Goal: Information Seeking & Learning: Find specific fact

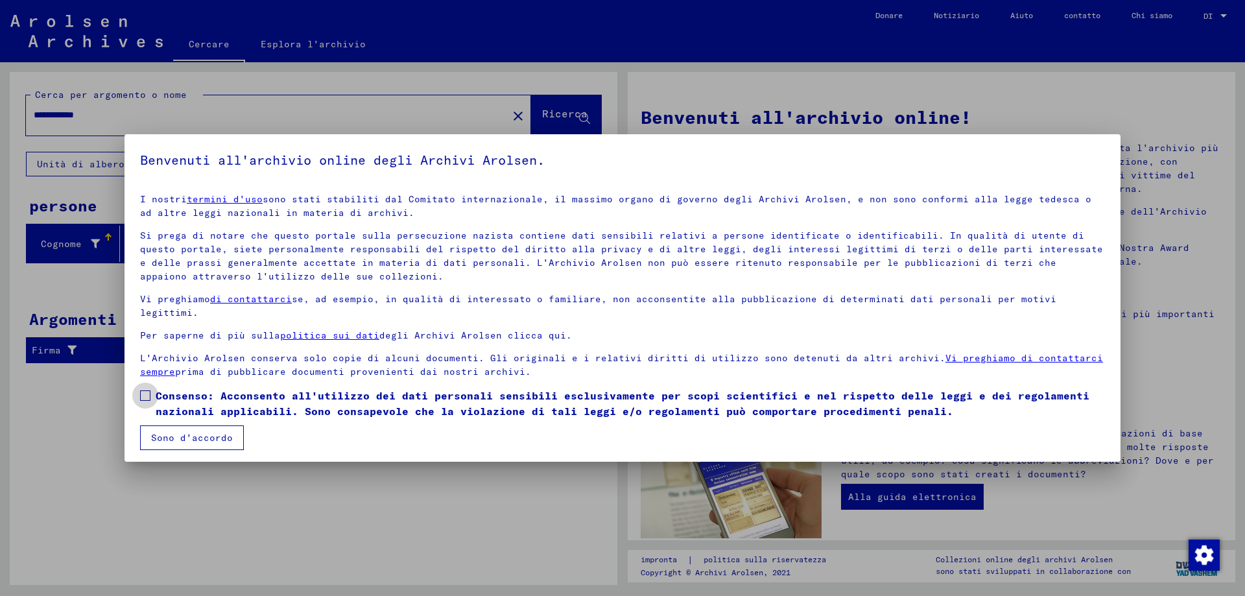
click at [142, 392] on span at bounding box center [145, 395] width 10 height 10
click at [185, 435] on font "Sono d'accordo" at bounding box center [192, 438] width 82 height 12
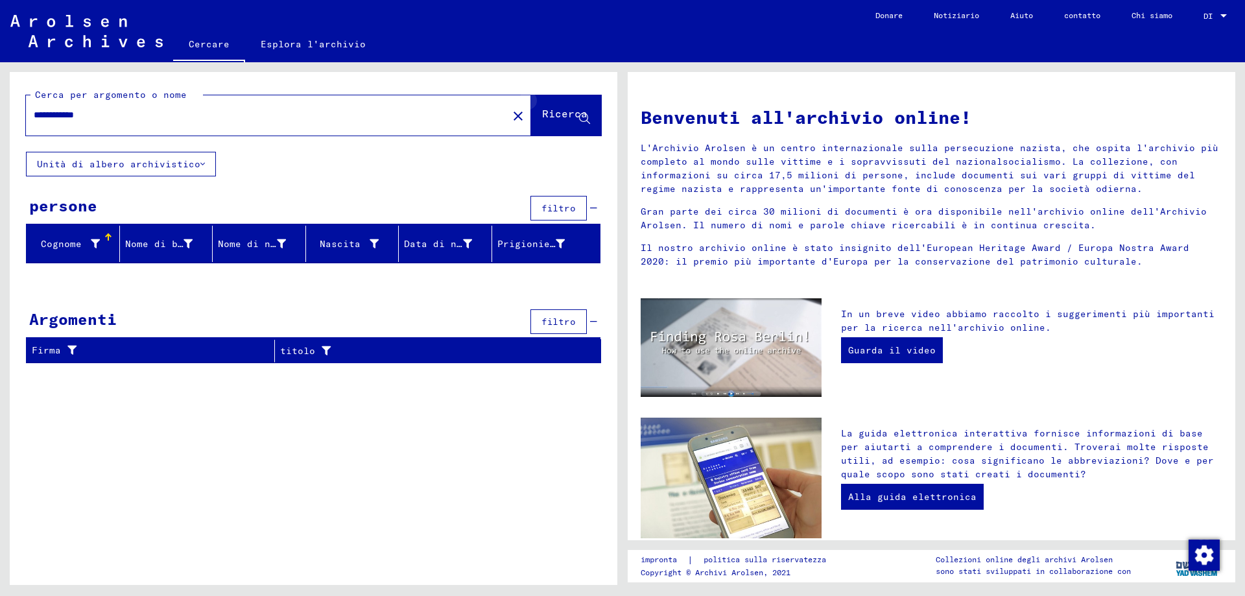
click at [587, 121] on icon at bounding box center [584, 118] width 11 height 11
click at [104, 120] on input "**********" at bounding box center [263, 115] width 458 height 14
click at [583, 120] on icon at bounding box center [584, 118] width 11 height 11
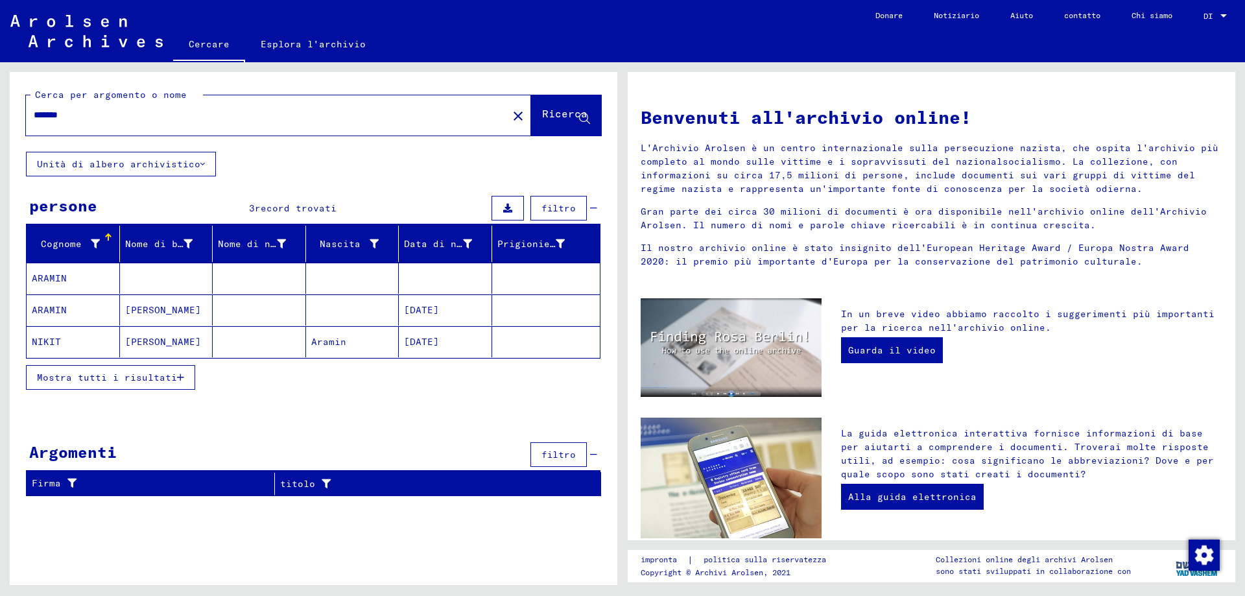
click at [177, 382] on icon "button" at bounding box center [180, 377] width 7 height 9
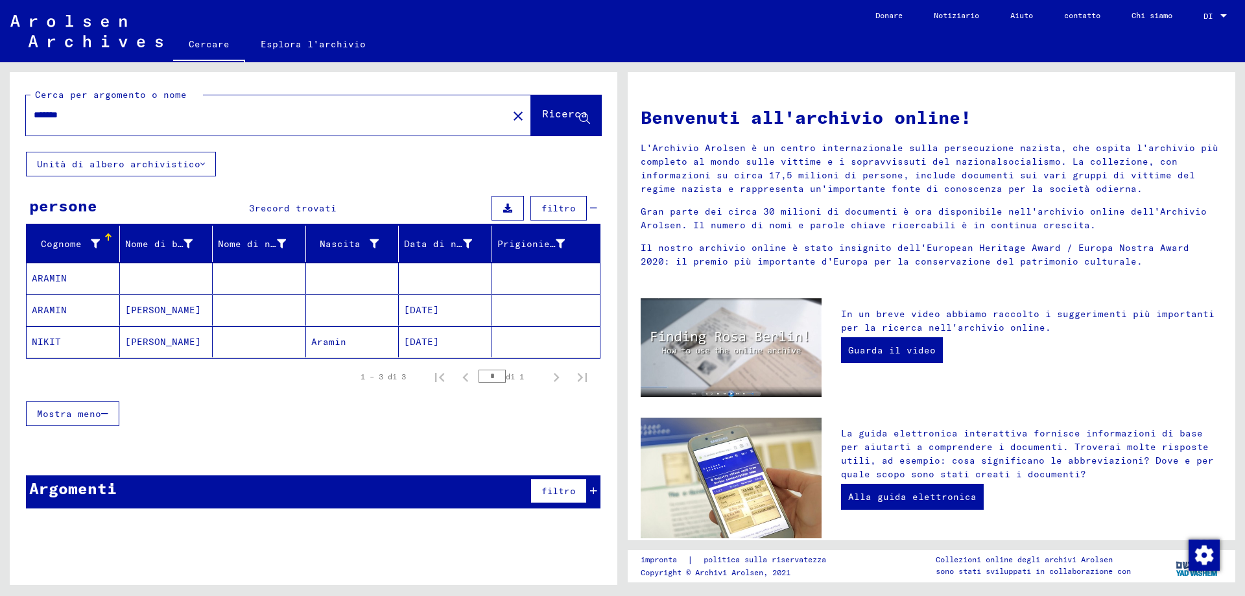
click at [49, 284] on font "ARAMIN" at bounding box center [49, 278] width 35 height 12
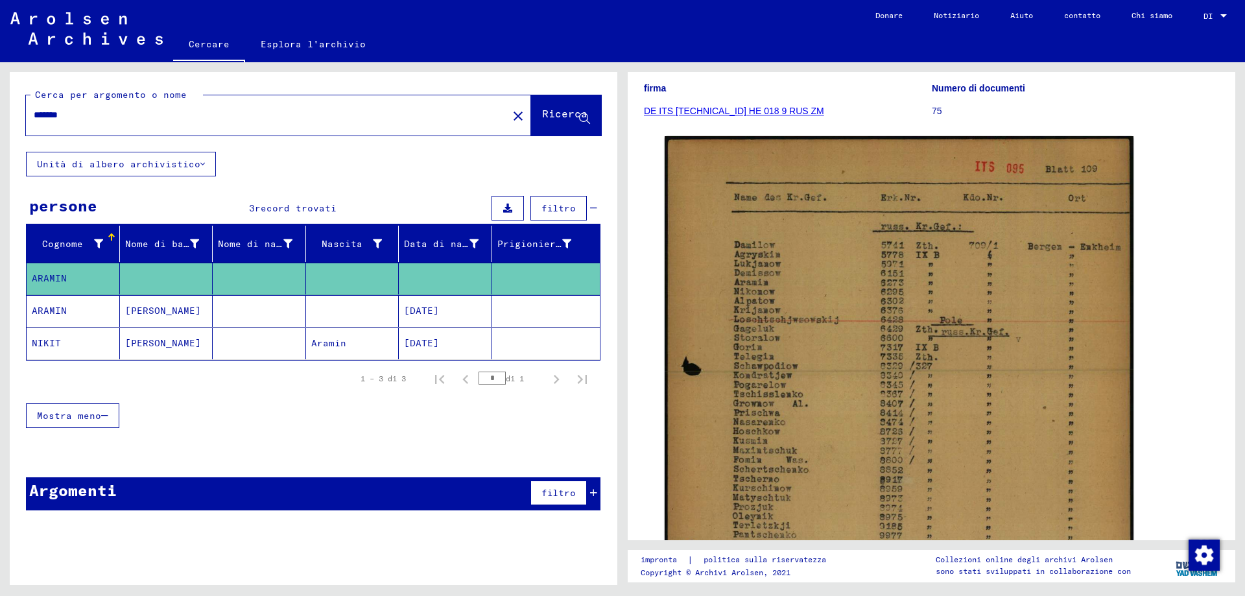
scroll to position [194, 0]
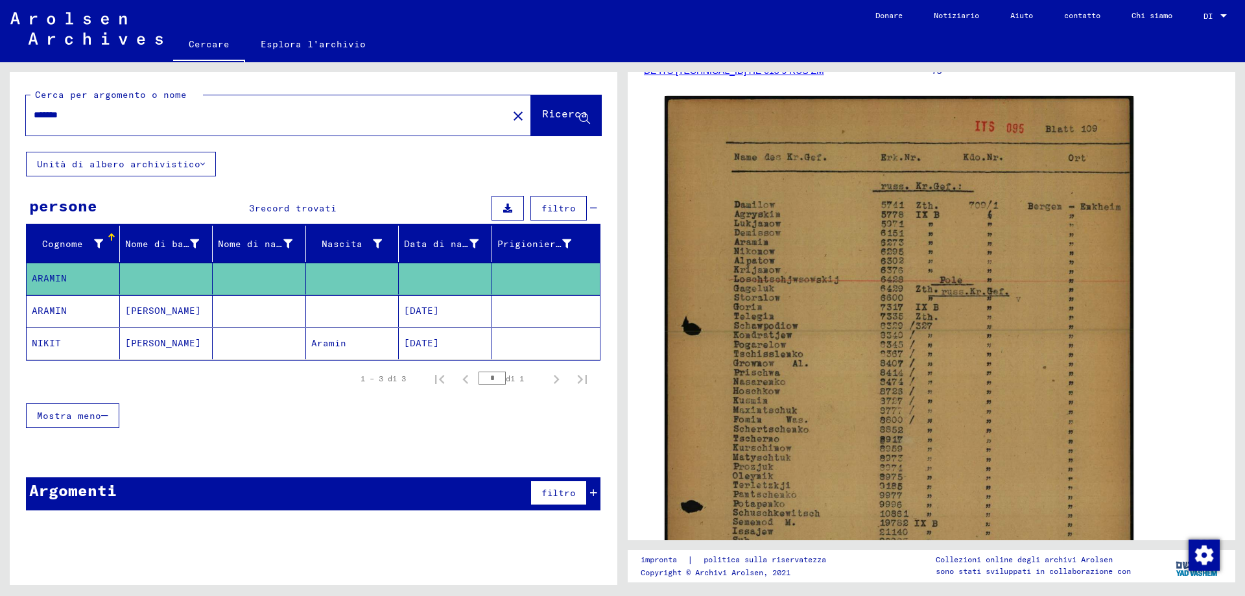
click at [69, 119] on input "******" at bounding box center [267, 115] width 466 height 14
type input "*"
type input "*****"
click at [581, 120] on icon at bounding box center [584, 118] width 11 height 11
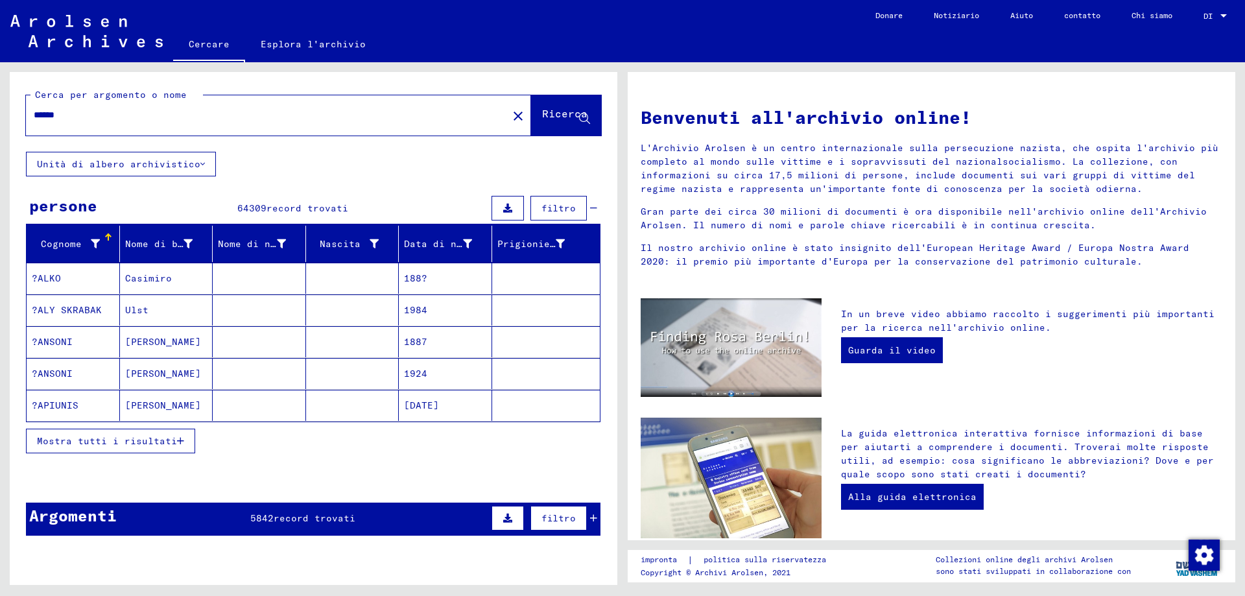
click at [166, 442] on font "Mostra tutti i risultati" at bounding box center [107, 441] width 140 height 12
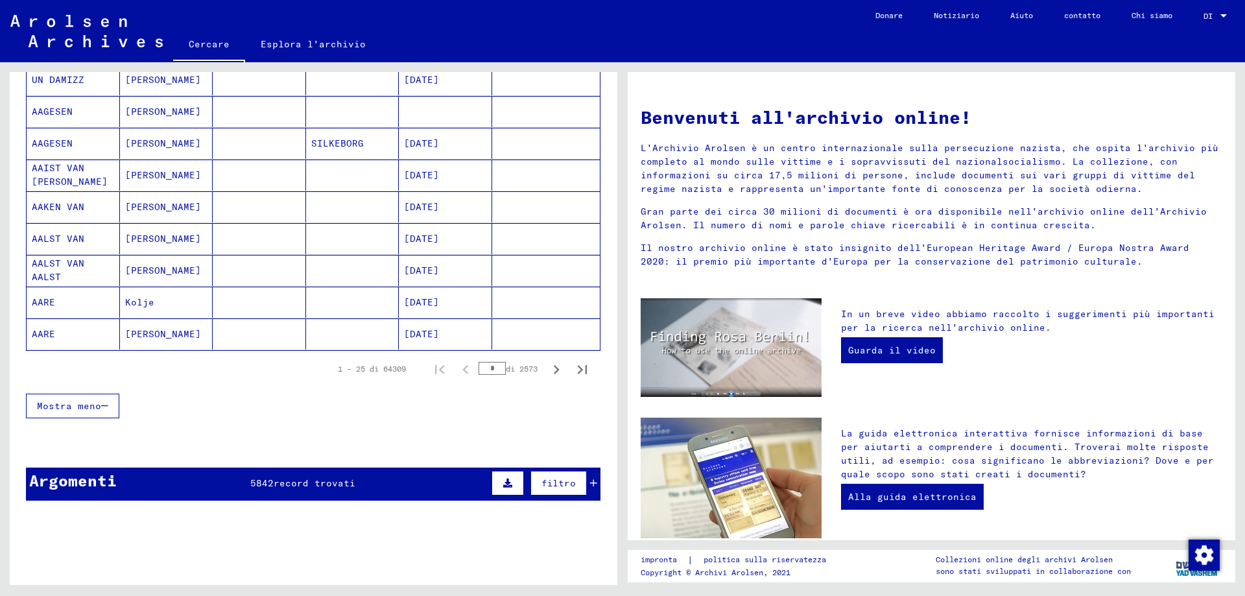
scroll to position [713, 0]
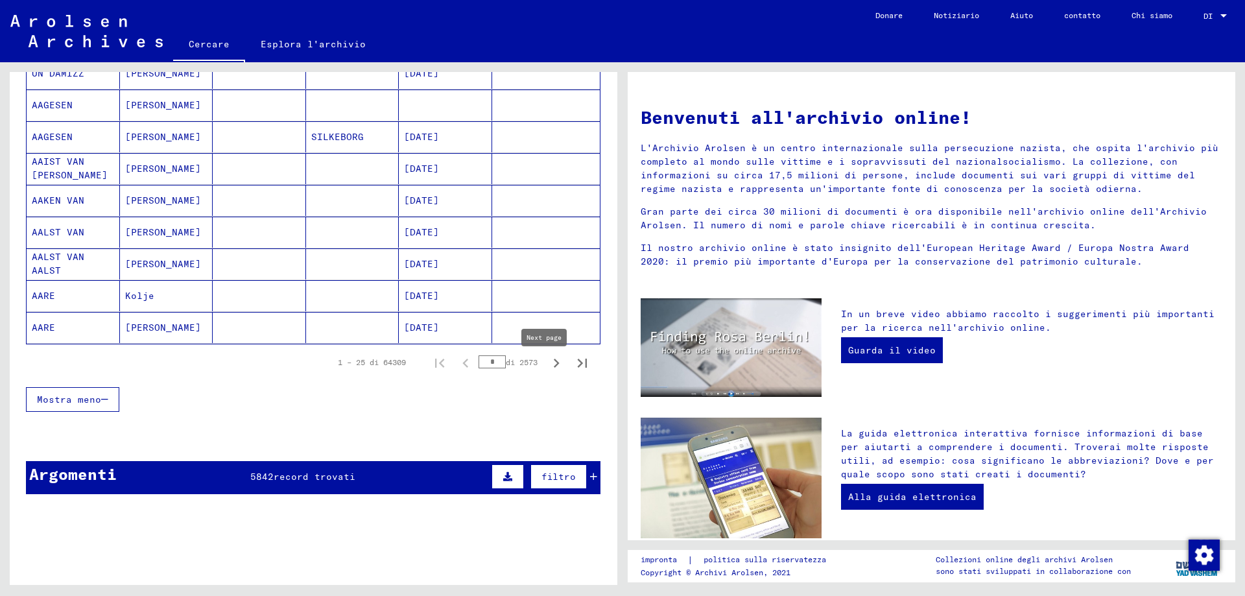
click at [547, 362] on icon "Pagina successiva" at bounding box center [556, 363] width 18 height 18
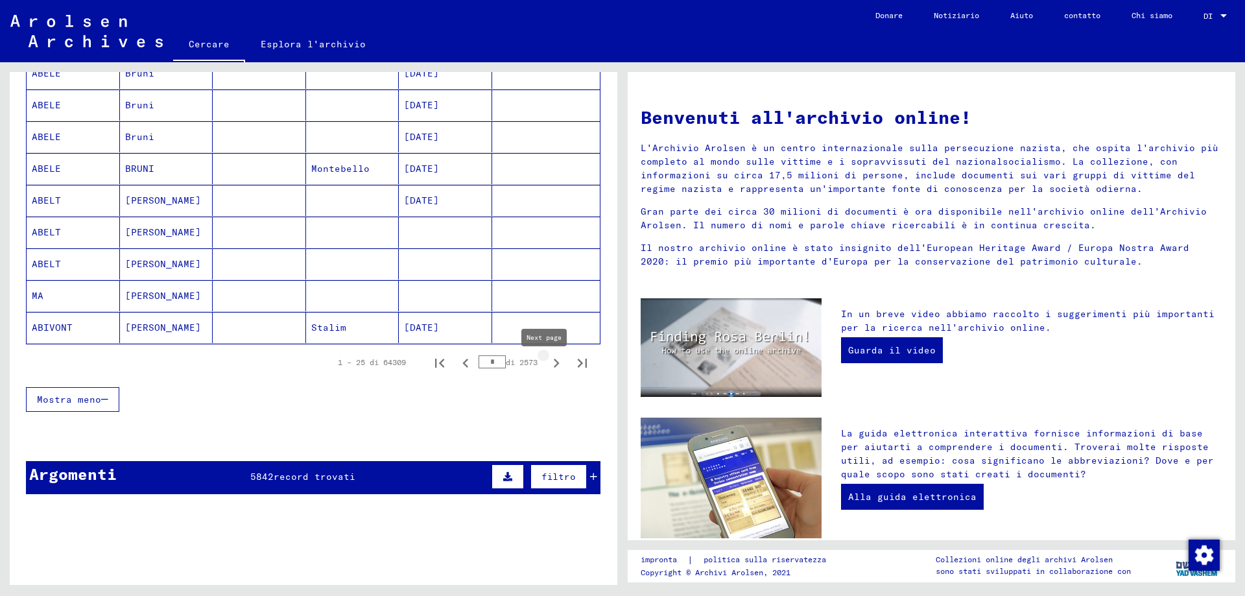
click at [547, 366] on icon "Pagina successiva" at bounding box center [556, 363] width 18 height 18
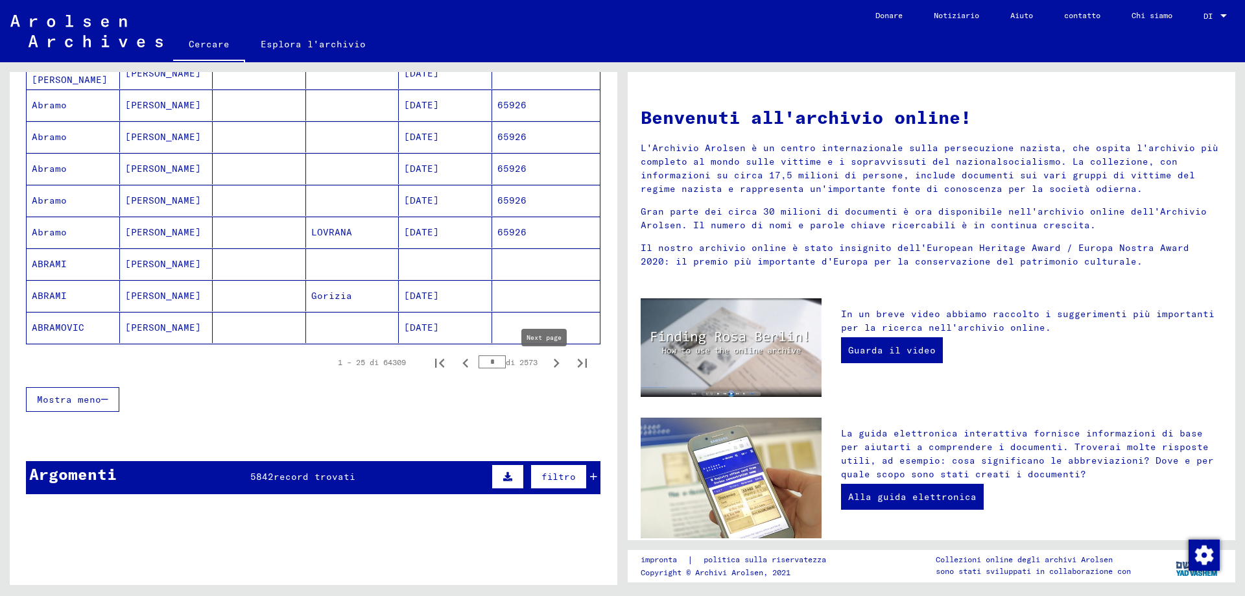
click at [547, 367] on icon "Pagina successiva" at bounding box center [556, 363] width 18 height 18
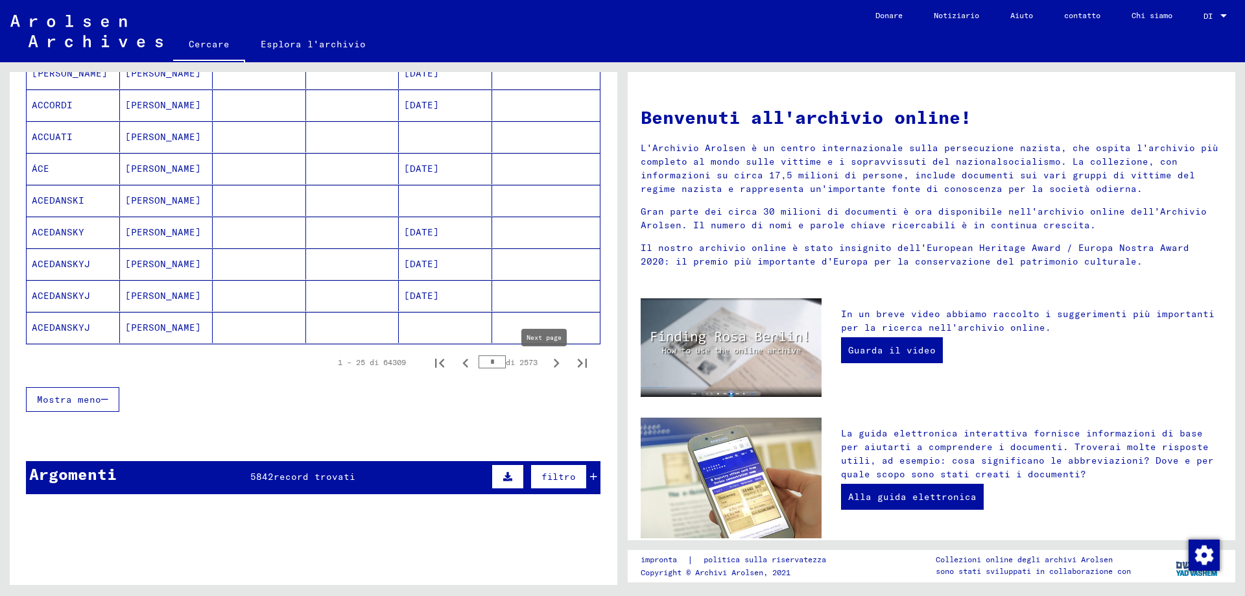
click at [547, 369] on icon "Pagina successiva" at bounding box center [556, 363] width 18 height 18
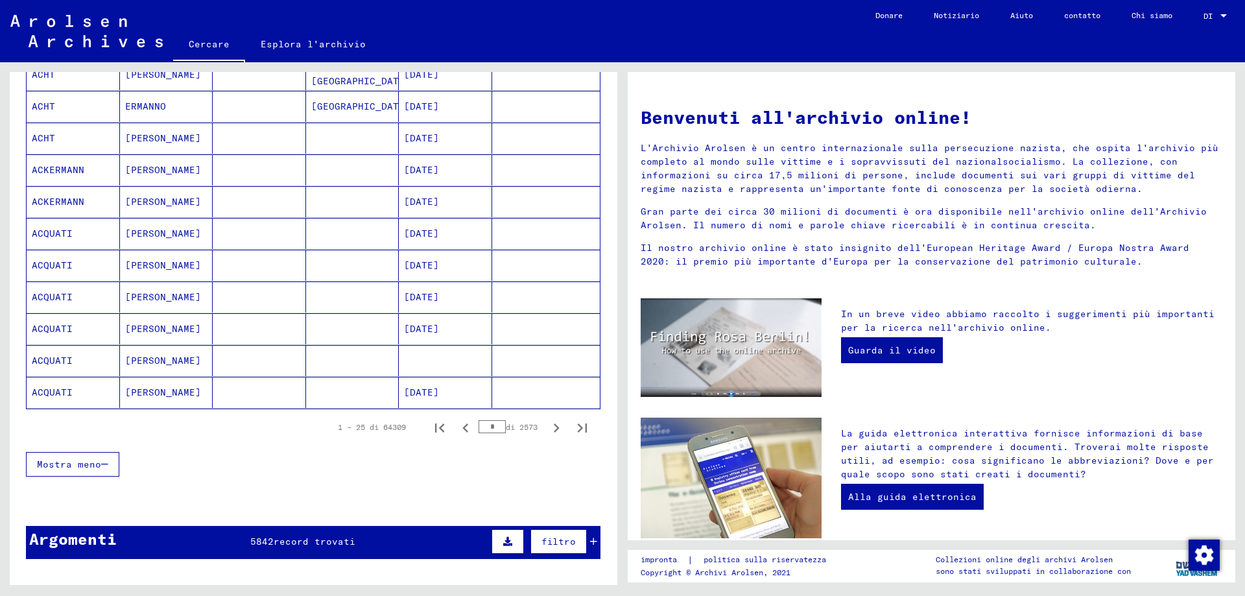
scroll to position [843, 0]
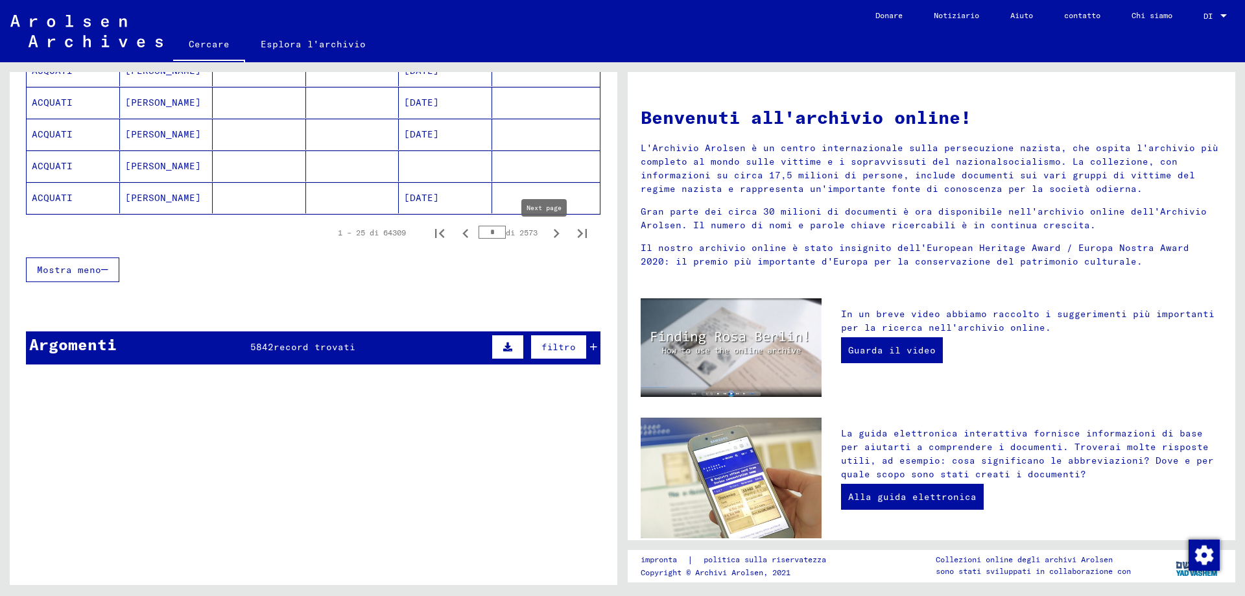
click at [547, 235] on icon "Pagina successiva" at bounding box center [556, 233] width 18 height 18
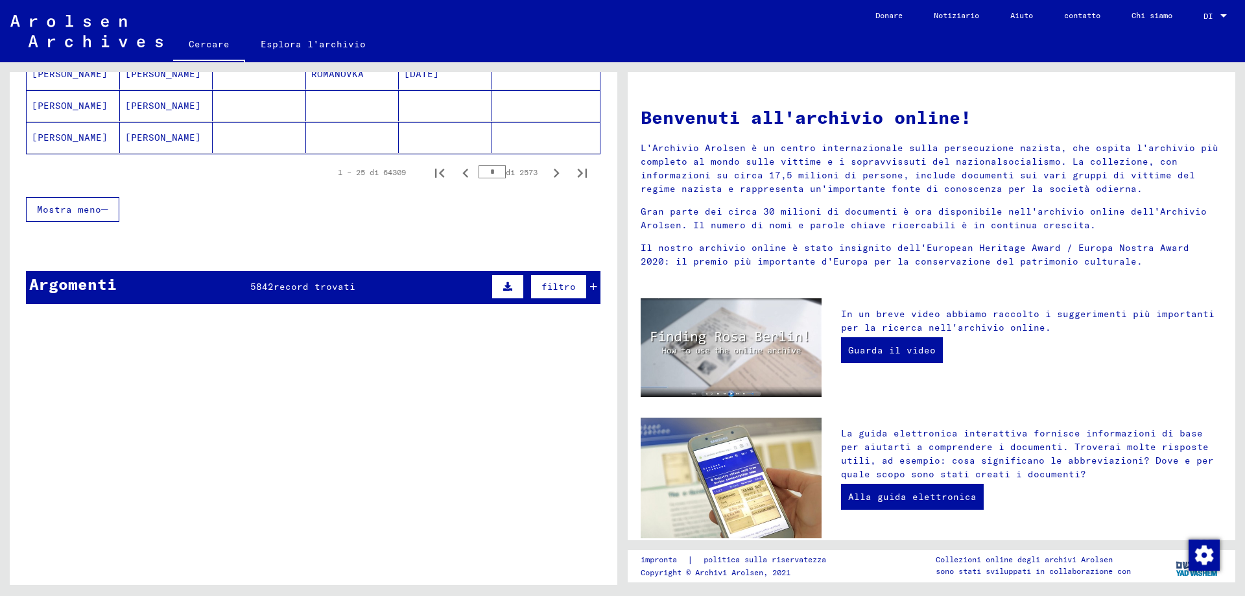
scroll to position [907, 0]
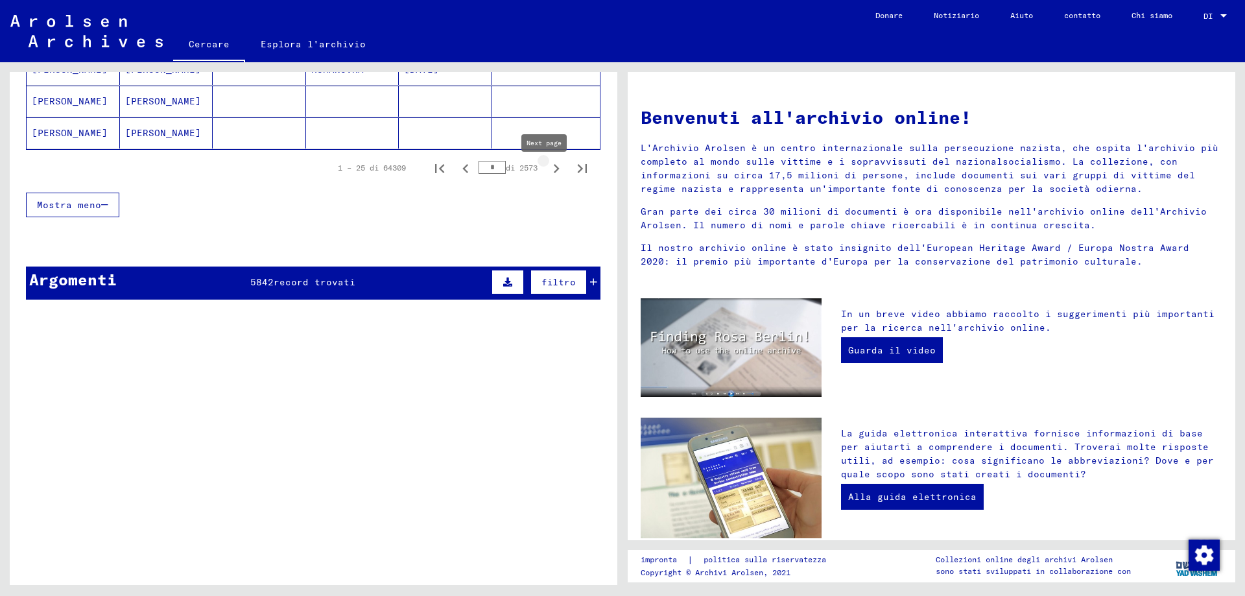
click at [547, 176] on icon "Pagina successiva" at bounding box center [556, 168] width 18 height 18
click at [547, 175] on icon "Pagina successiva" at bounding box center [556, 168] width 18 height 18
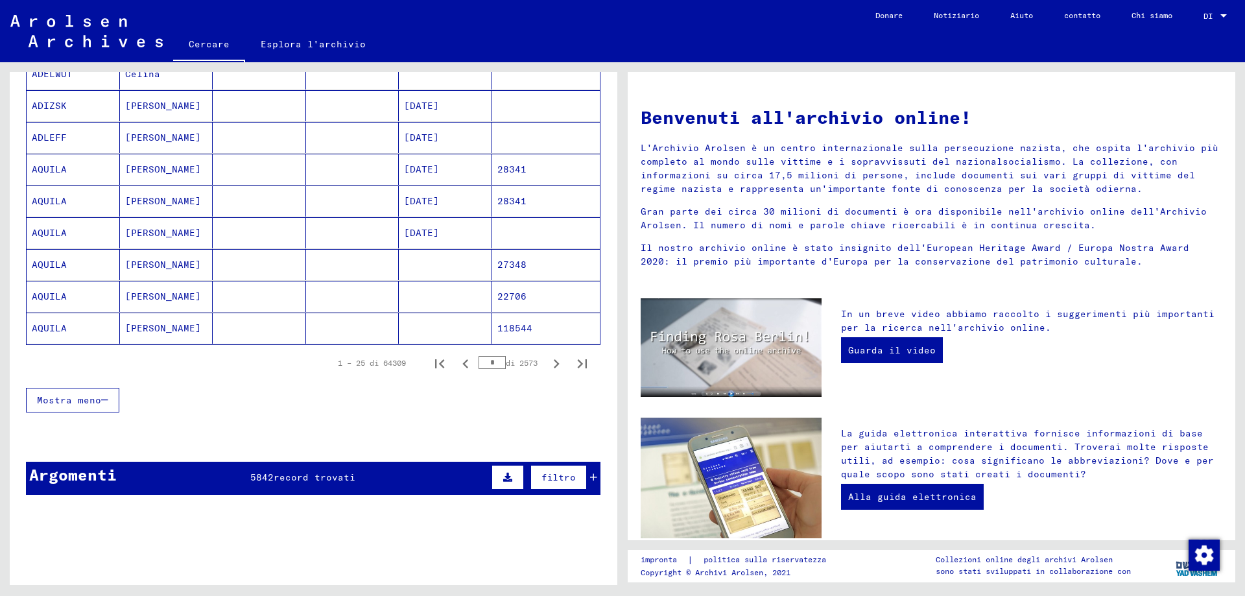
scroll to position [713, 0]
click at [547, 369] on icon "Pagina successiva" at bounding box center [556, 363] width 18 height 18
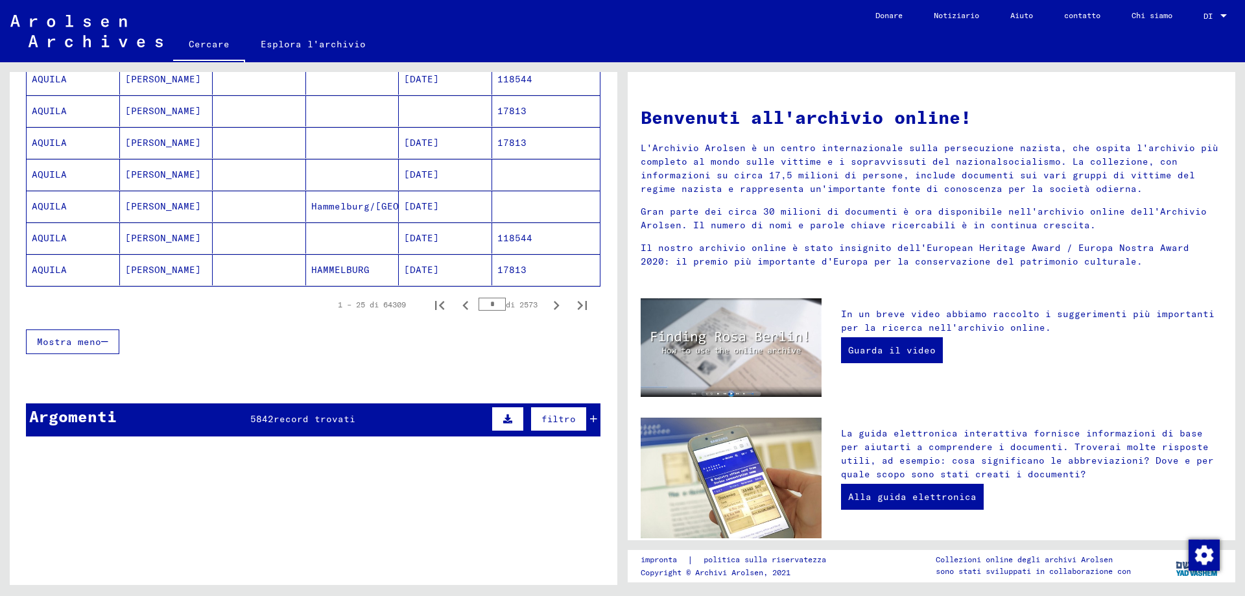
scroll to position [778, 0]
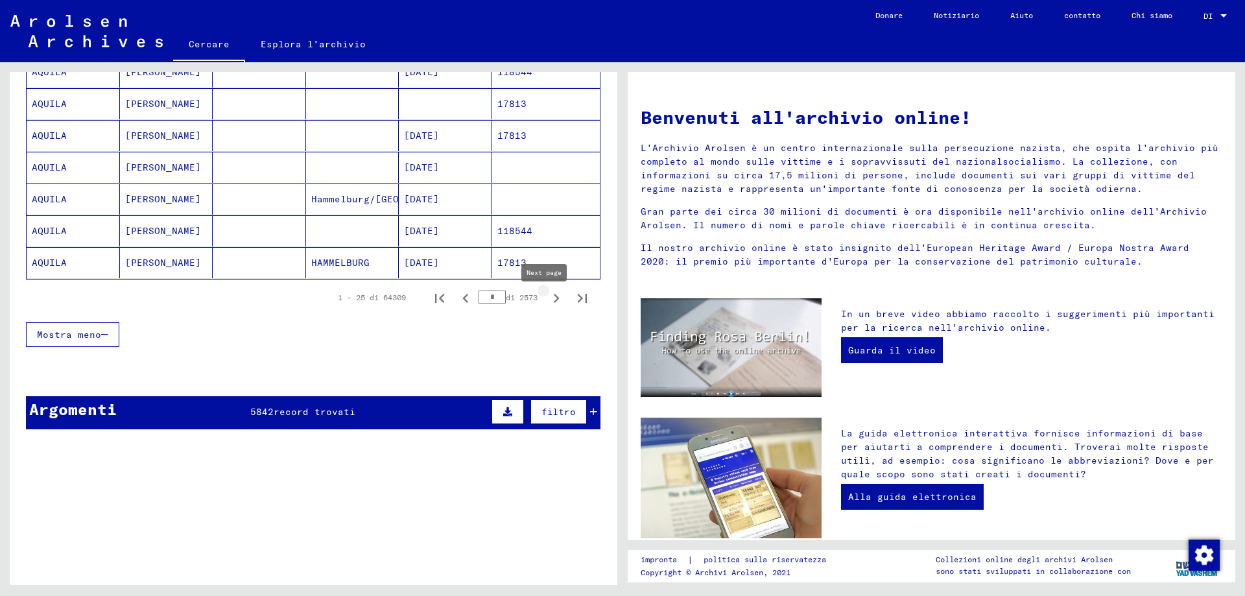
click at [554, 303] on icon "Pagina successiva" at bounding box center [557, 298] width 6 height 9
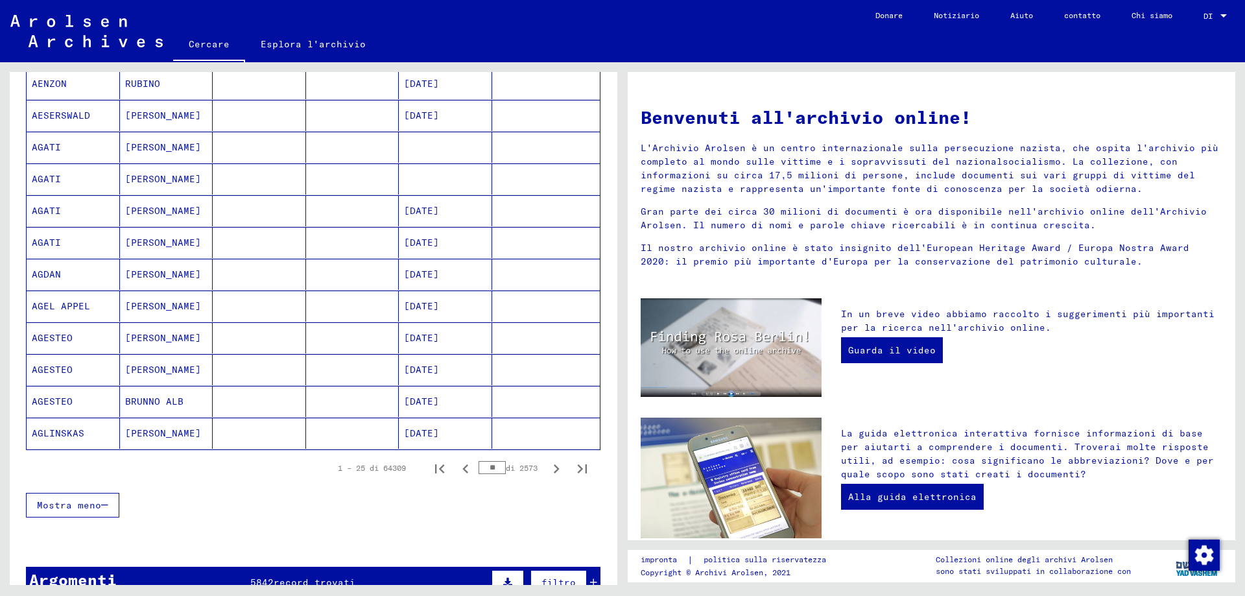
scroll to position [648, 0]
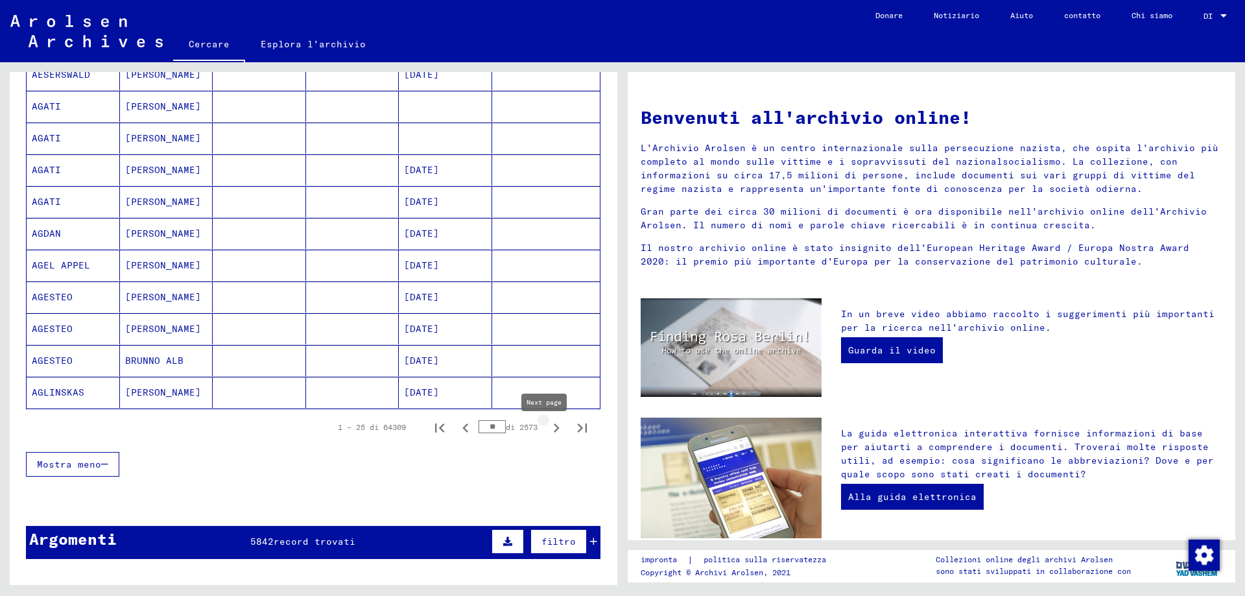
click at [547, 435] on icon "Pagina successiva" at bounding box center [556, 428] width 18 height 18
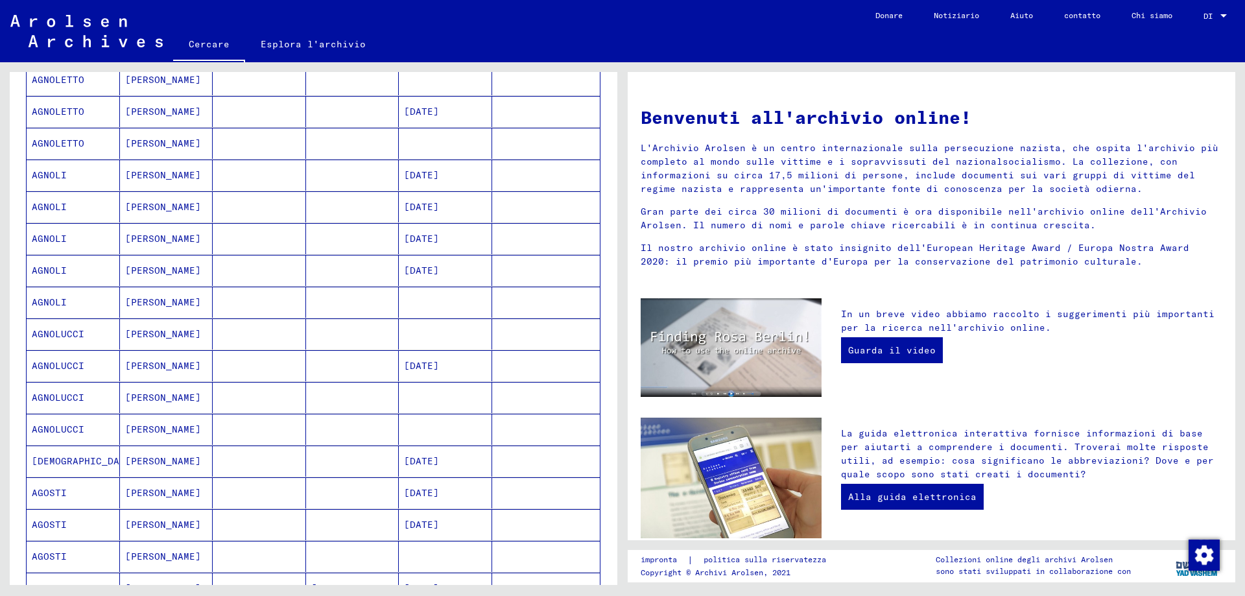
scroll to position [583, 0]
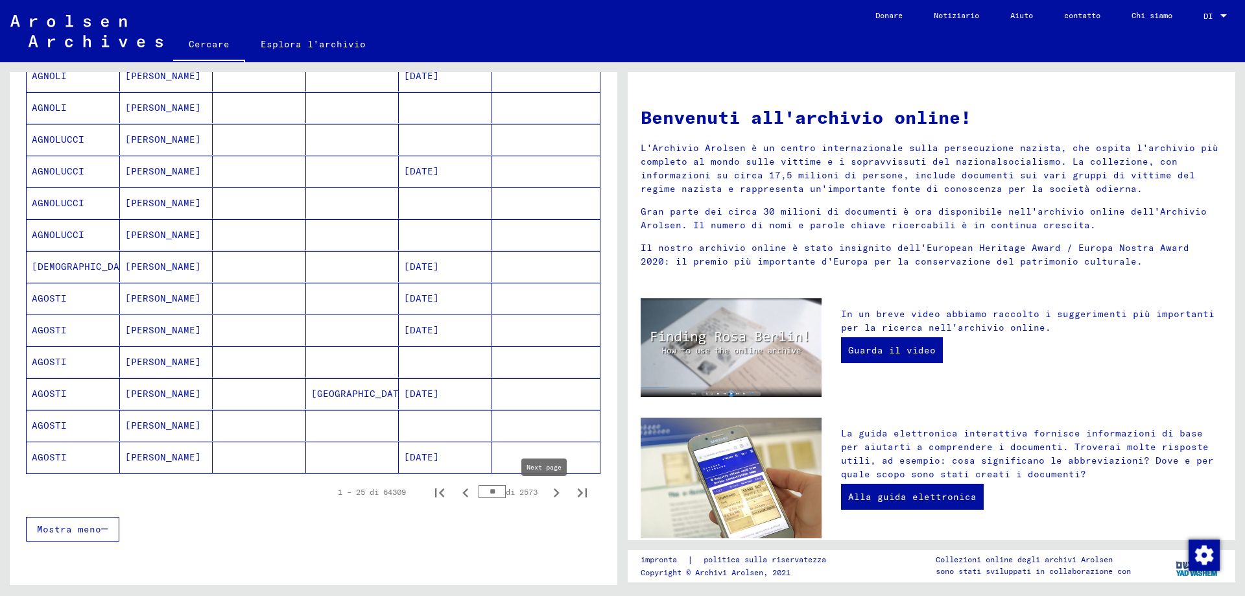
click at [554, 497] on icon "Pagina successiva" at bounding box center [557, 492] width 6 height 9
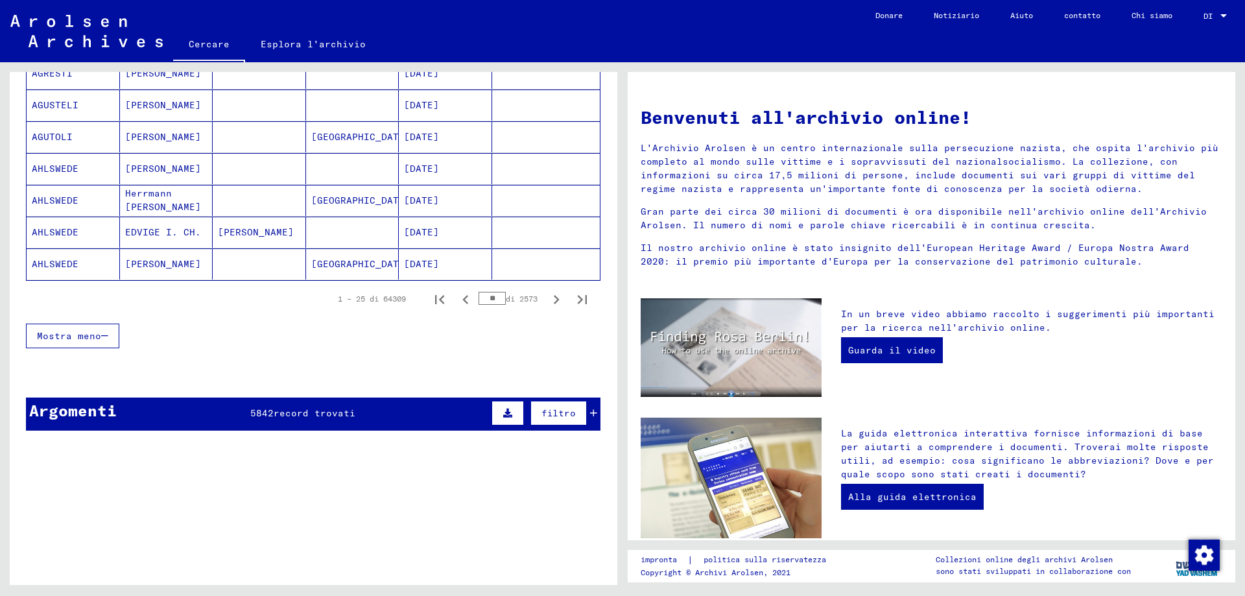
scroll to position [778, 0]
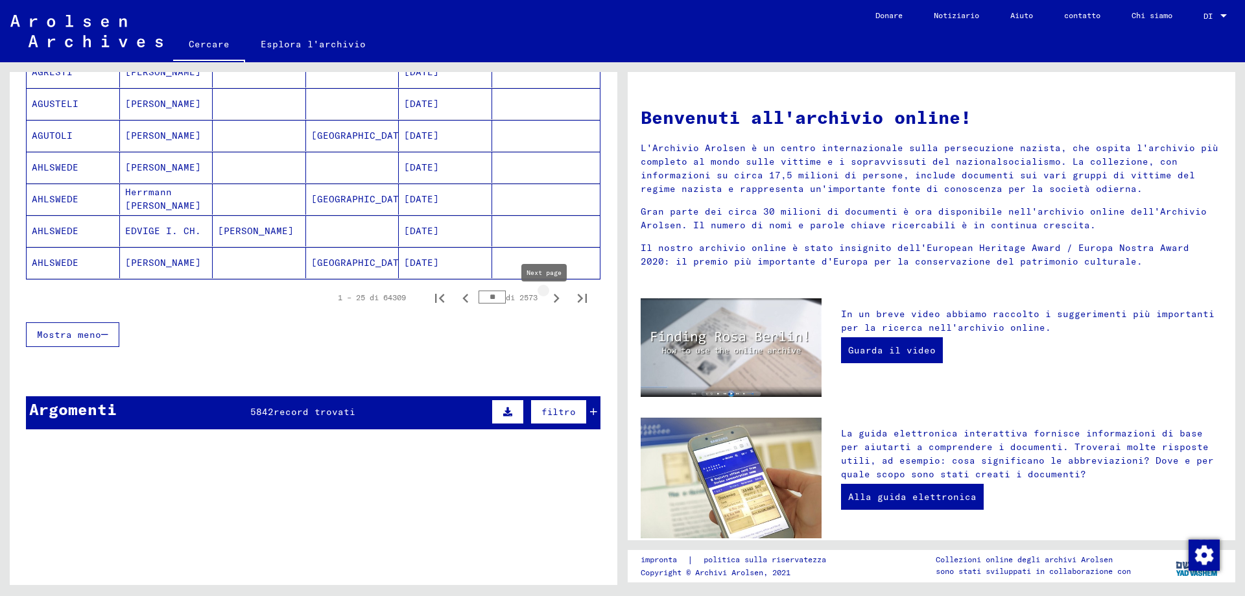
click at [547, 304] on icon "Pagina successiva" at bounding box center [556, 298] width 18 height 18
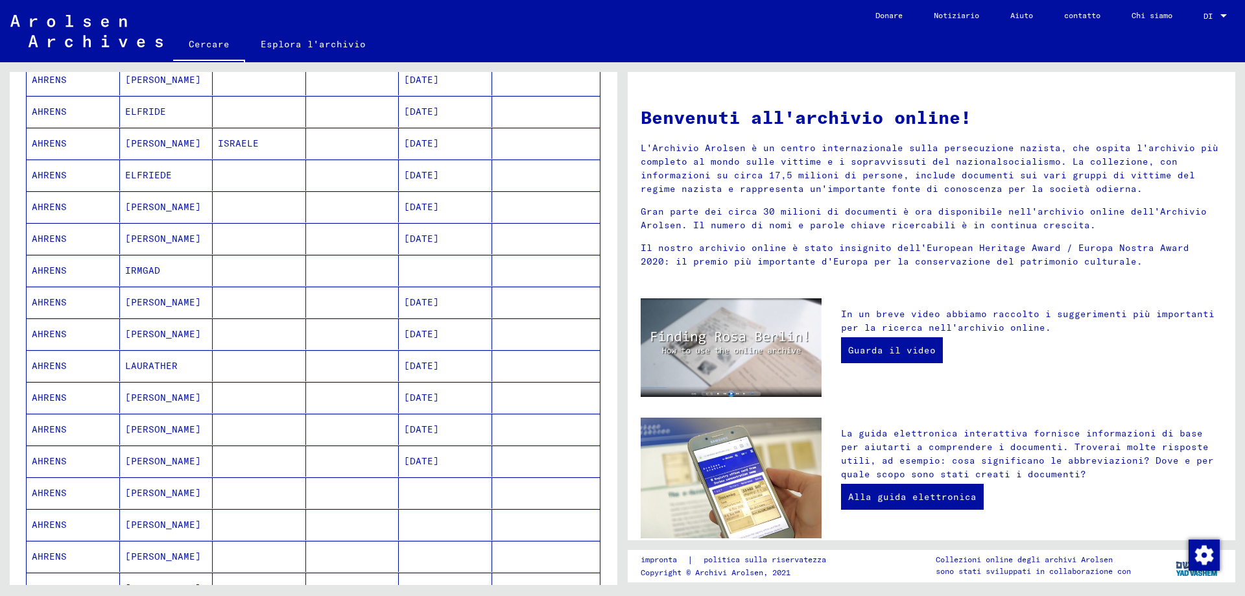
scroll to position [583, 0]
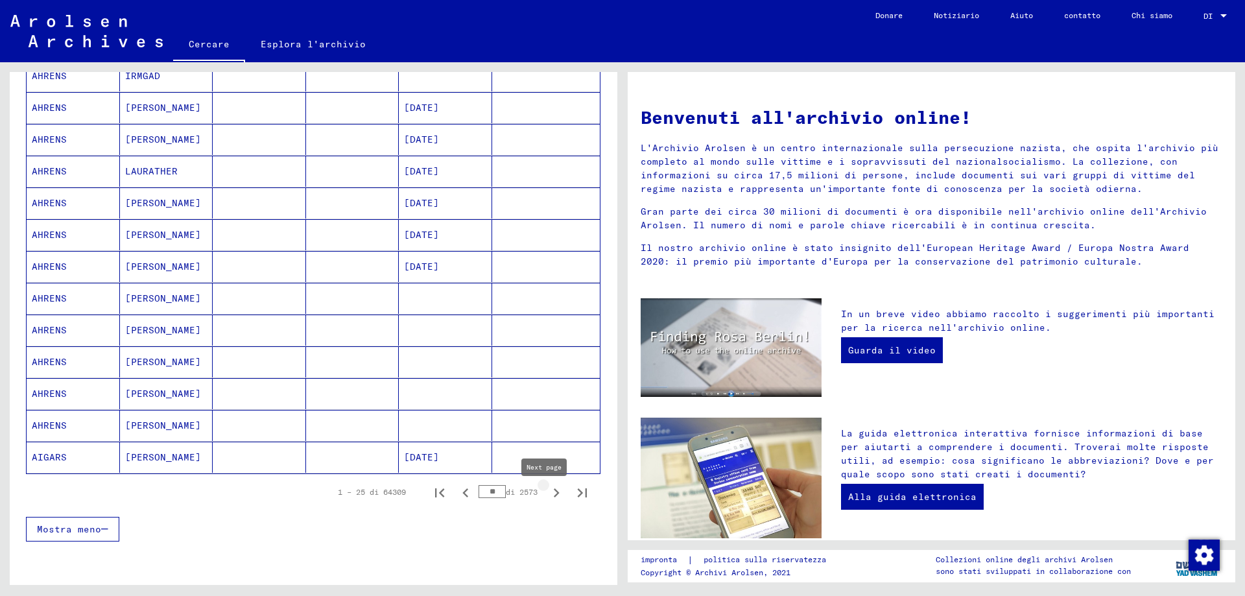
click at [554, 497] on icon "Pagina successiva" at bounding box center [557, 492] width 6 height 9
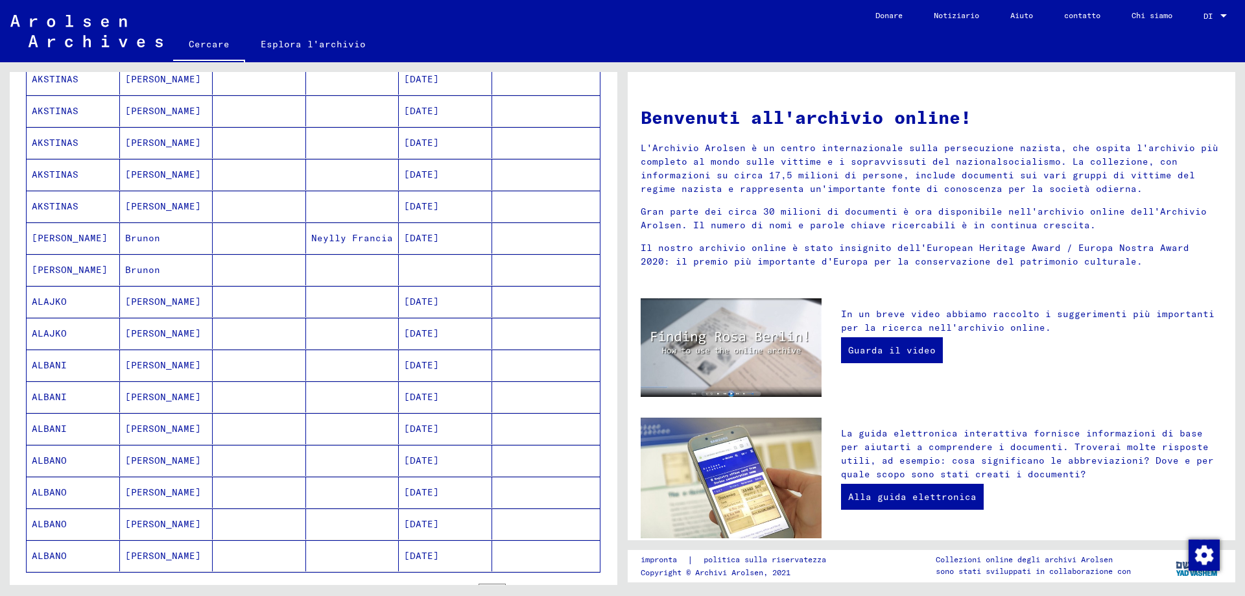
scroll to position [519, 0]
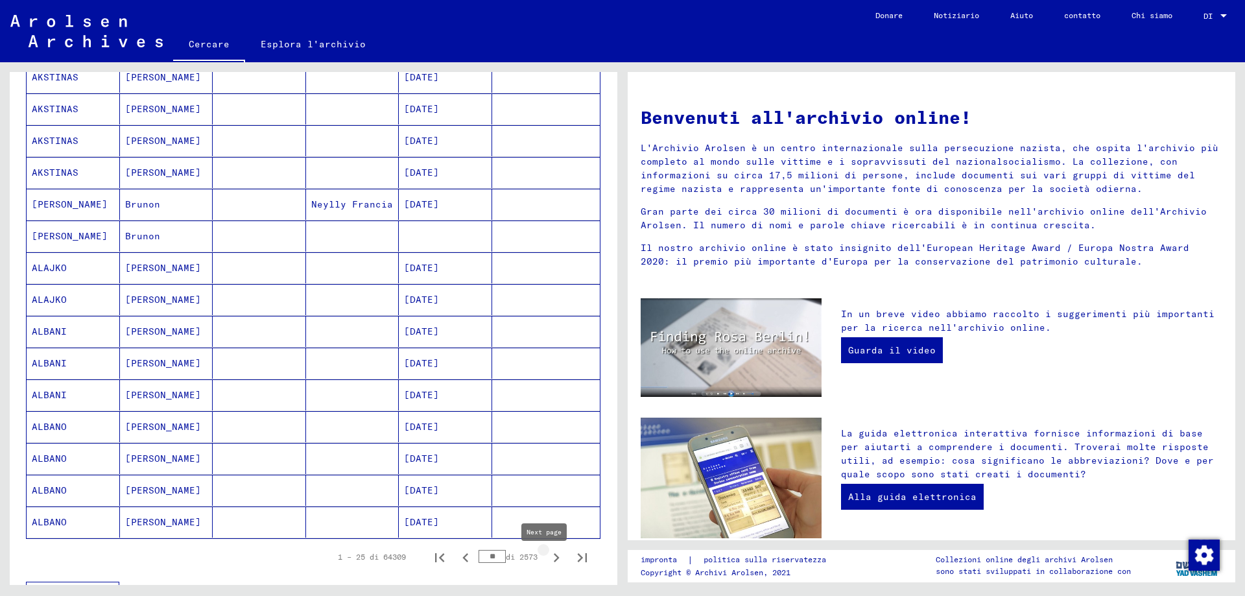
click at [547, 563] on icon "Pagina successiva" at bounding box center [556, 557] width 18 height 18
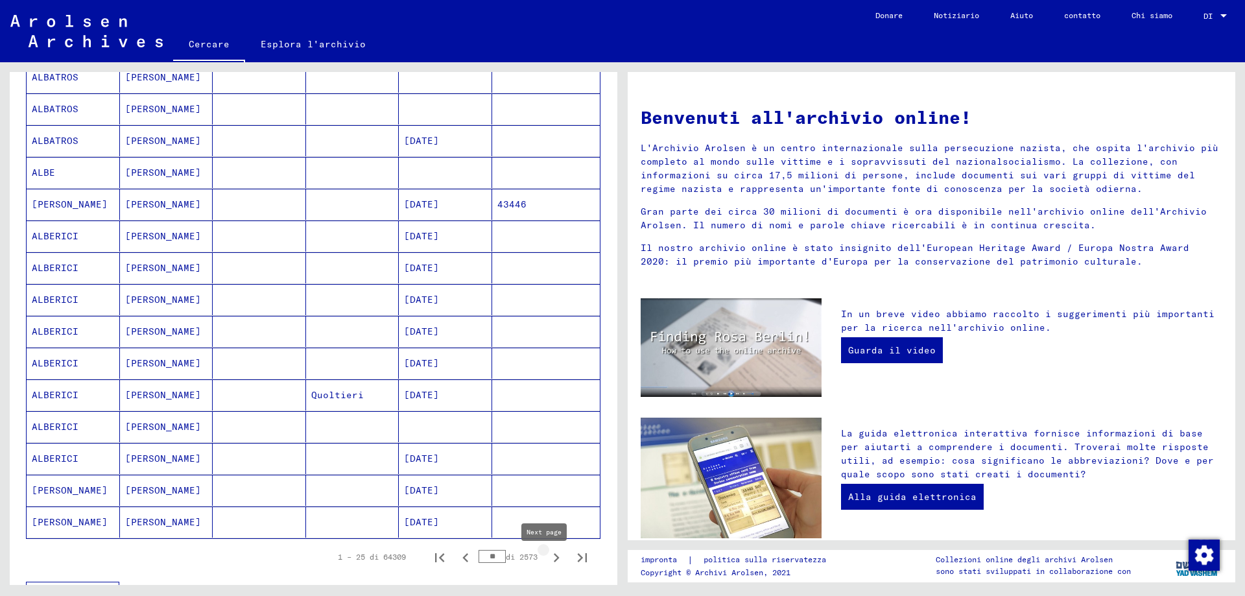
click at [547, 558] on icon "Pagina successiva" at bounding box center [556, 557] width 18 height 18
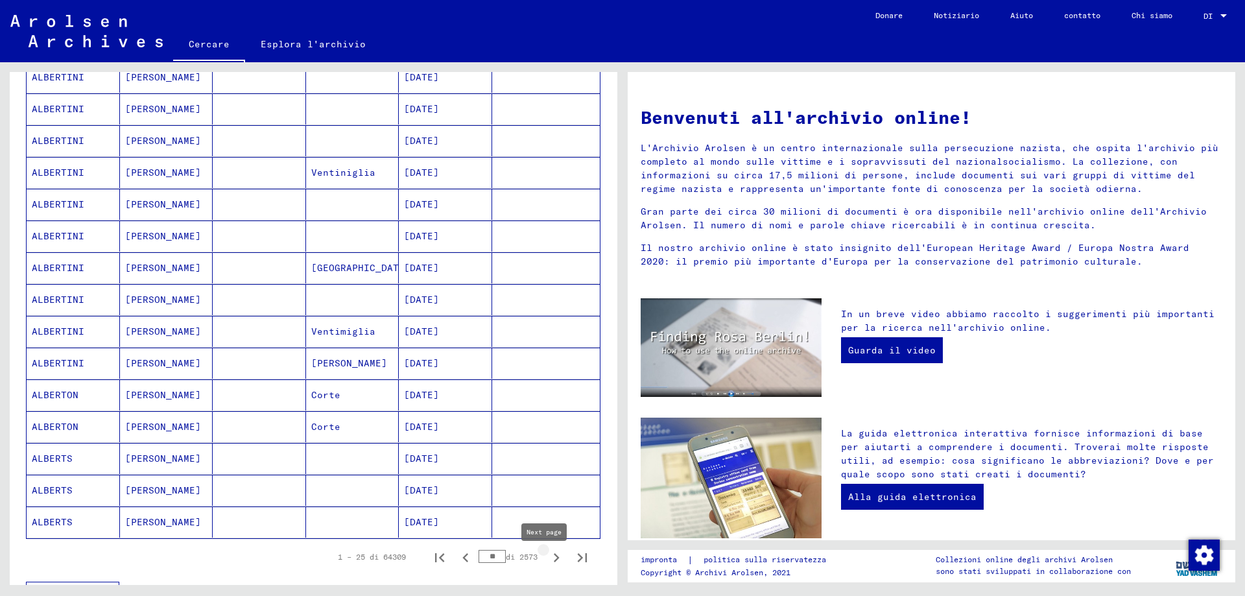
click at [547, 563] on icon "Pagina successiva" at bounding box center [556, 557] width 18 height 18
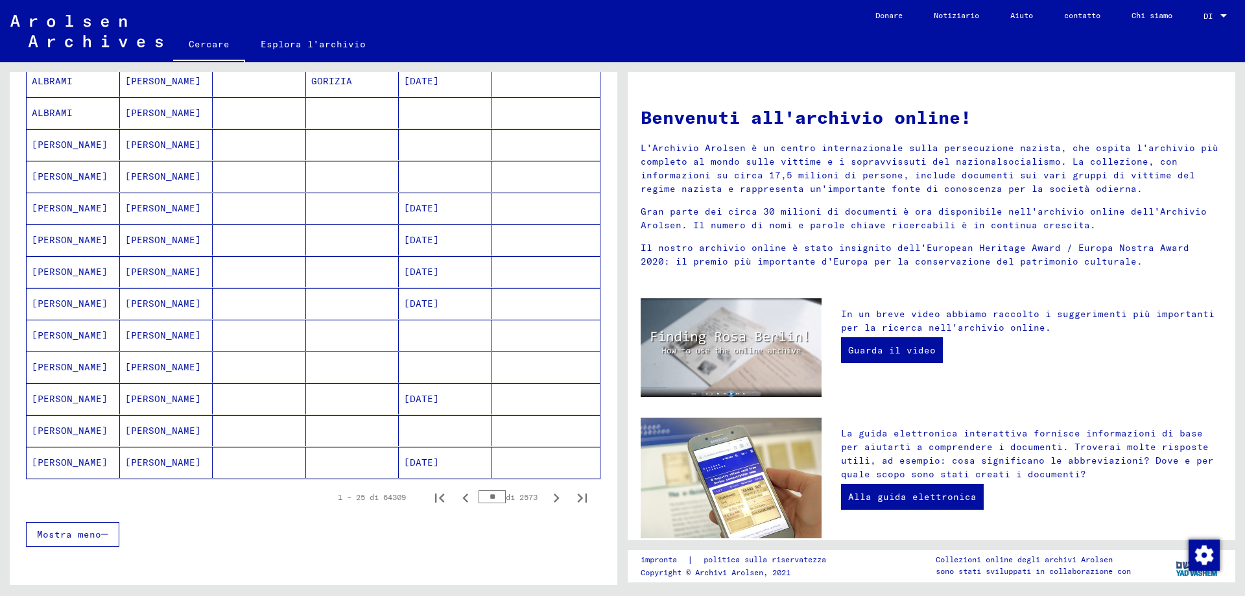
scroll to position [583, 0]
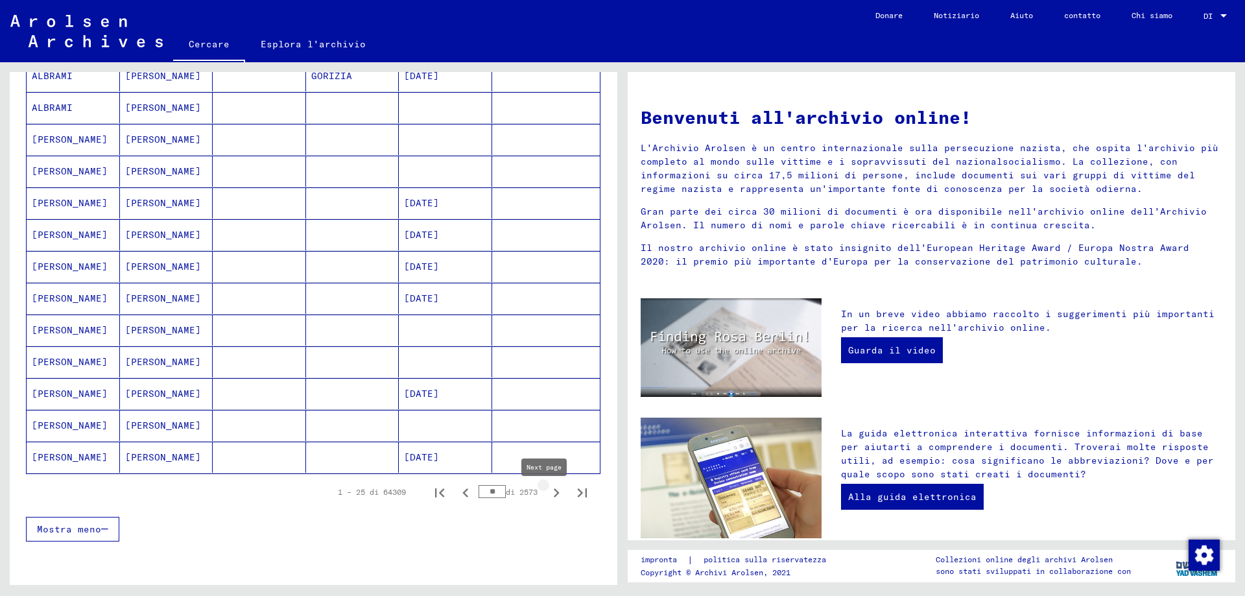
click at [548, 502] on icon "Pagina successiva" at bounding box center [556, 493] width 18 height 18
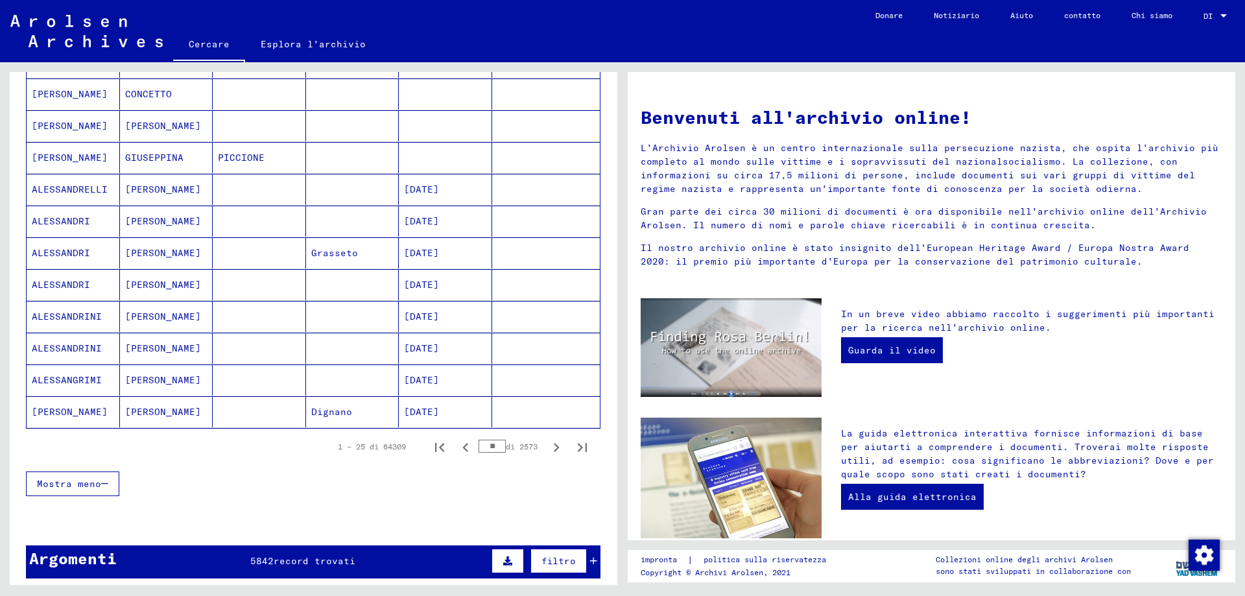
scroll to position [648, 0]
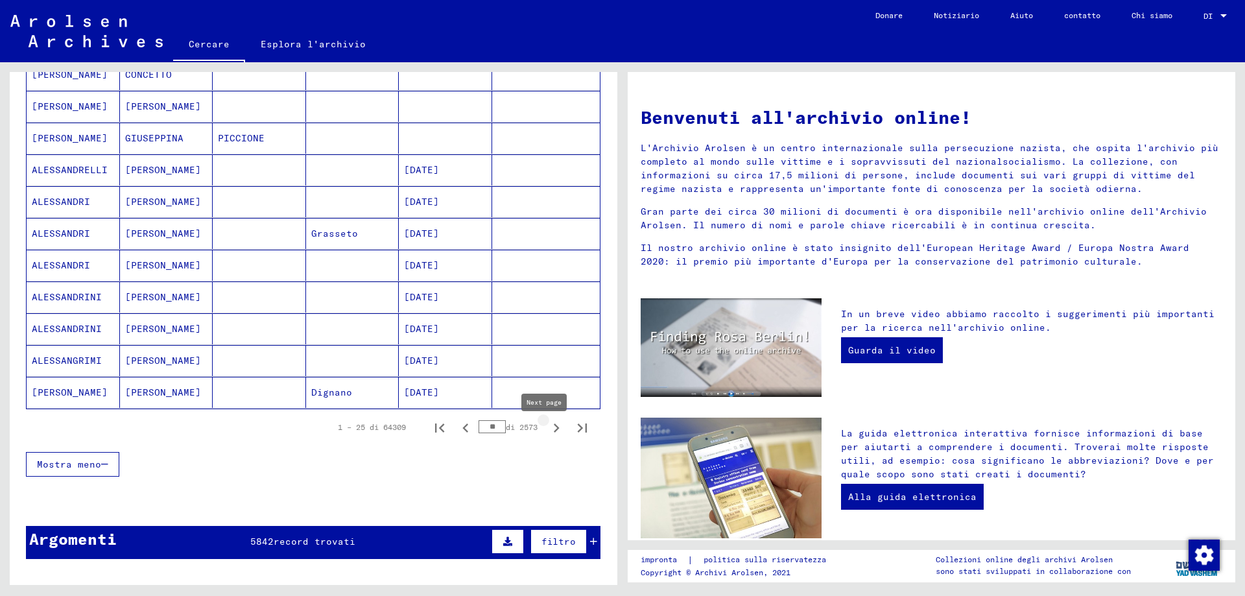
click at [547, 434] on icon "Pagina successiva" at bounding box center [556, 428] width 18 height 18
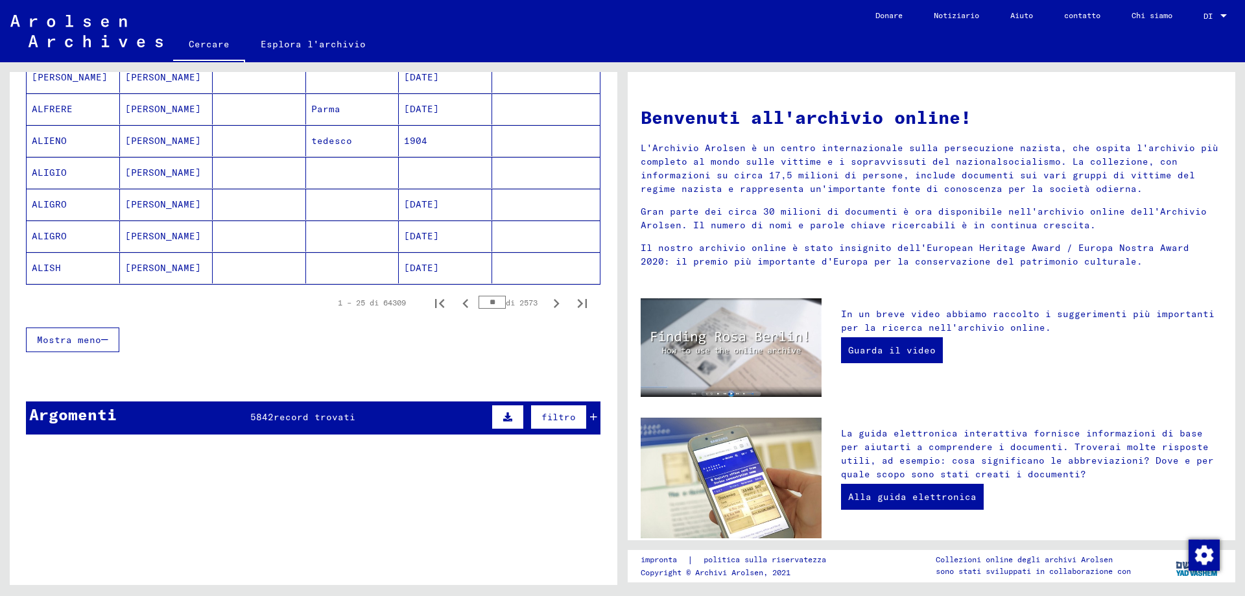
scroll to position [778, 0]
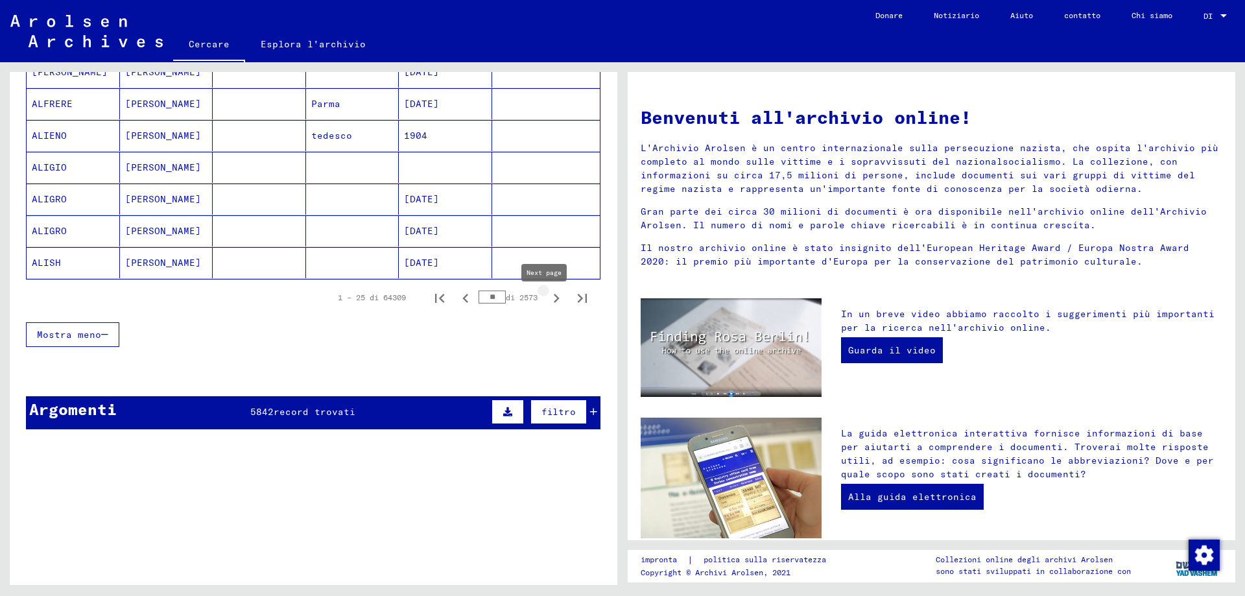
click at [549, 300] on icon "Pagina successiva" at bounding box center [556, 298] width 18 height 18
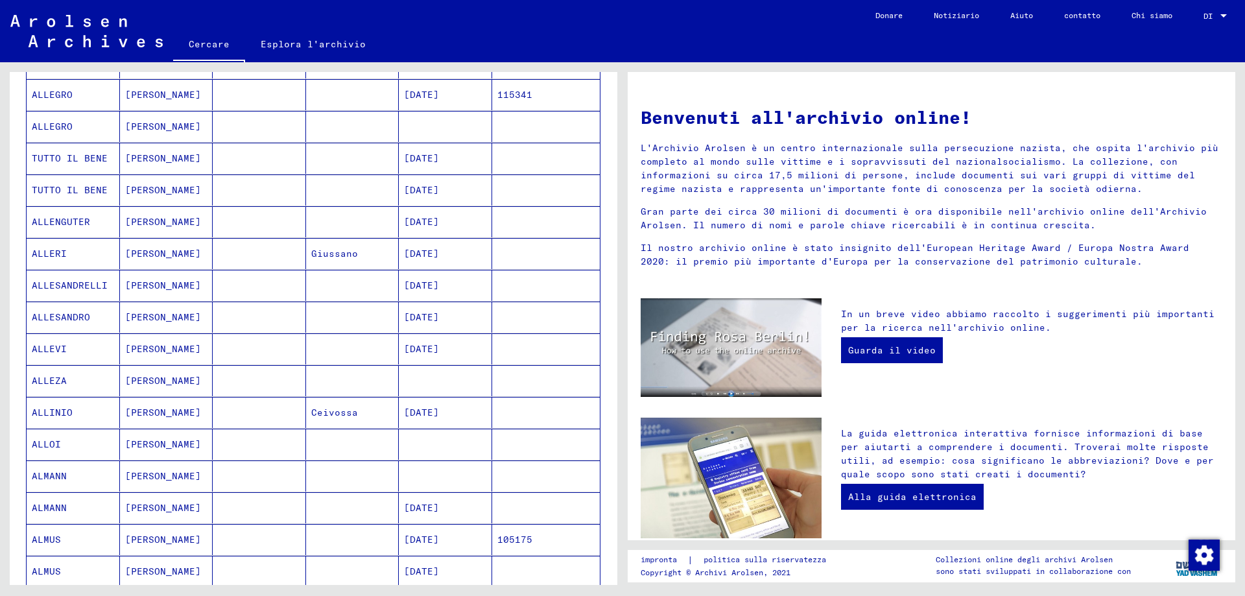
scroll to position [519, 0]
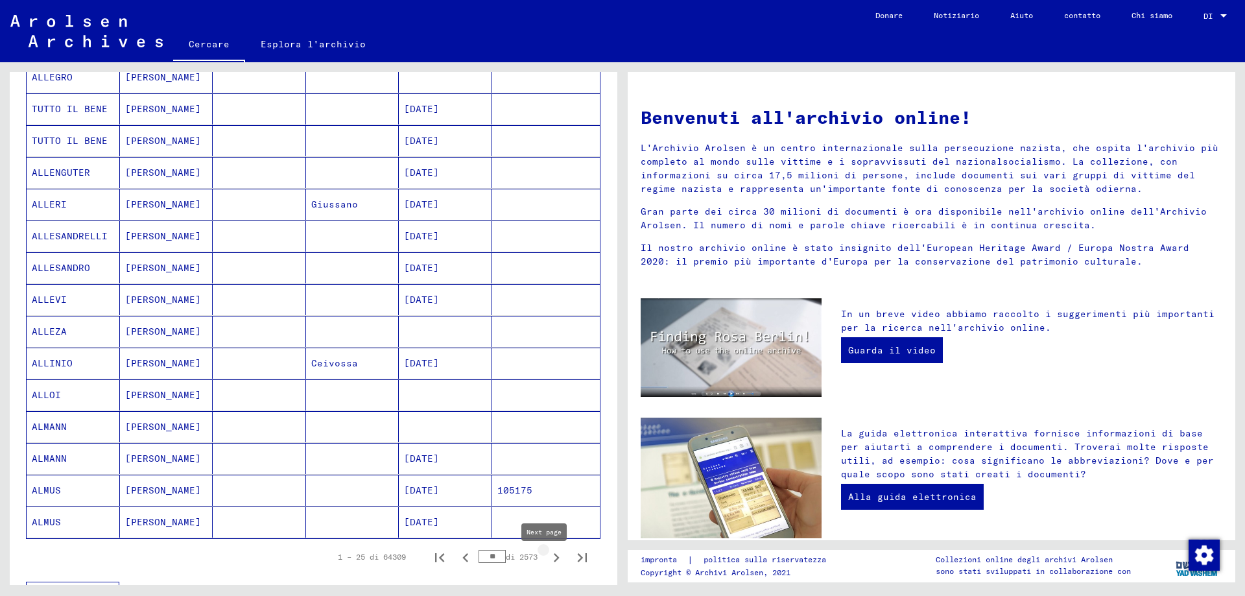
click at [547, 564] on icon "Pagina successiva" at bounding box center [556, 557] width 18 height 18
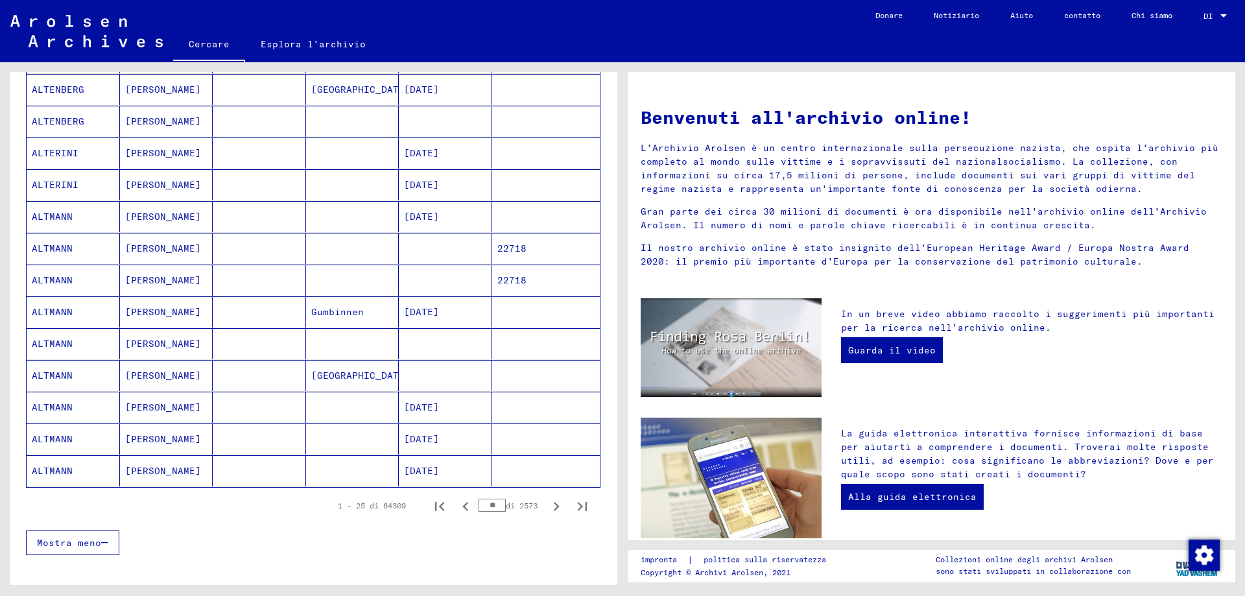
scroll to position [583, 0]
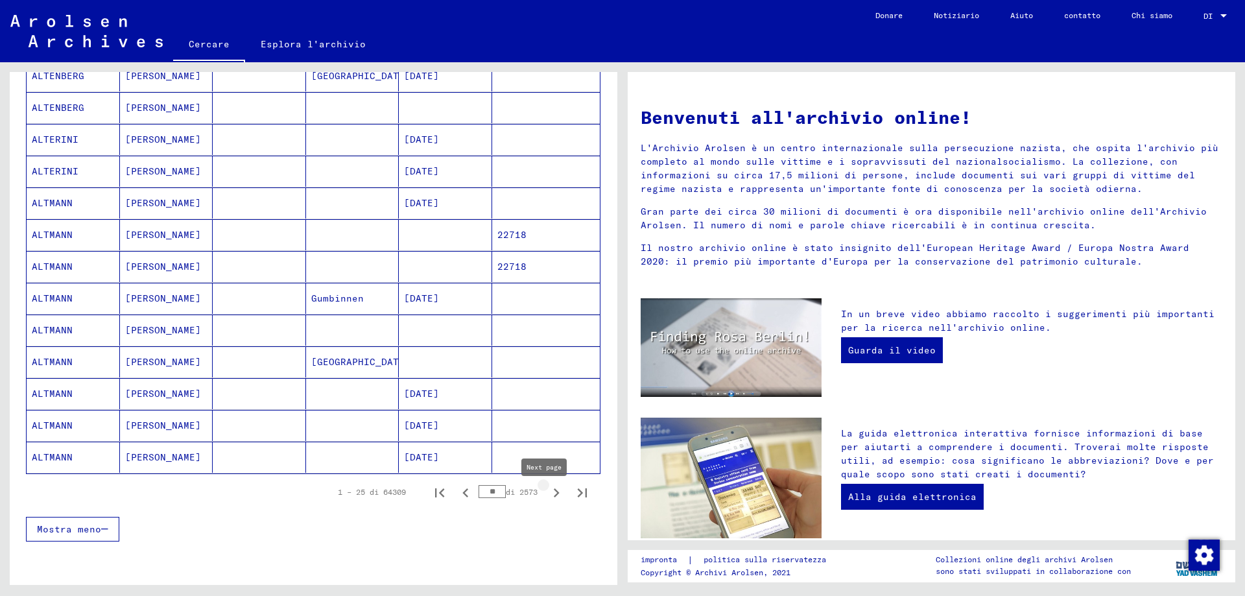
click at [554, 495] on icon "Pagina successiva" at bounding box center [557, 492] width 6 height 9
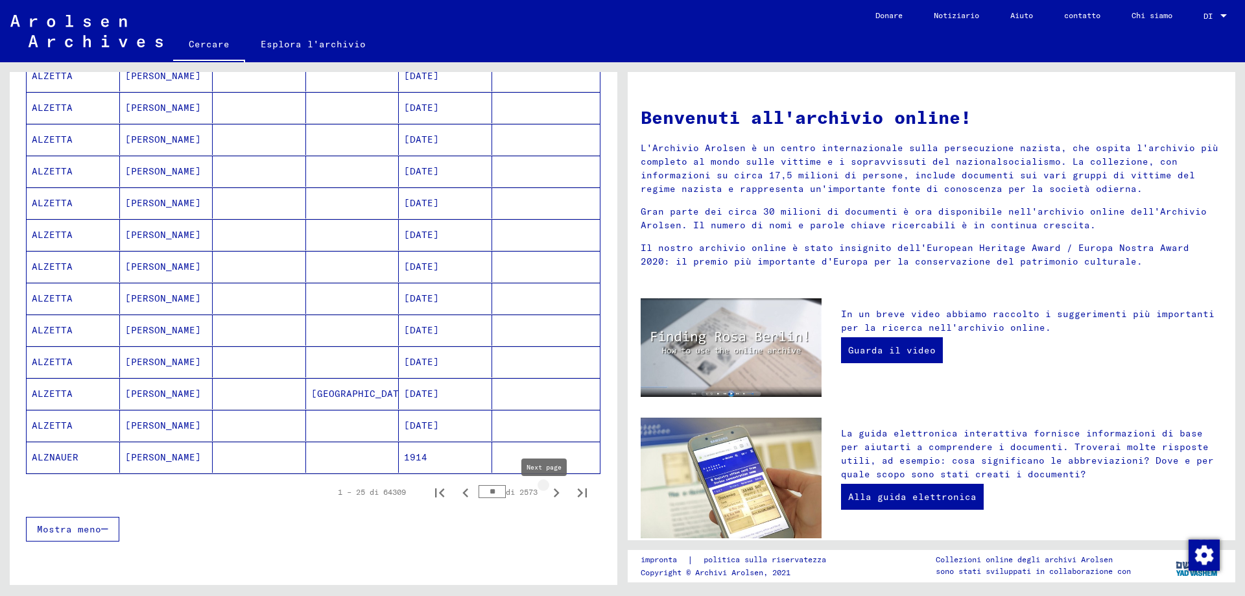
click at [554, 495] on icon "Pagina successiva" at bounding box center [557, 492] width 6 height 9
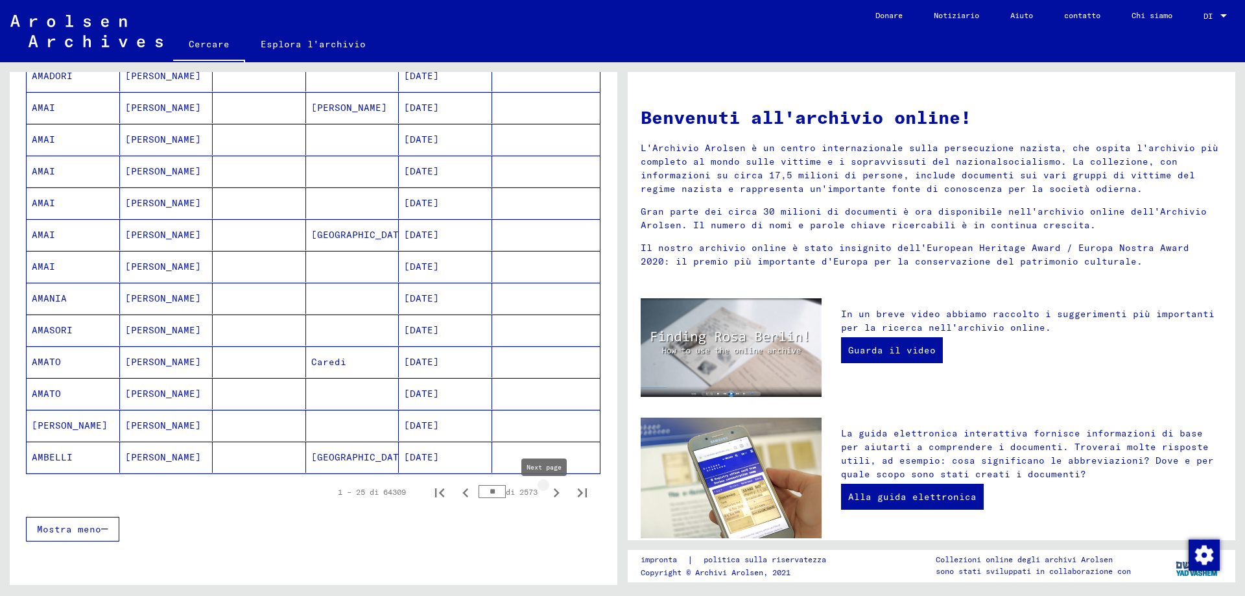
click at [554, 495] on icon "Pagina successiva" at bounding box center [557, 492] width 6 height 9
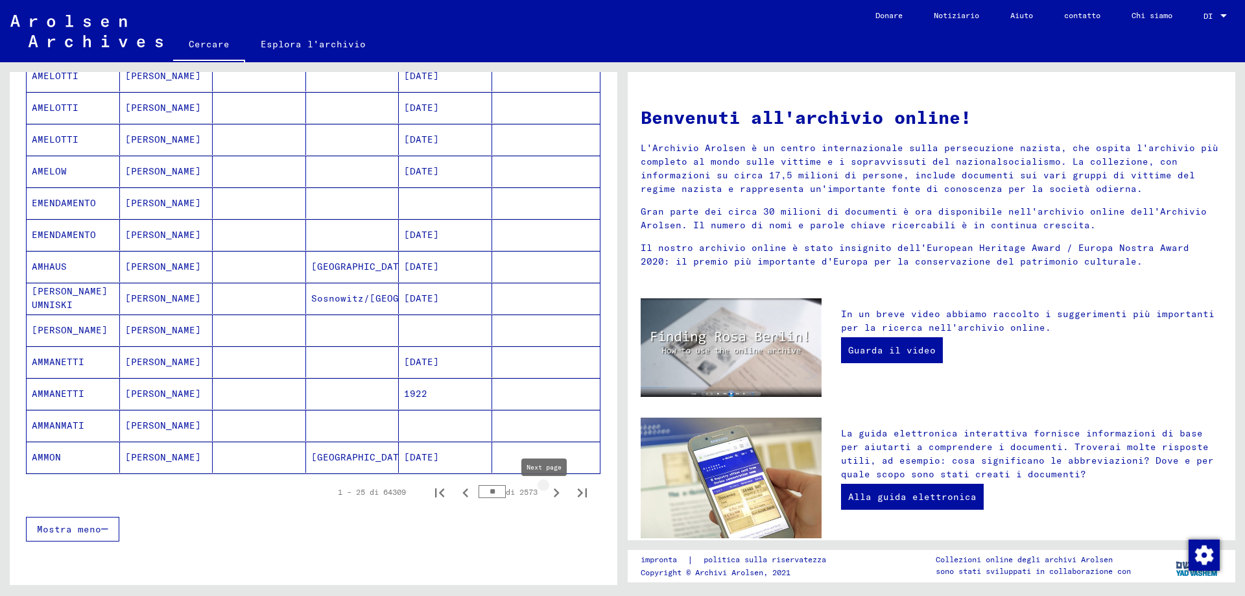
click at [554, 496] on icon "Pagina successiva" at bounding box center [557, 492] width 6 height 9
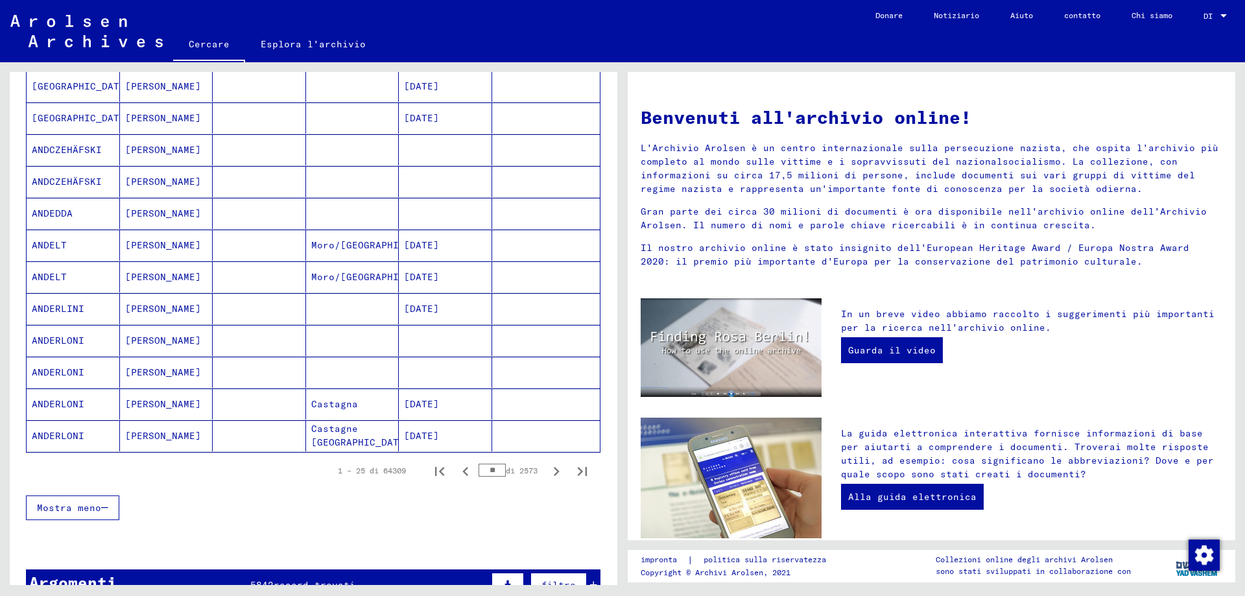
scroll to position [648, 0]
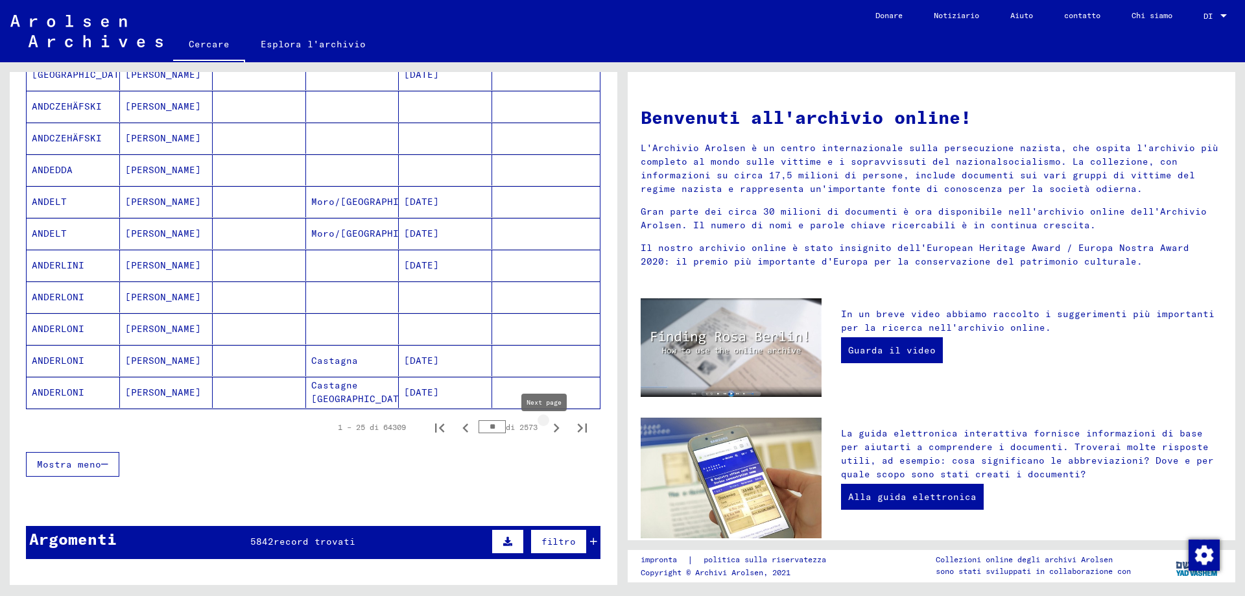
click at [547, 434] on icon "Pagina successiva" at bounding box center [556, 428] width 18 height 18
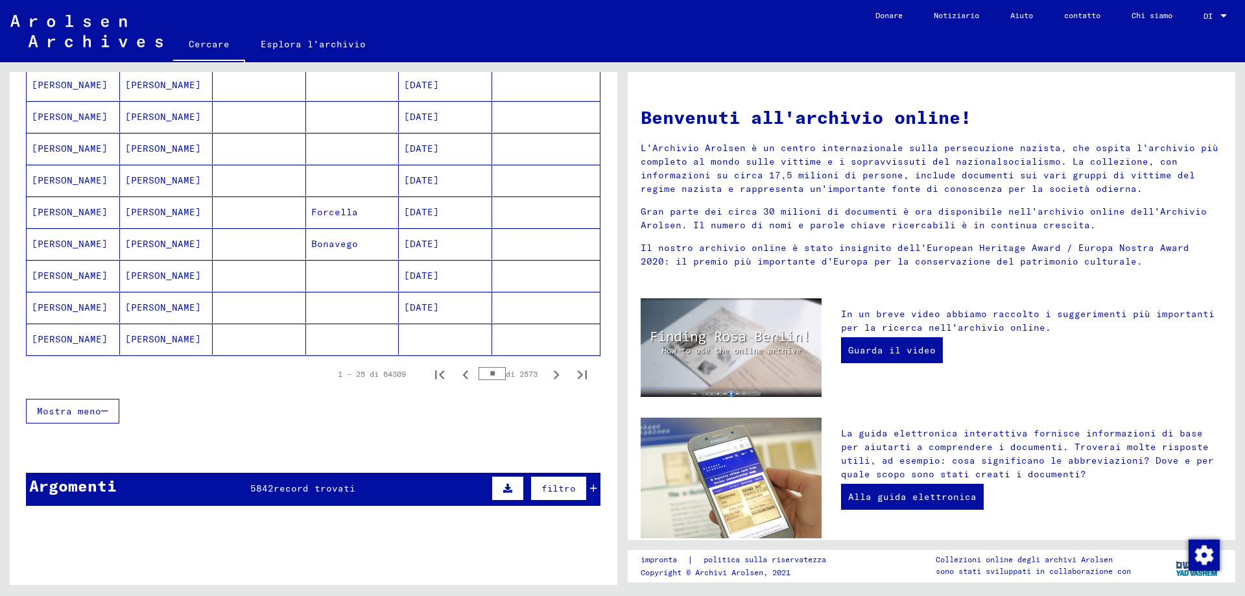
scroll to position [713, 0]
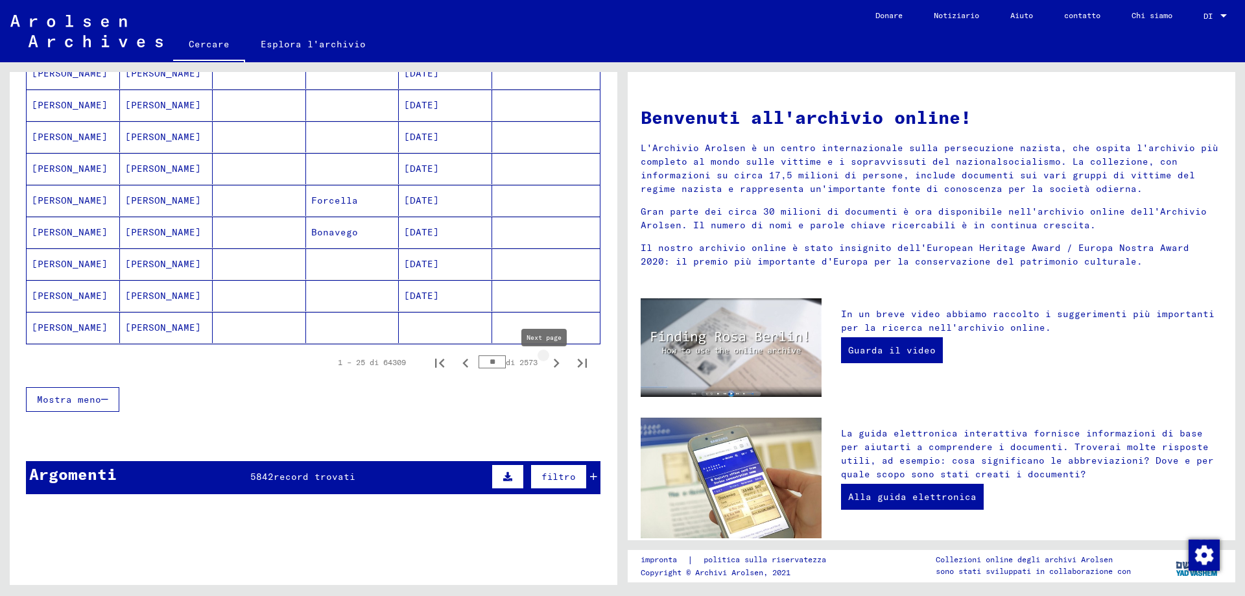
click at [547, 369] on icon "Pagina successiva" at bounding box center [556, 363] width 18 height 18
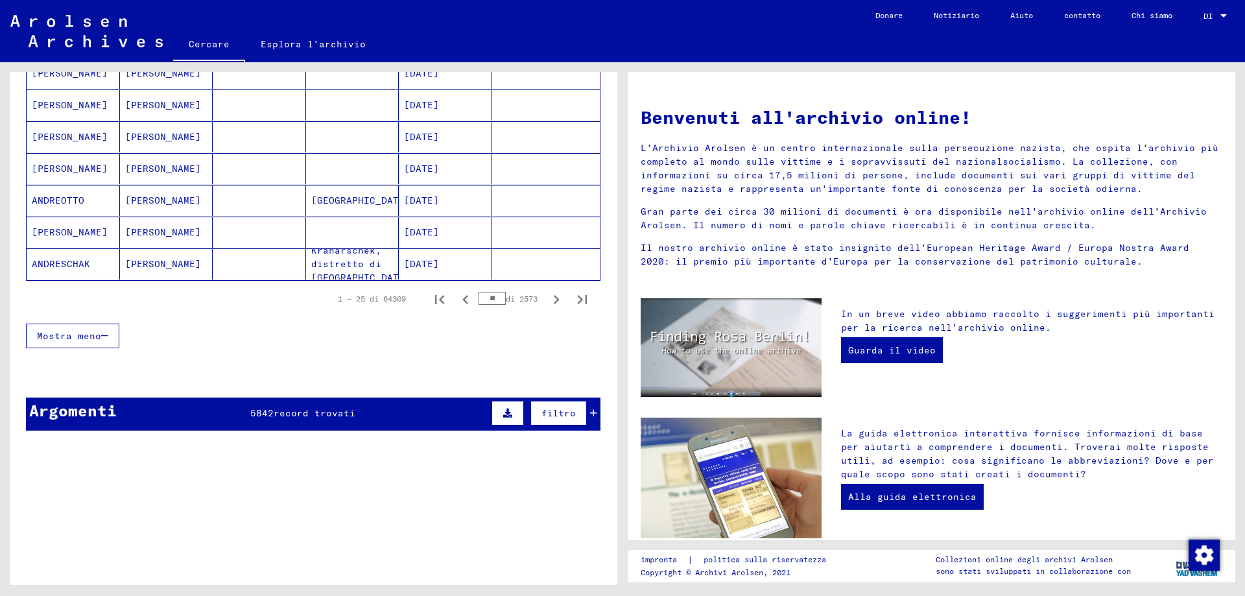
scroll to position [778, 0]
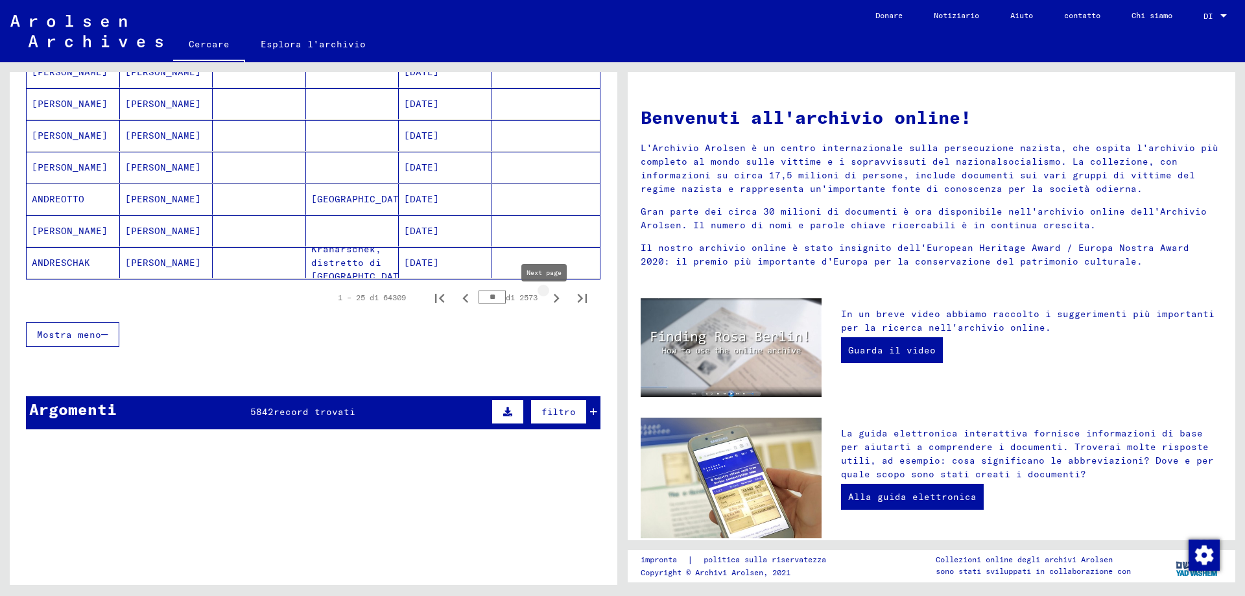
click at [547, 303] on icon "Pagina successiva" at bounding box center [556, 298] width 18 height 18
click at [554, 303] on icon "Pagina successiva" at bounding box center [557, 298] width 6 height 9
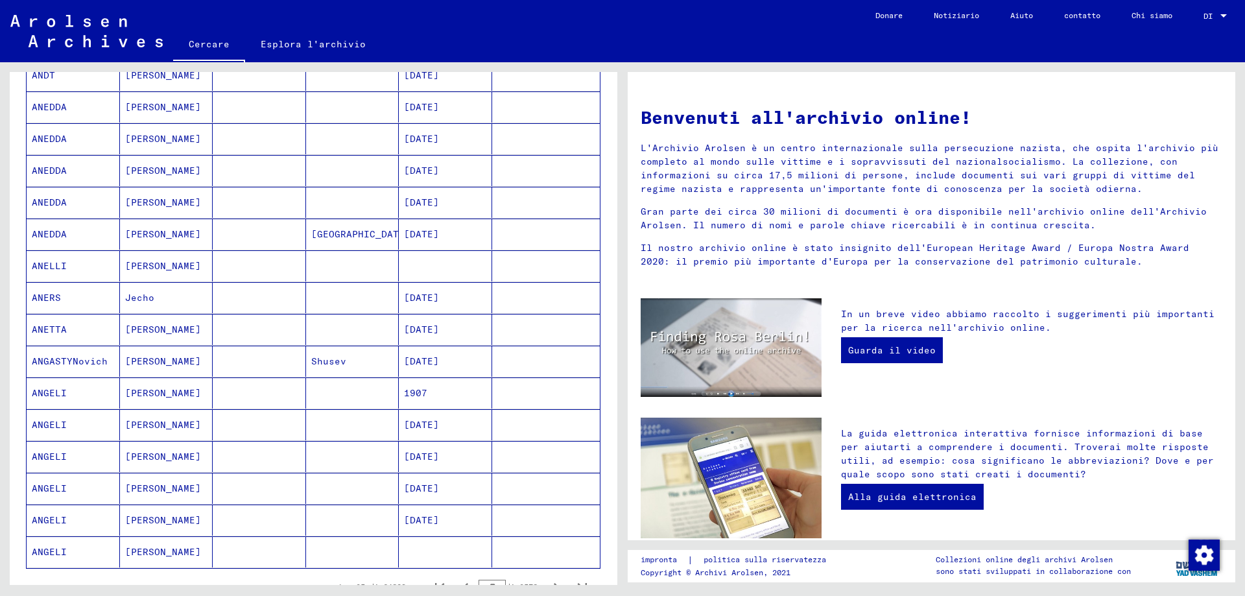
scroll to position [648, 0]
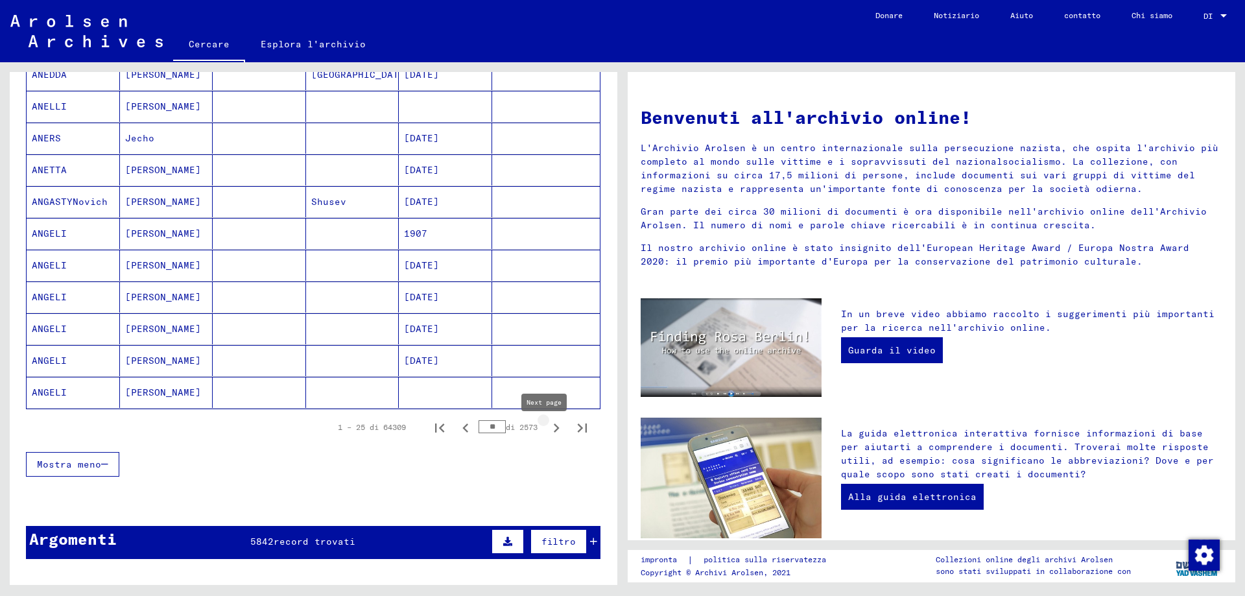
click at [554, 432] on icon "Pagina successiva" at bounding box center [557, 427] width 6 height 9
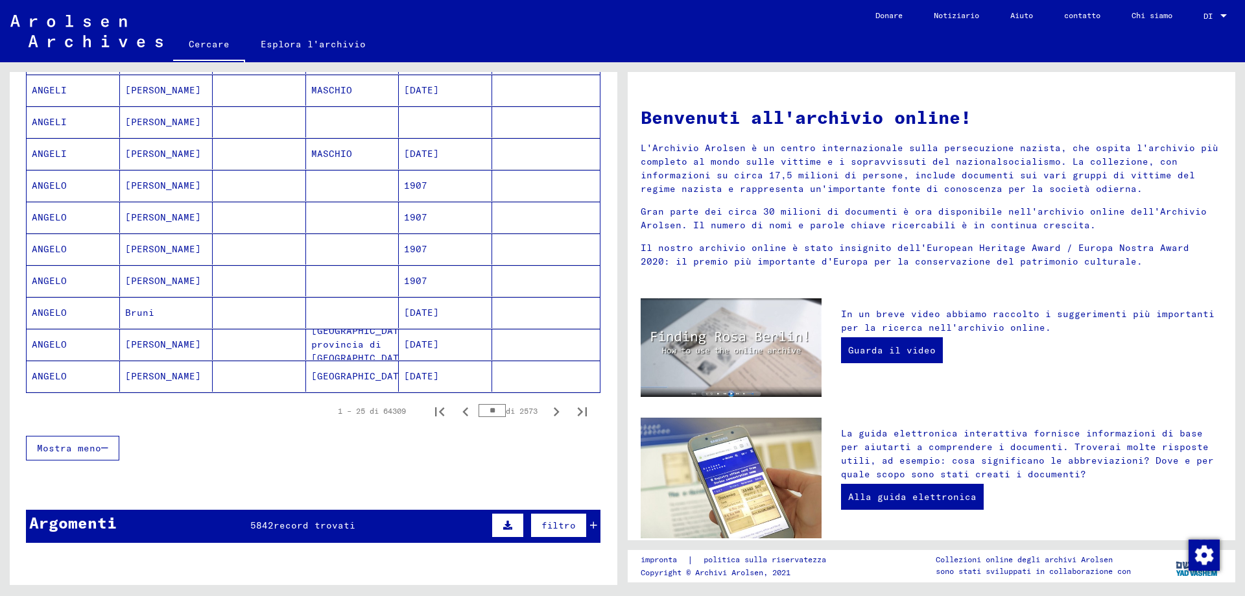
scroll to position [713, 0]
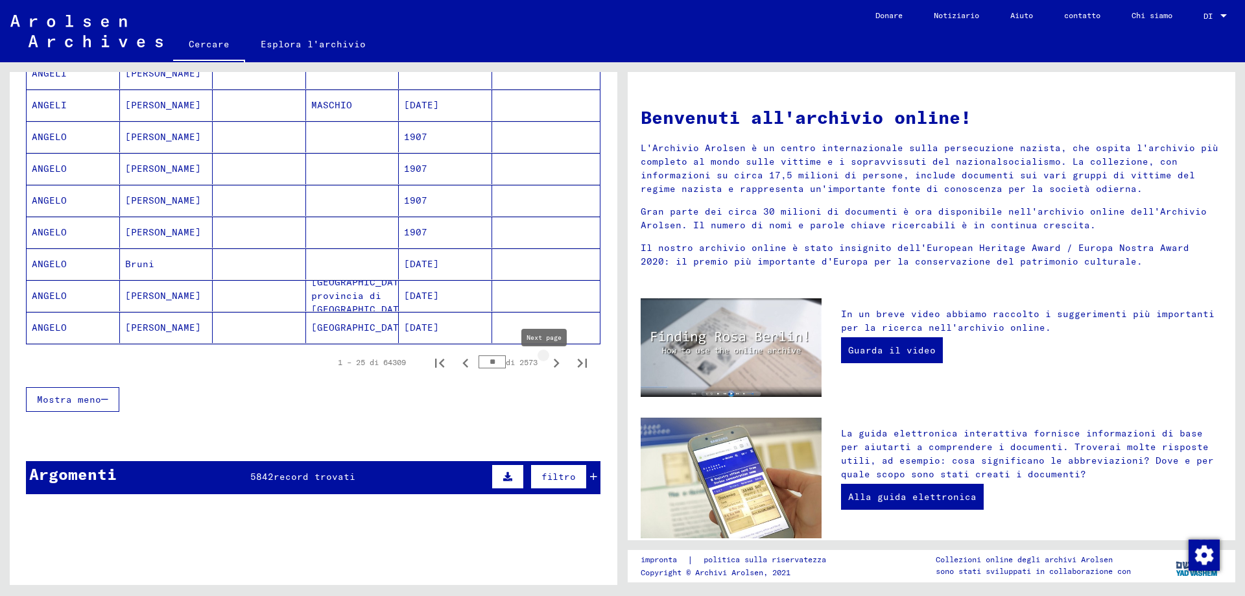
click at [547, 371] on icon "Pagina successiva" at bounding box center [556, 363] width 18 height 18
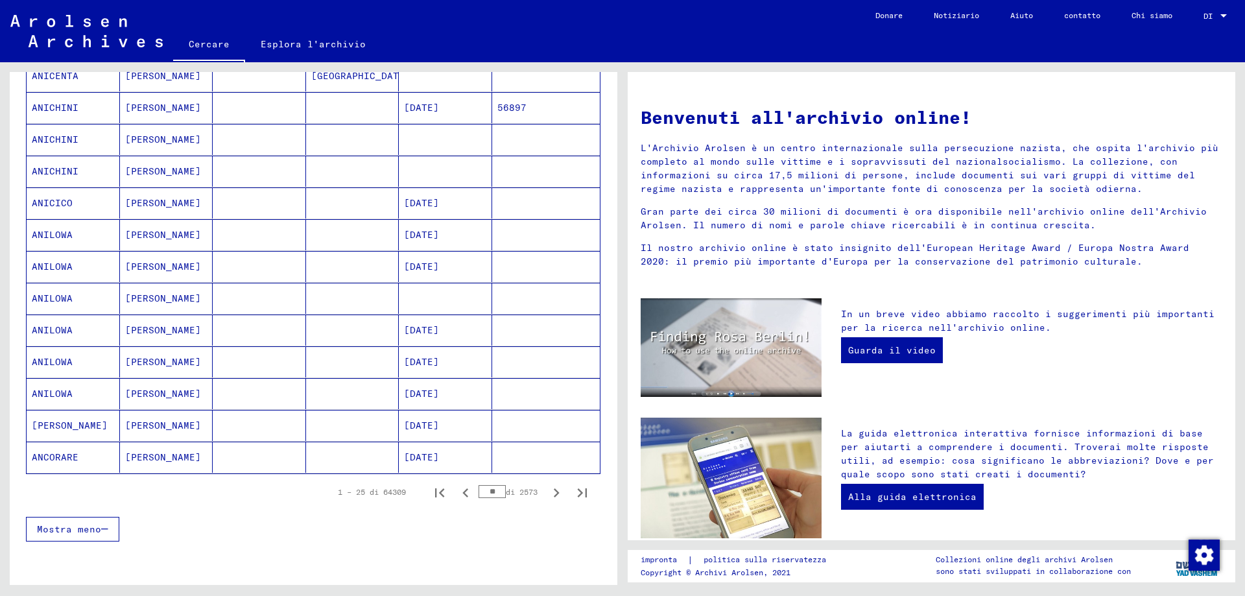
scroll to position [778, 0]
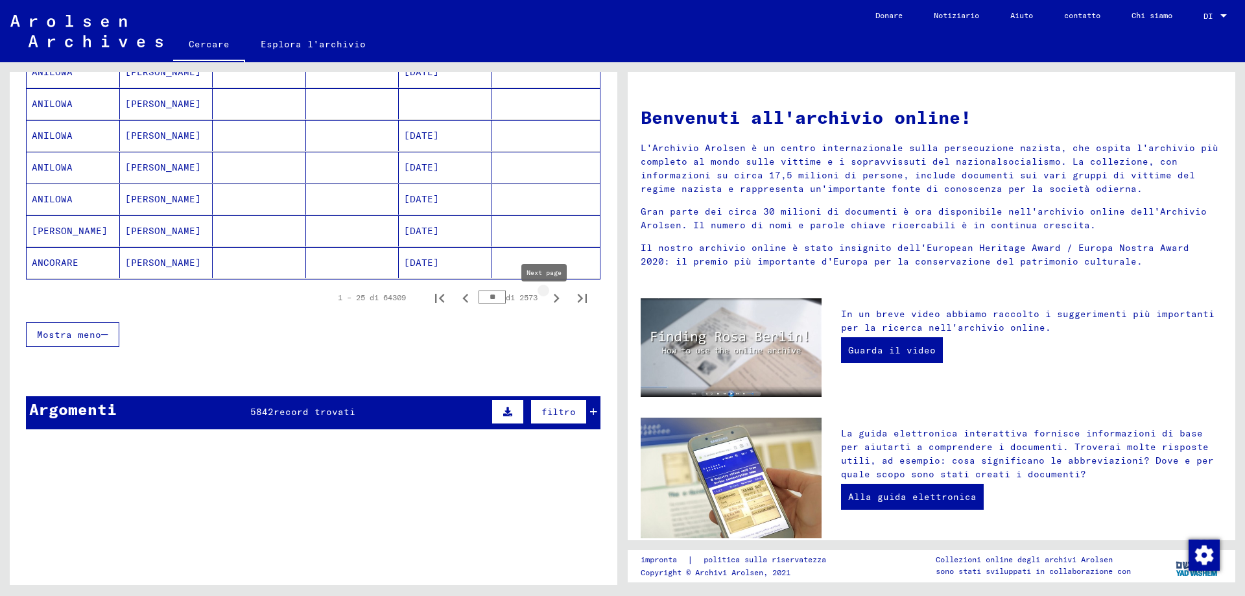
click at [547, 299] on icon "Pagina successiva" at bounding box center [556, 298] width 18 height 18
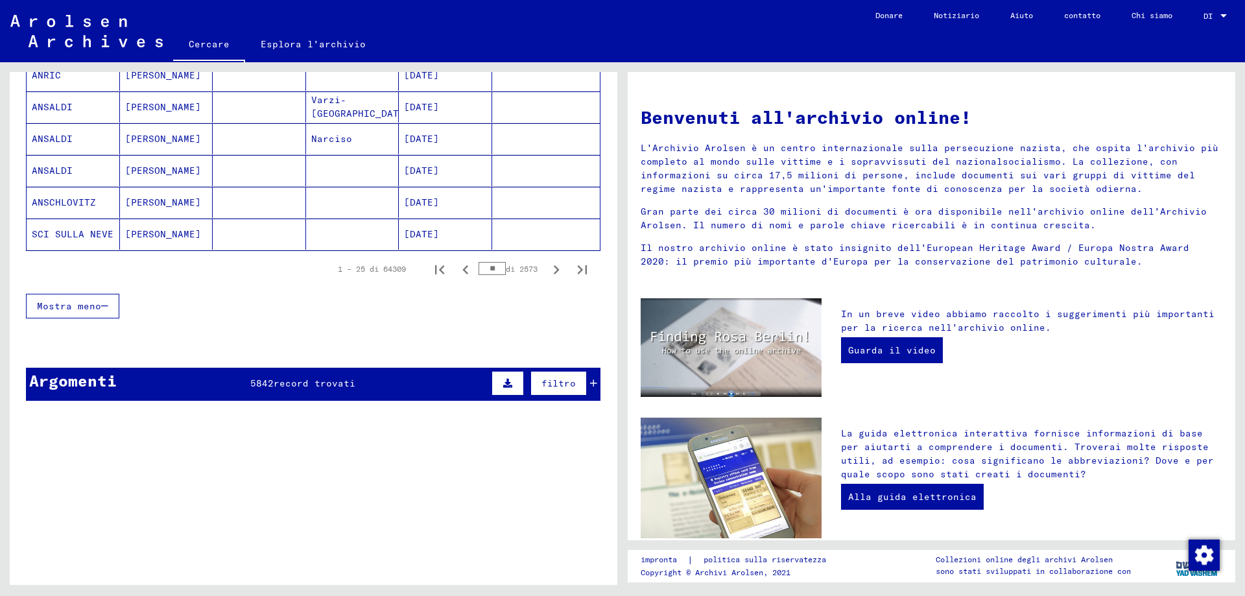
scroll to position [843, 0]
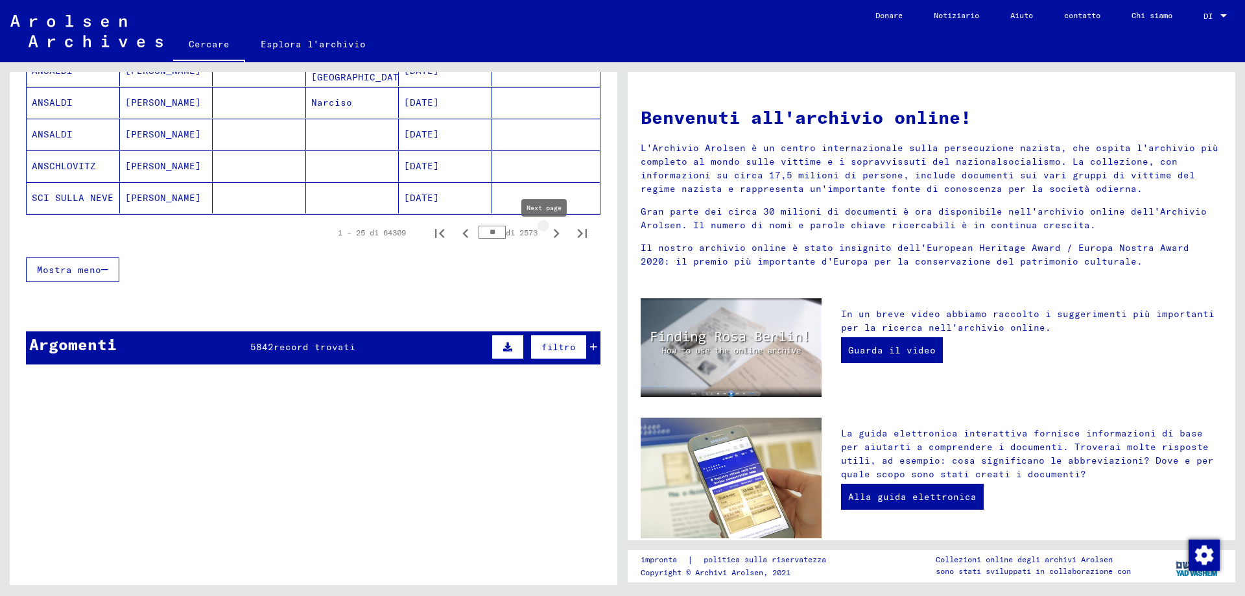
click at [547, 239] on icon "Pagina successiva" at bounding box center [556, 233] width 18 height 18
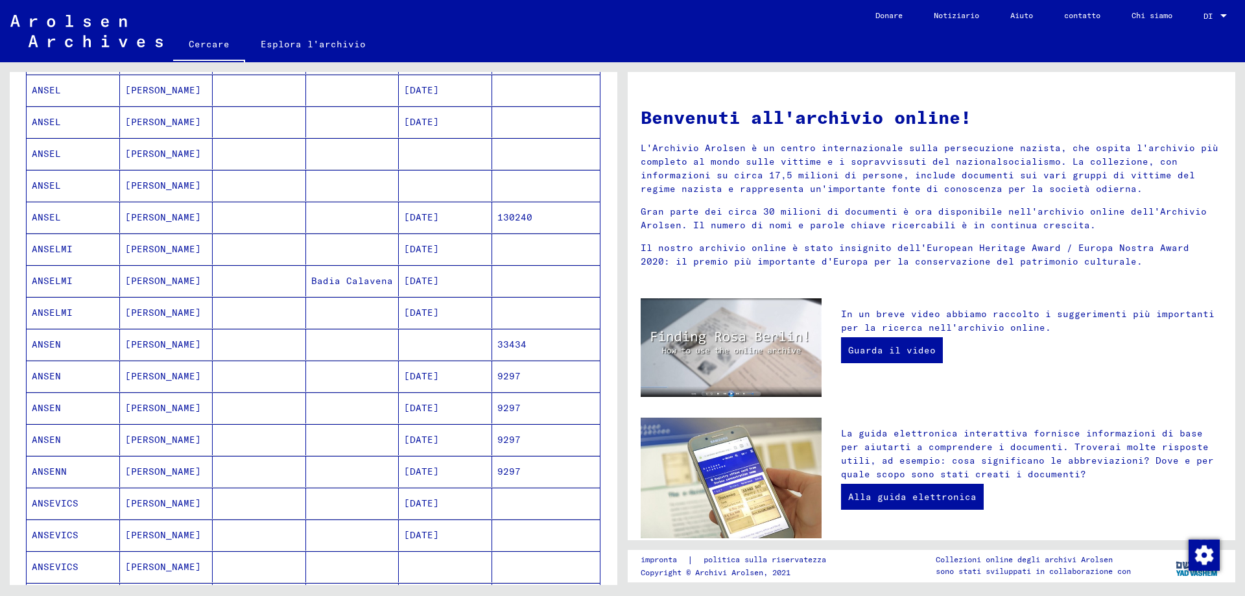
scroll to position [583, 0]
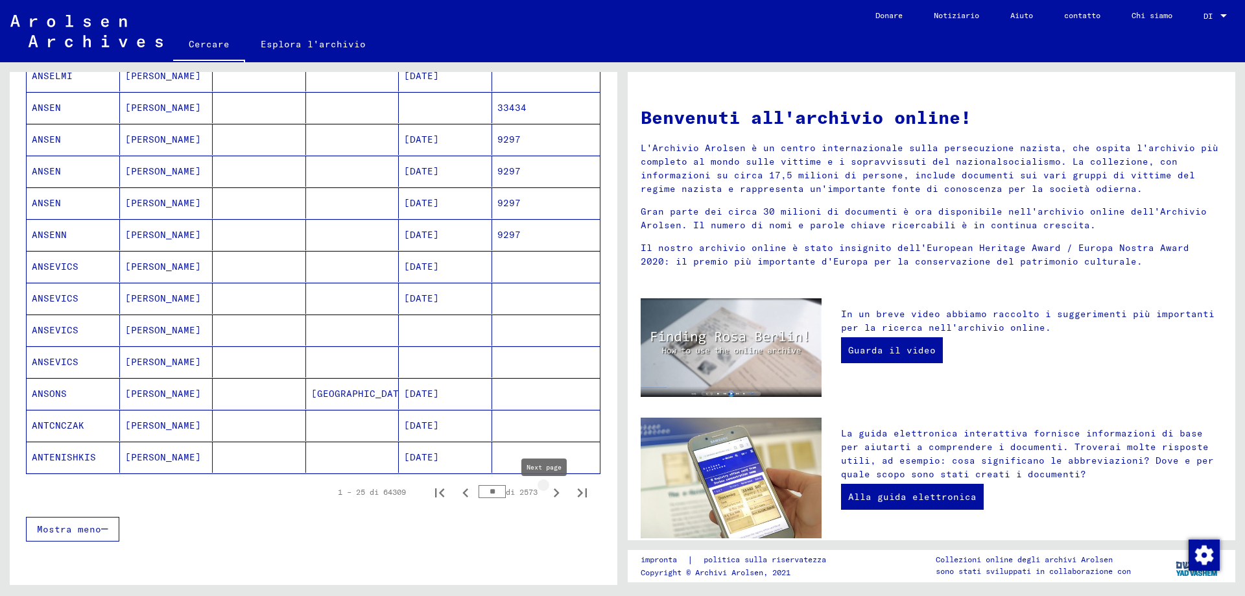
click at [547, 500] on icon "Pagina successiva" at bounding box center [556, 493] width 18 height 18
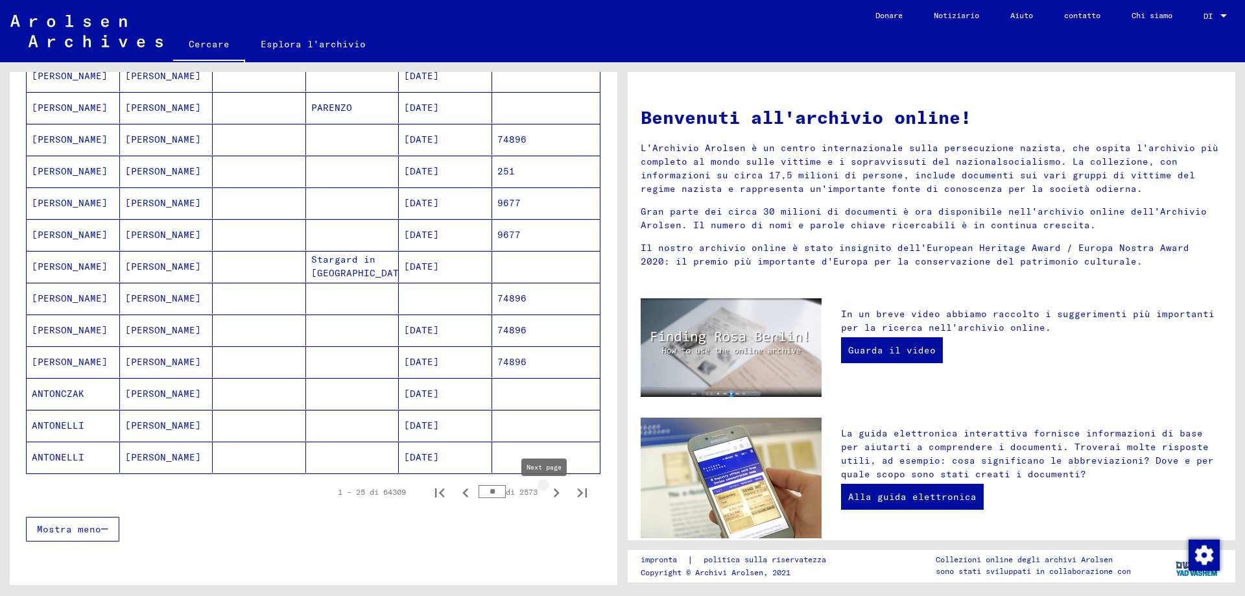
click at [554, 497] on icon "Pagina successiva" at bounding box center [557, 492] width 6 height 9
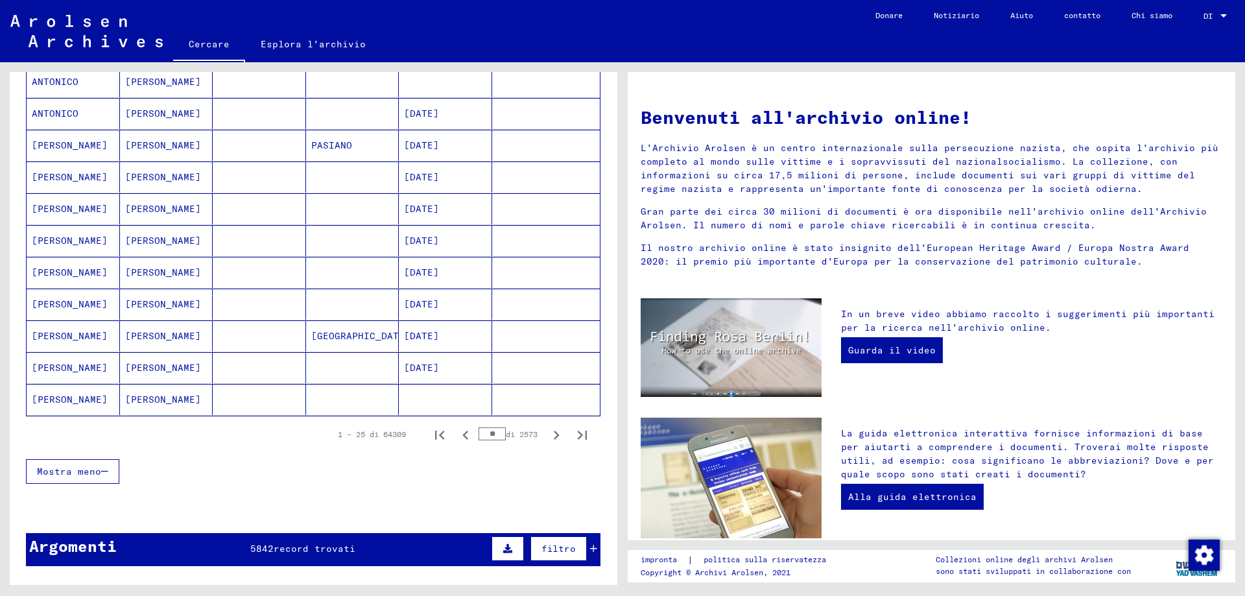
scroll to position [648, 0]
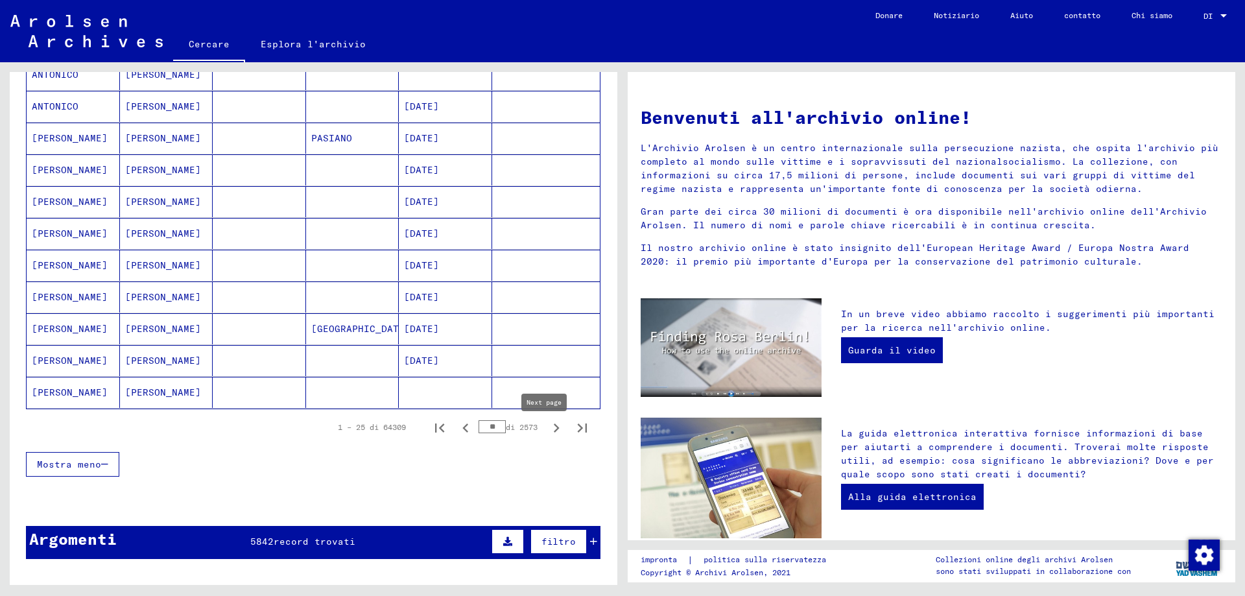
click at [547, 435] on icon "Pagina successiva" at bounding box center [556, 428] width 18 height 18
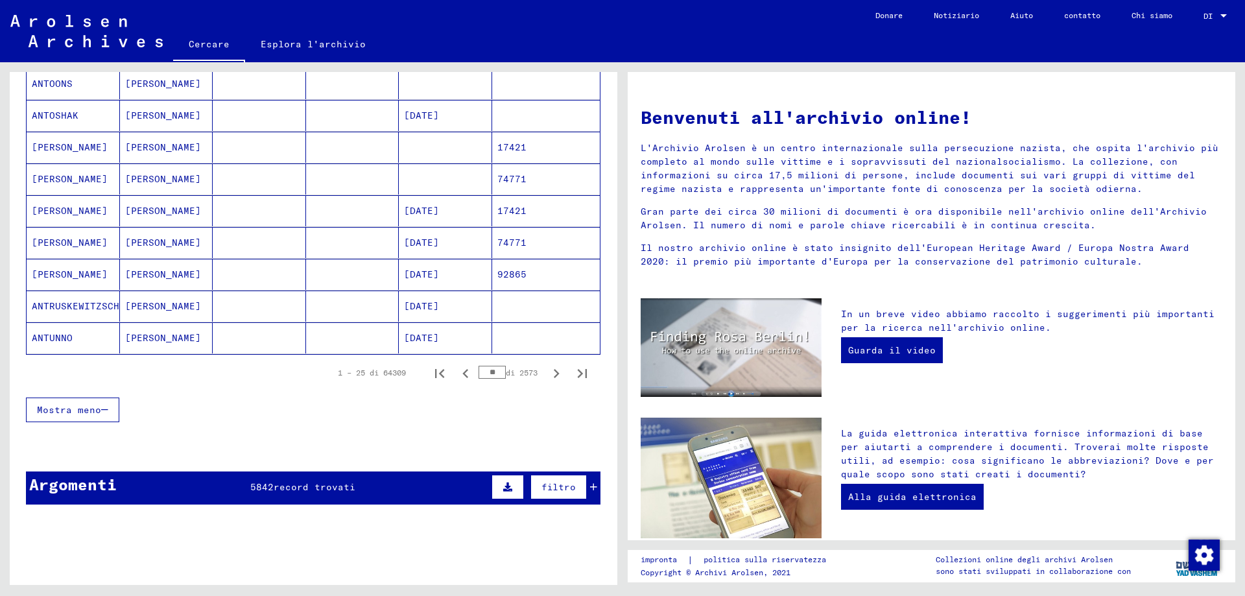
scroll to position [713, 0]
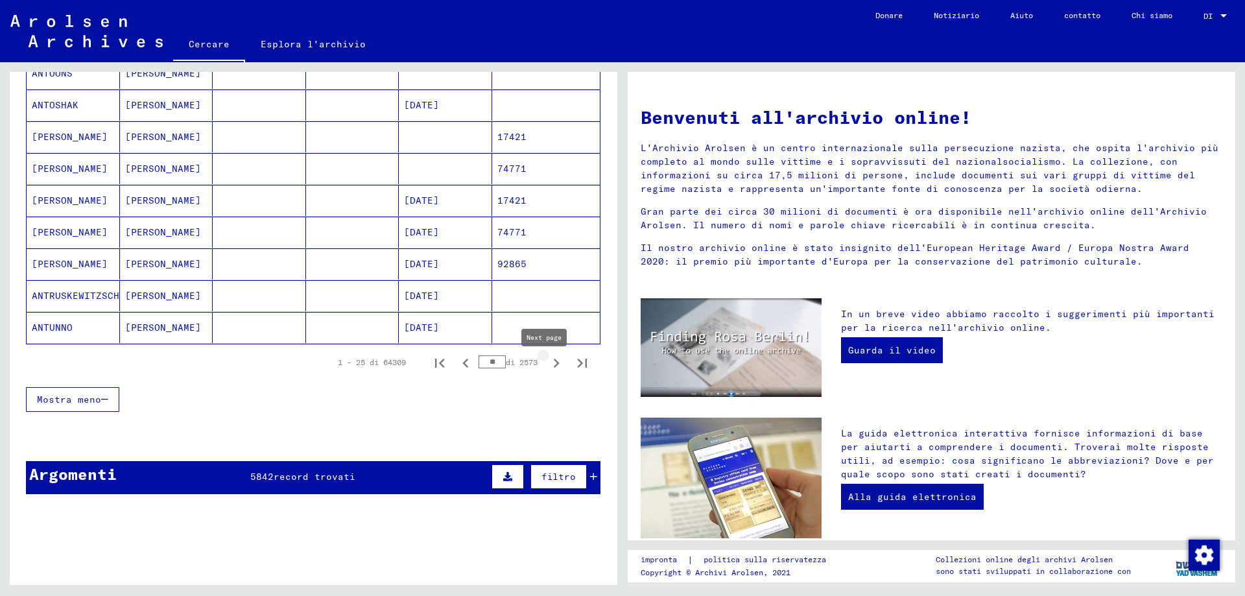
click at [548, 365] on icon "Pagina successiva" at bounding box center [556, 363] width 18 height 18
click at [554, 368] on icon "Pagina successiva" at bounding box center [557, 362] width 6 height 9
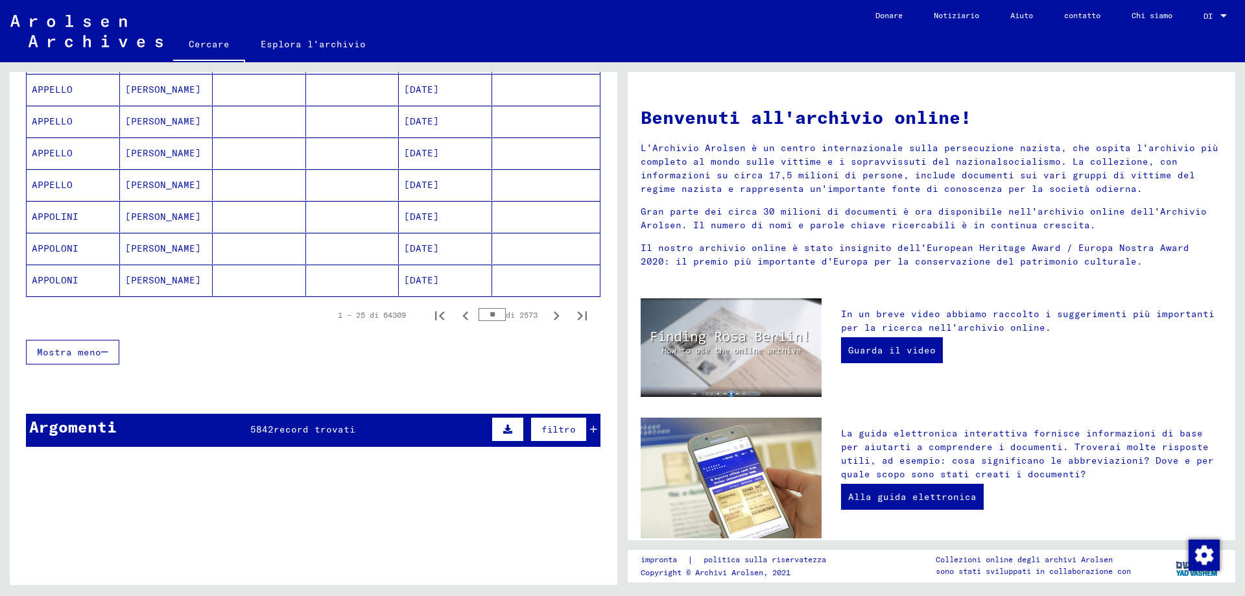
scroll to position [778, 0]
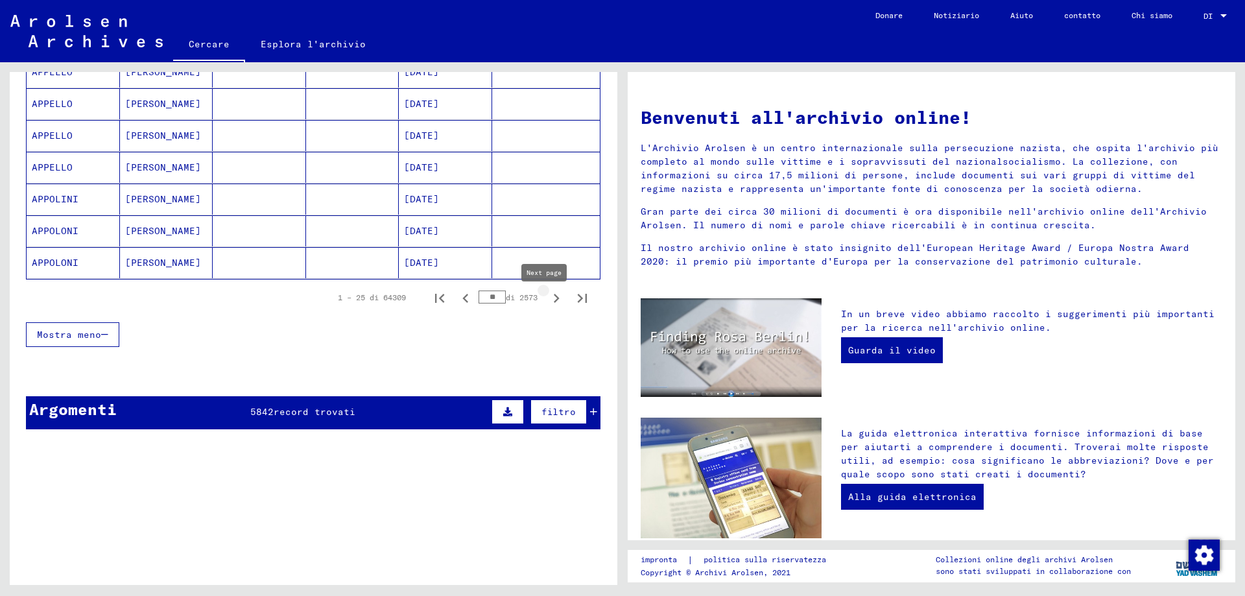
click at [547, 303] on icon "Pagina successiva" at bounding box center [556, 298] width 18 height 18
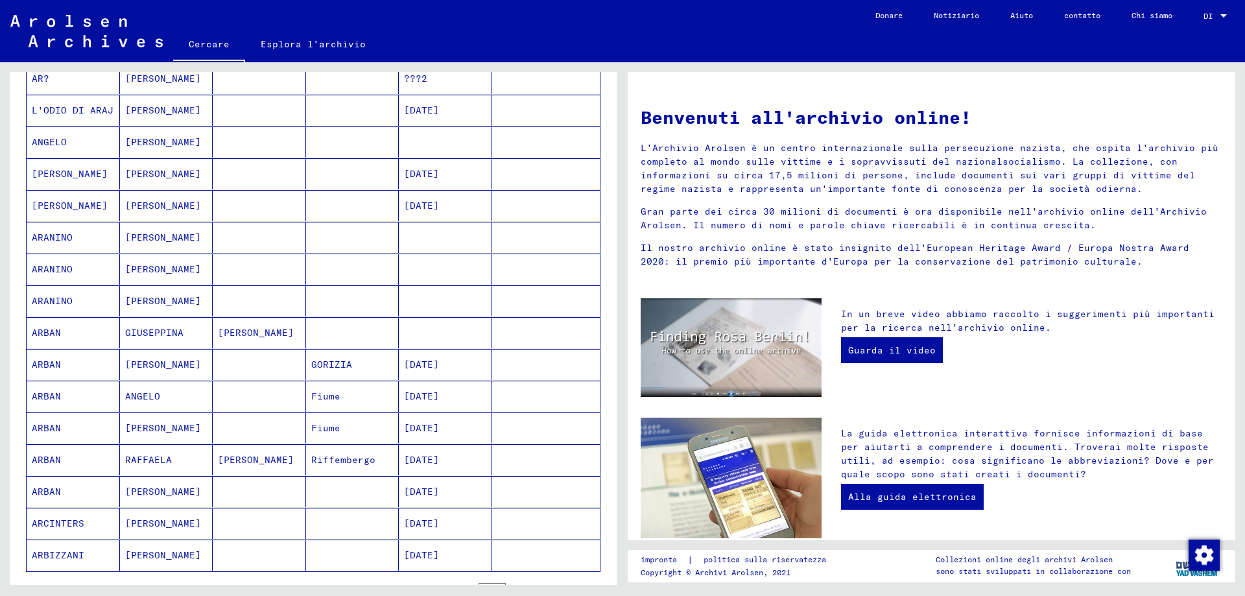
scroll to position [454, 0]
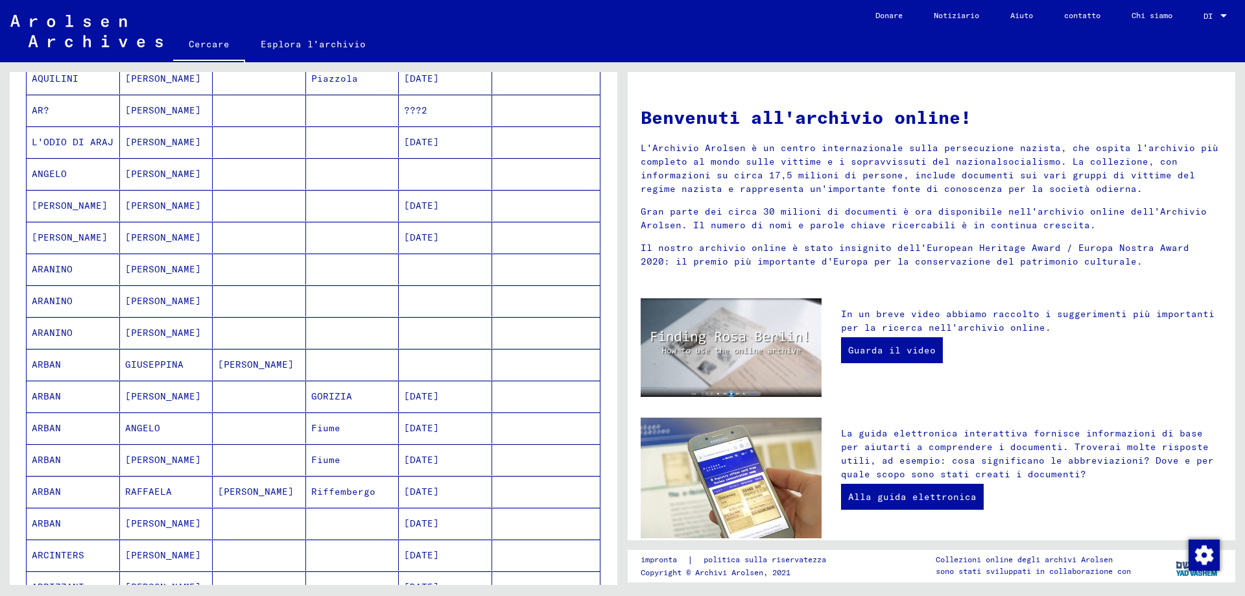
click at [143, 276] on font "[PERSON_NAME]" at bounding box center [163, 270] width 76 height 14
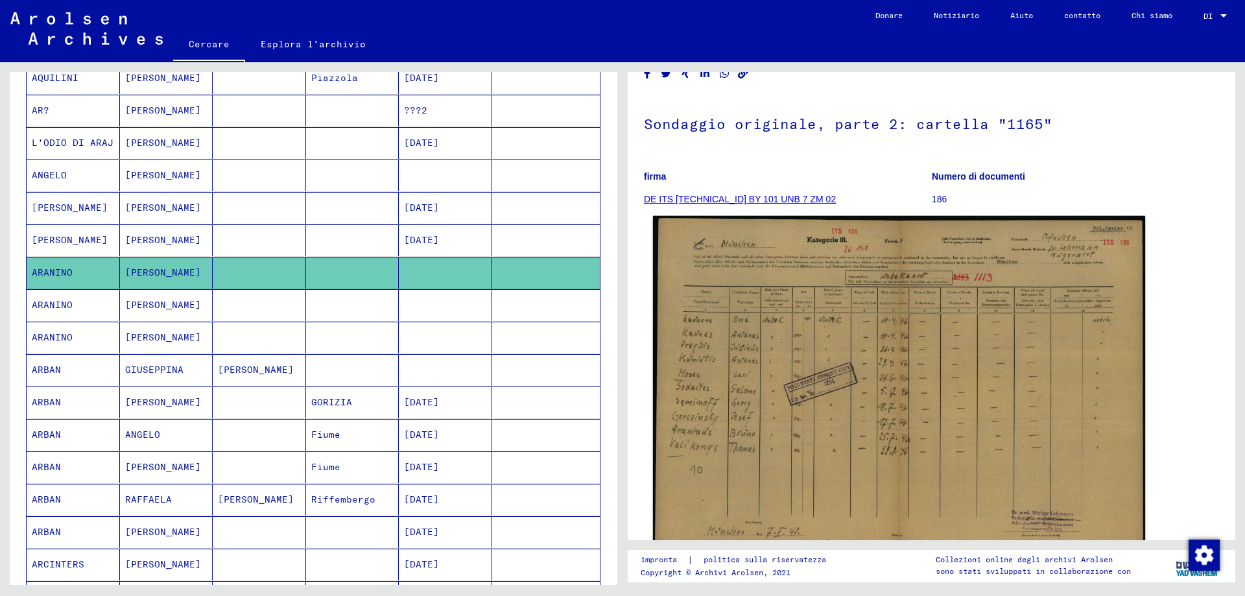
scroll to position [194, 0]
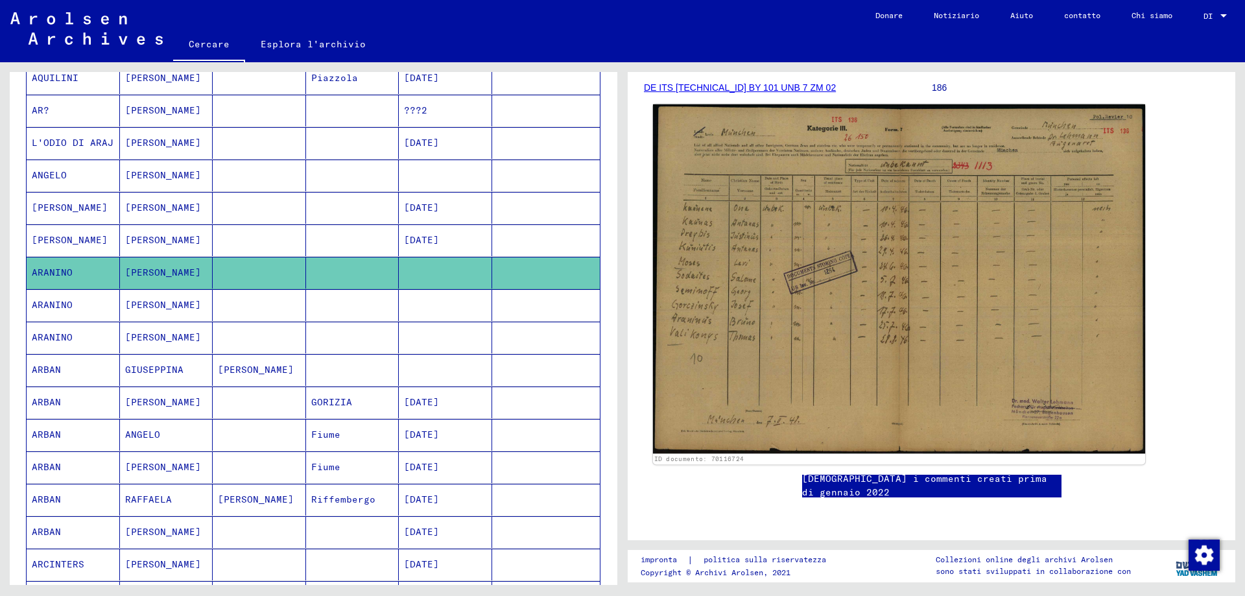
click at [865, 301] on img at bounding box center [899, 278] width 492 height 349
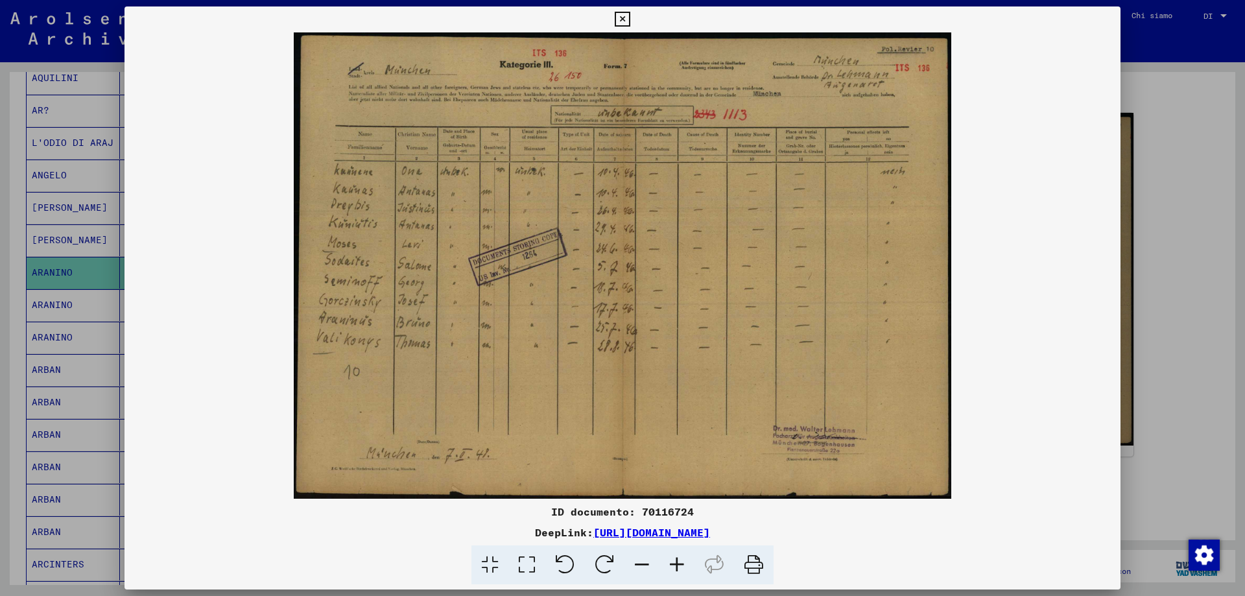
click at [620, 13] on icon at bounding box center [621, 20] width 15 height 16
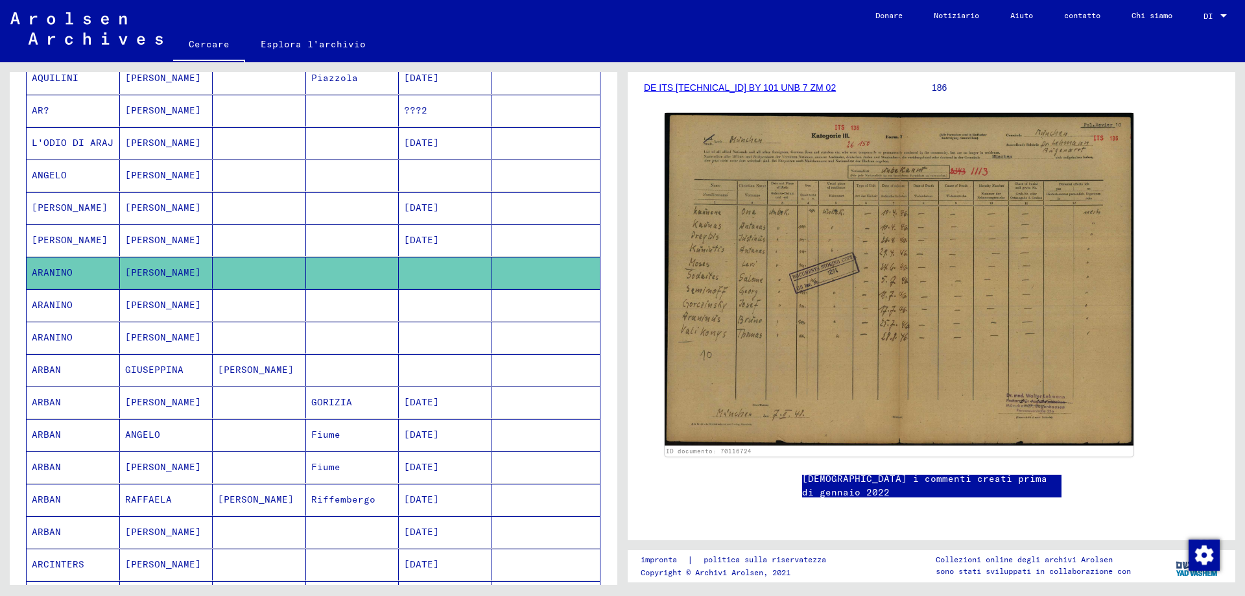
click at [174, 321] on mat-cell "[PERSON_NAME]" at bounding box center [166, 305] width 93 height 32
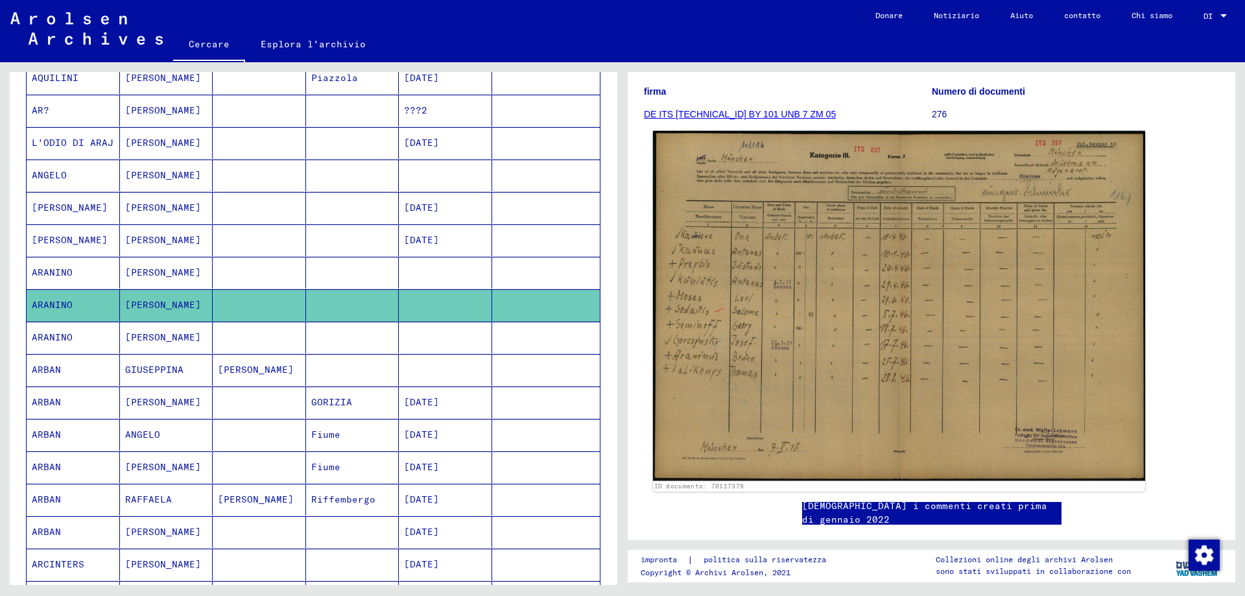
scroll to position [194, 0]
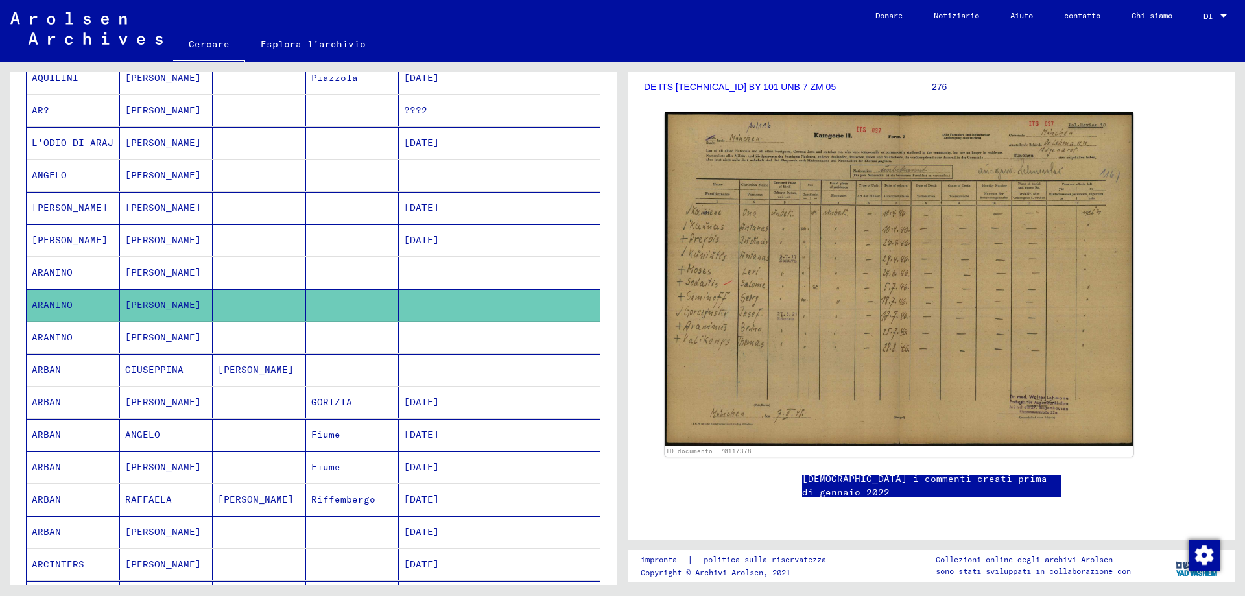
click at [87, 353] on mat-cell "ARANINO" at bounding box center [73, 338] width 93 height 32
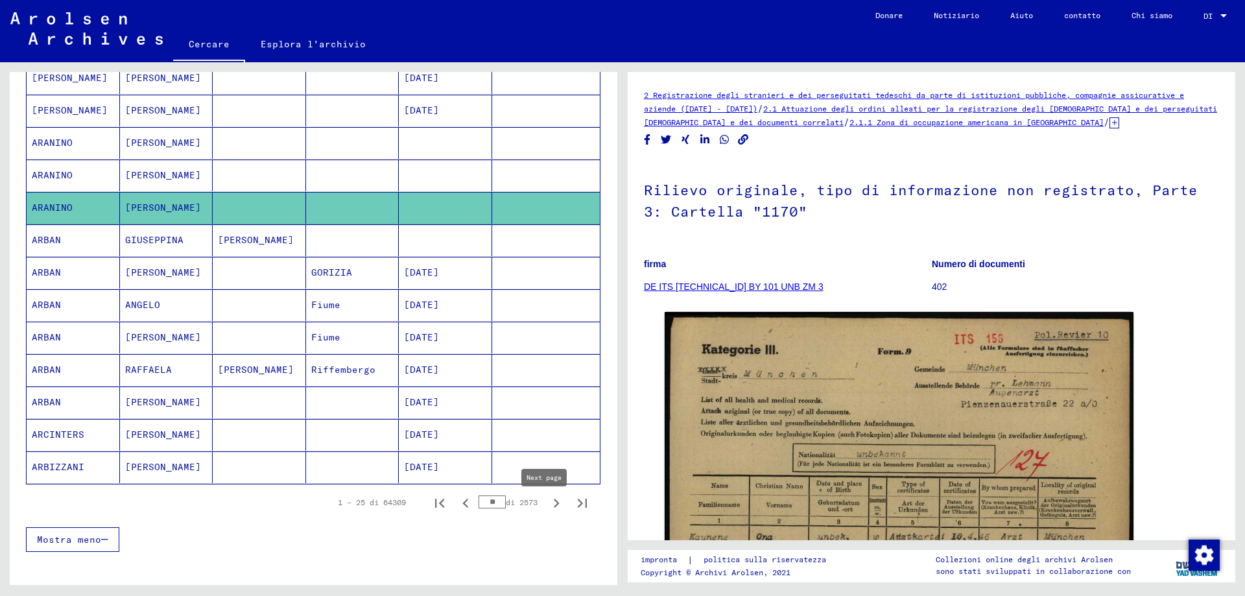
click at [554, 507] on icon "Pagina successiva" at bounding box center [557, 502] width 6 height 9
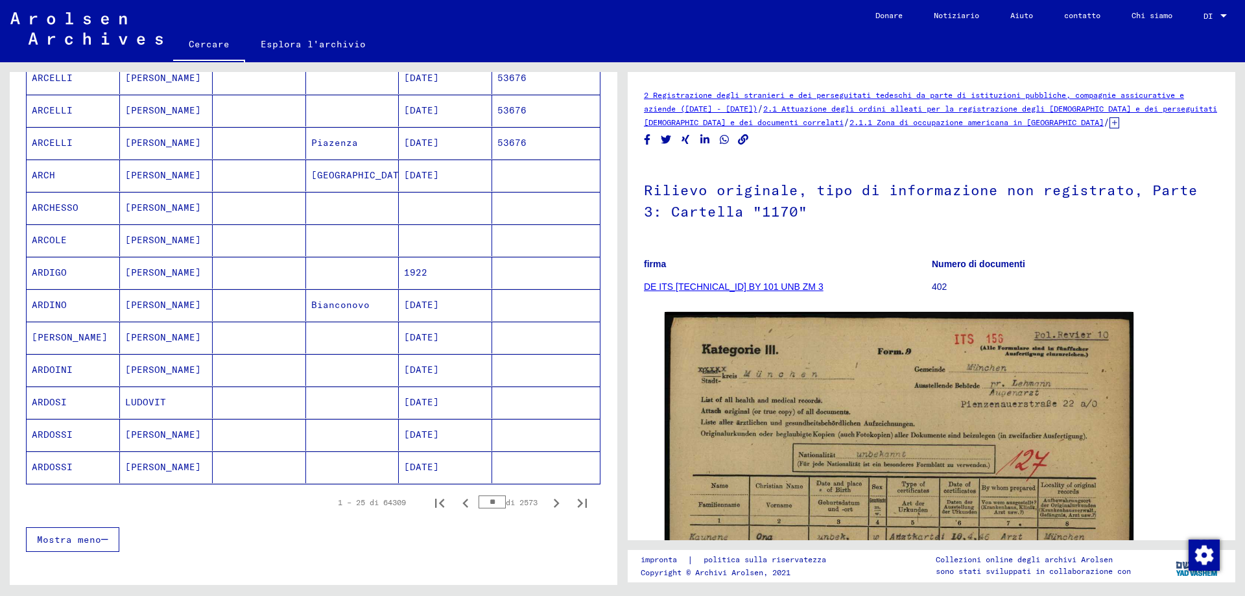
click at [554, 506] on icon "Pagina successiva" at bounding box center [557, 502] width 6 height 9
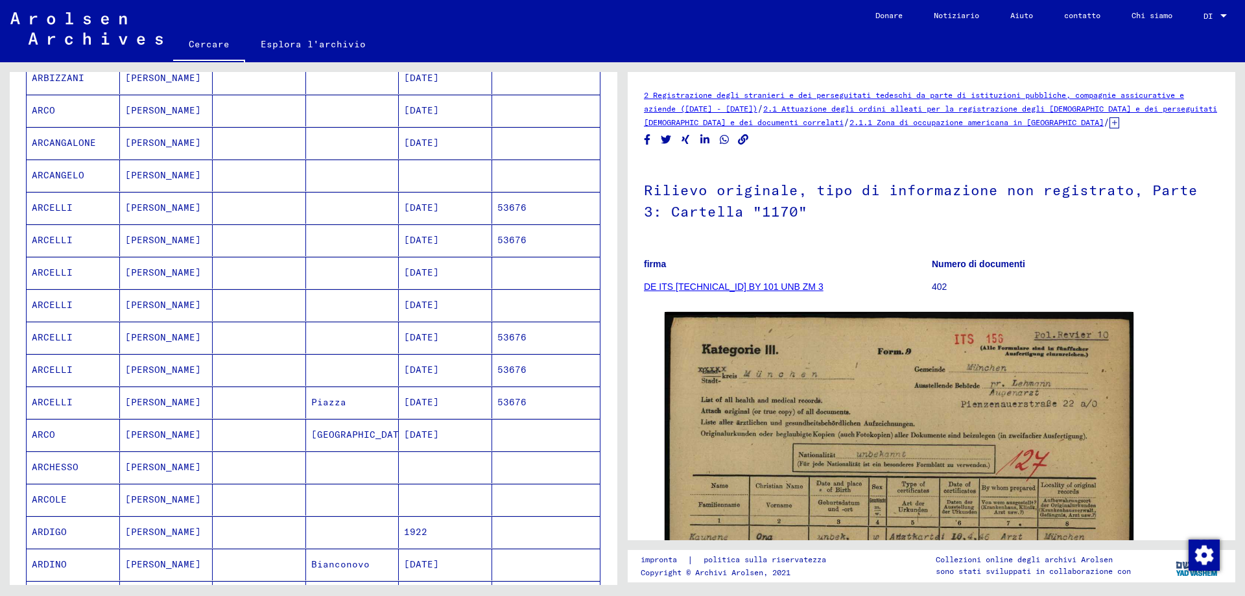
scroll to position [397, 0]
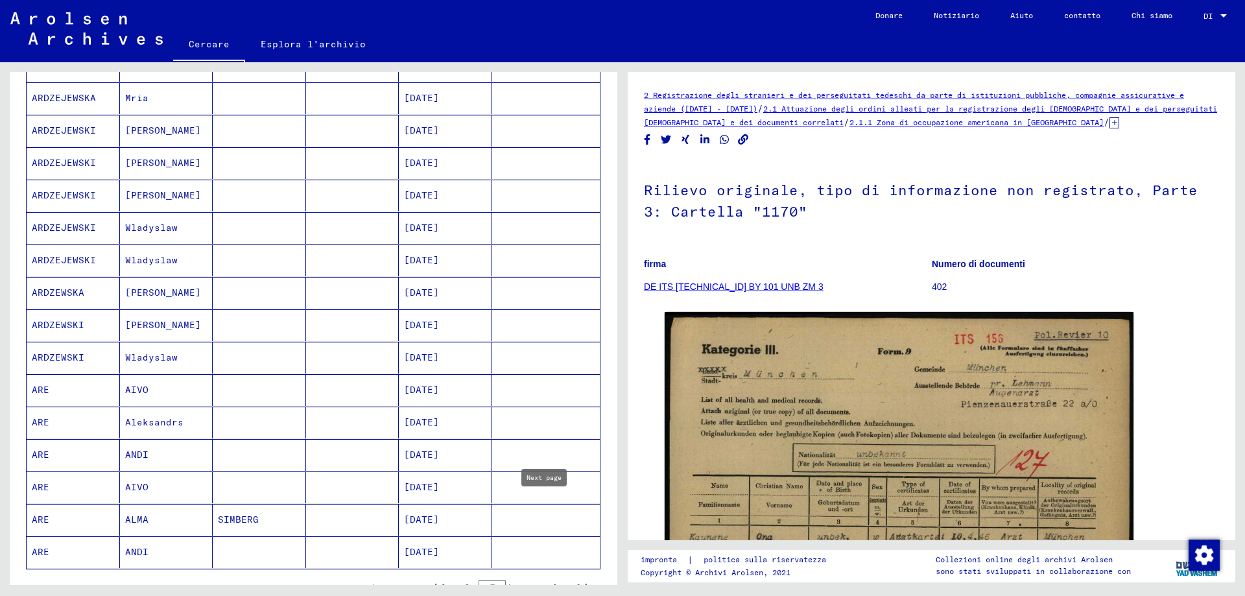
scroll to position [589, 0]
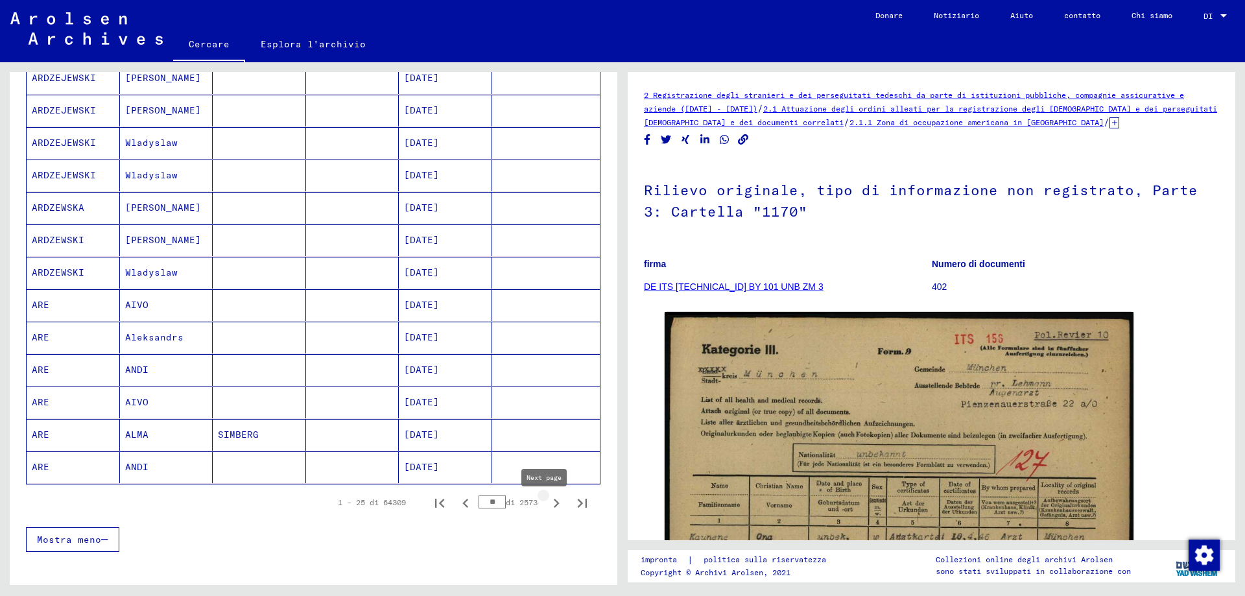
click at [554, 508] on icon "Pagina successiva" at bounding box center [557, 502] width 6 height 9
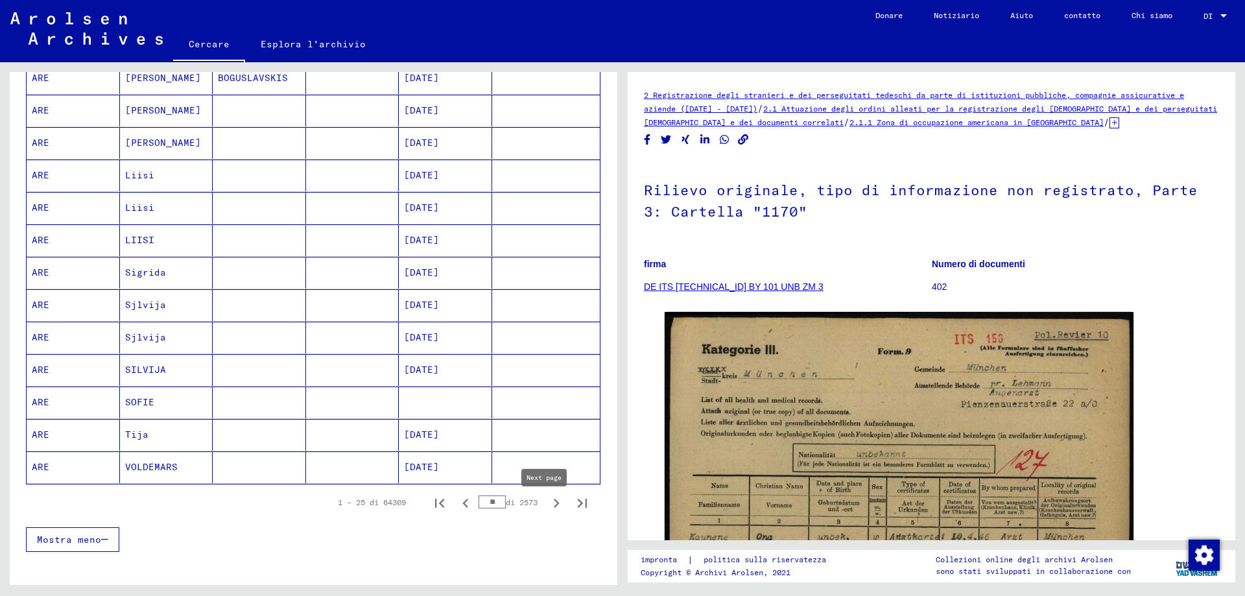
click at [554, 508] on icon "Pagina successiva" at bounding box center [557, 502] width 6 height 9
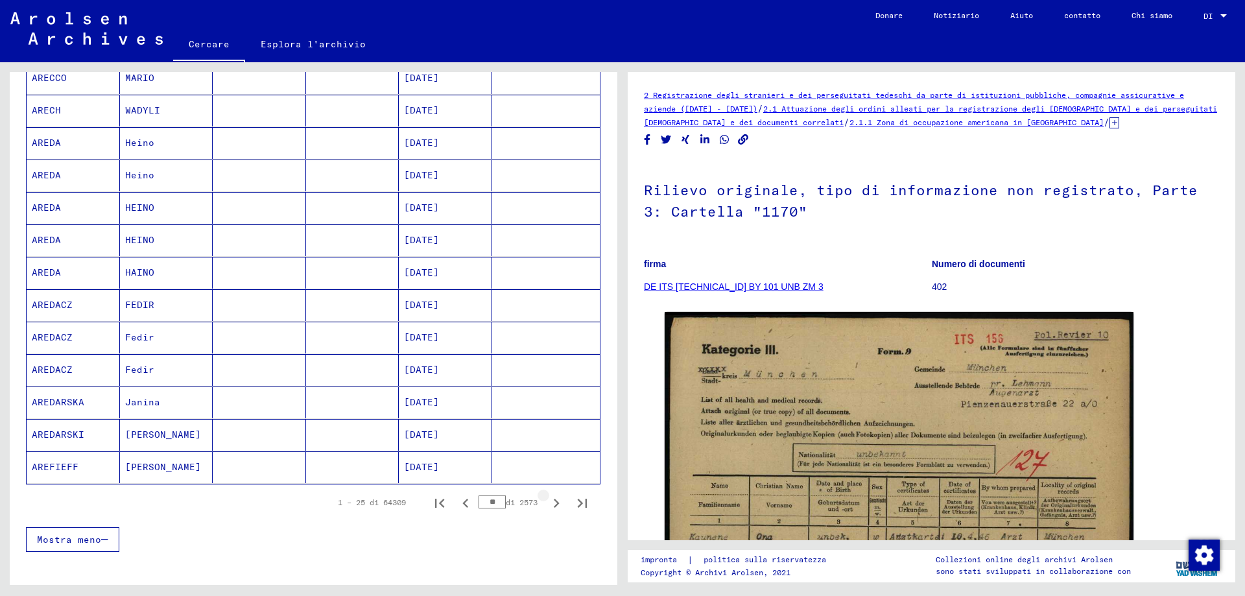
click at [554, 508] on icon "Pagina successiva" at bounding box center [557, 502] width 6 height 9
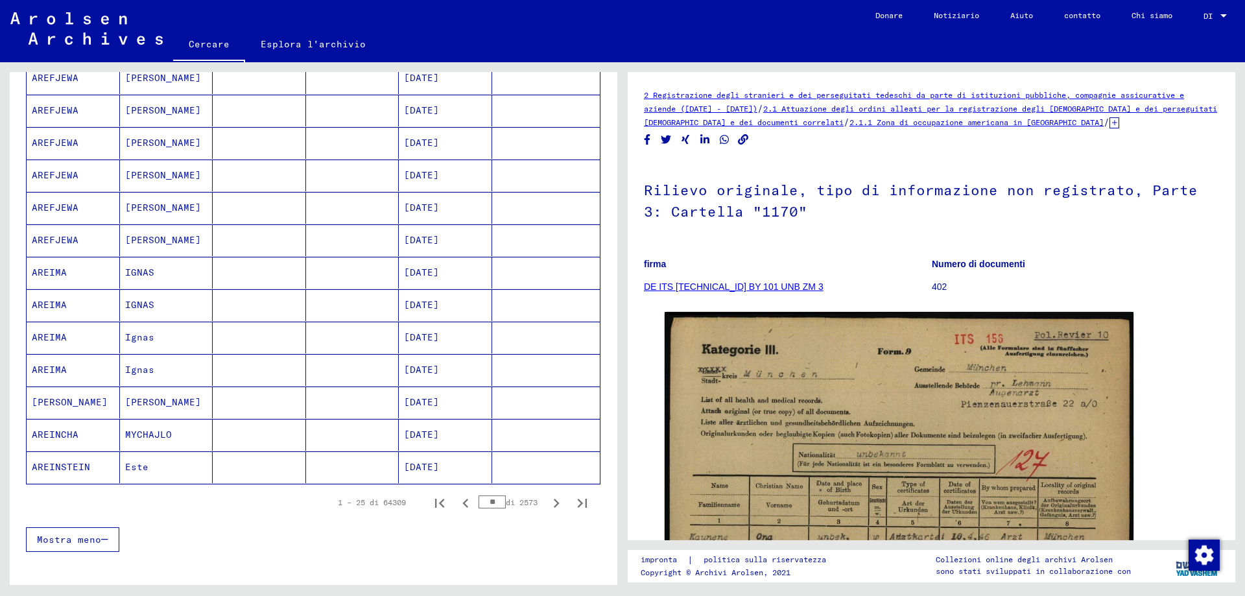
click at [554, 508] on icon "Pagina successiva" at bounding box center [557, 502] width 6 height 9
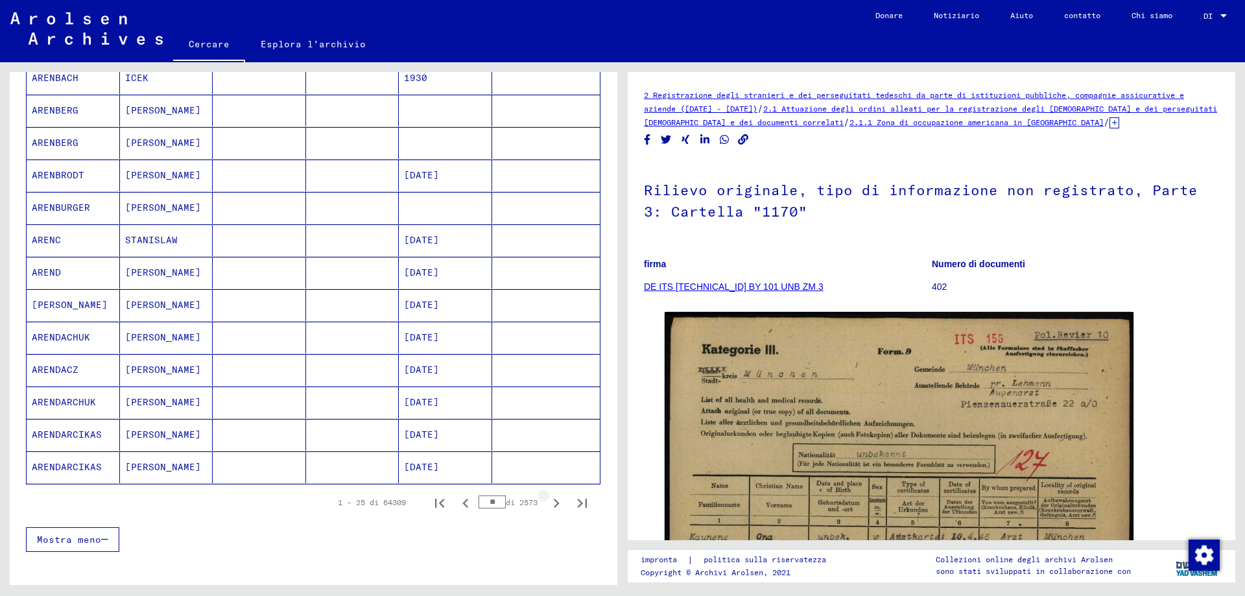
click at [554, 508] on icon "Pagina successiva" at bounding box center [557, 502] width 6 height 9
type input "**"
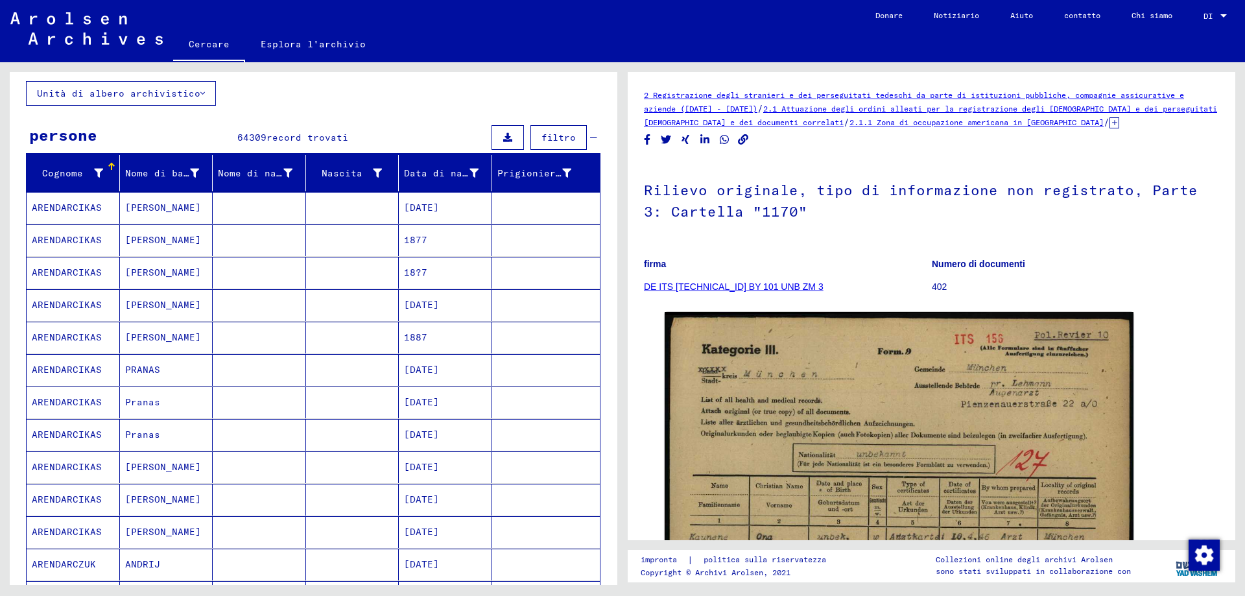
scroll to position [0, 0]
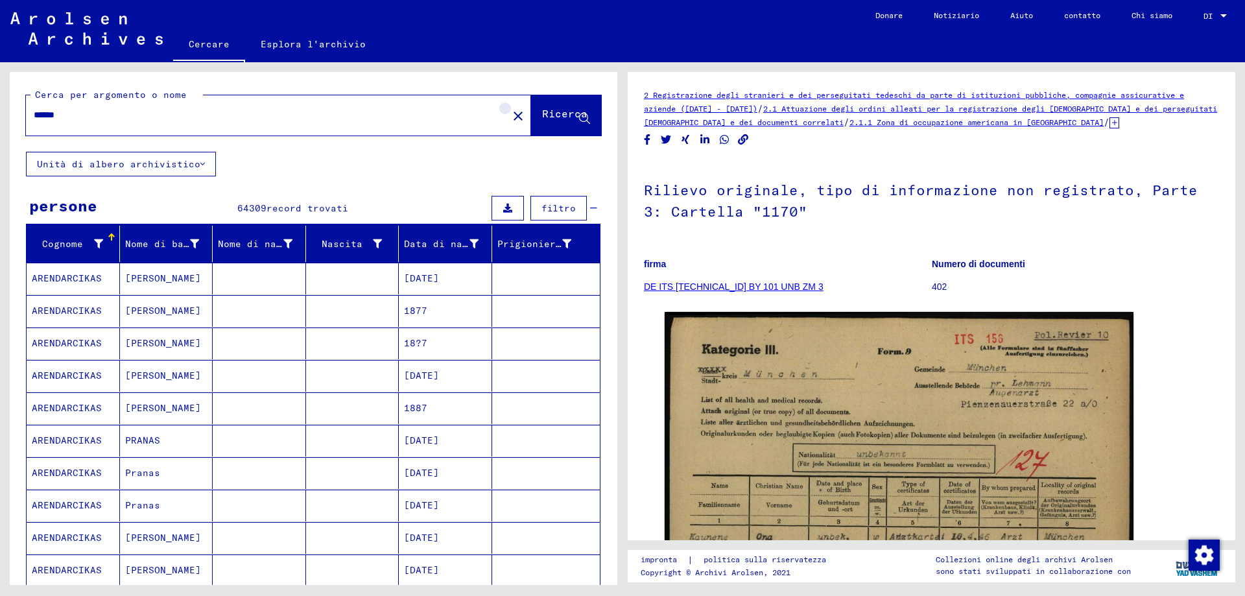
click at [510, 121] on mat-icon "close" at bounding box center [518, 116] width 16 height 16
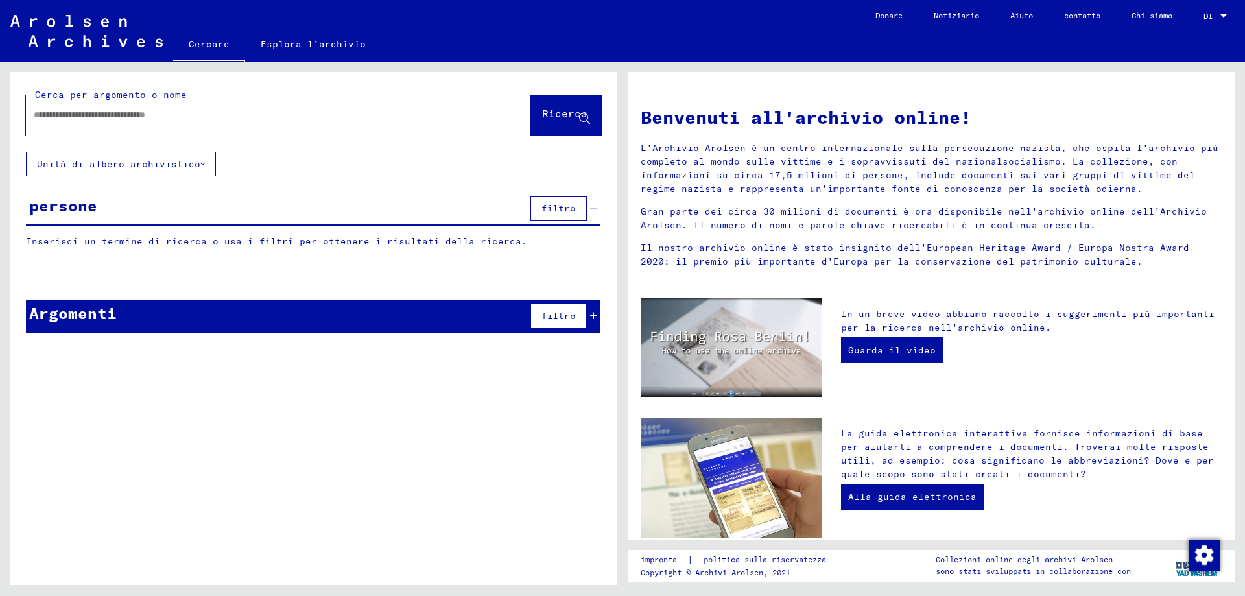
click at [43, 121] on input "text" at bounding box center [263, 115] width 458 height 14
type input "**********"
click at [584, 118] on icon at bounding box center [584, 118] width 11 height 11
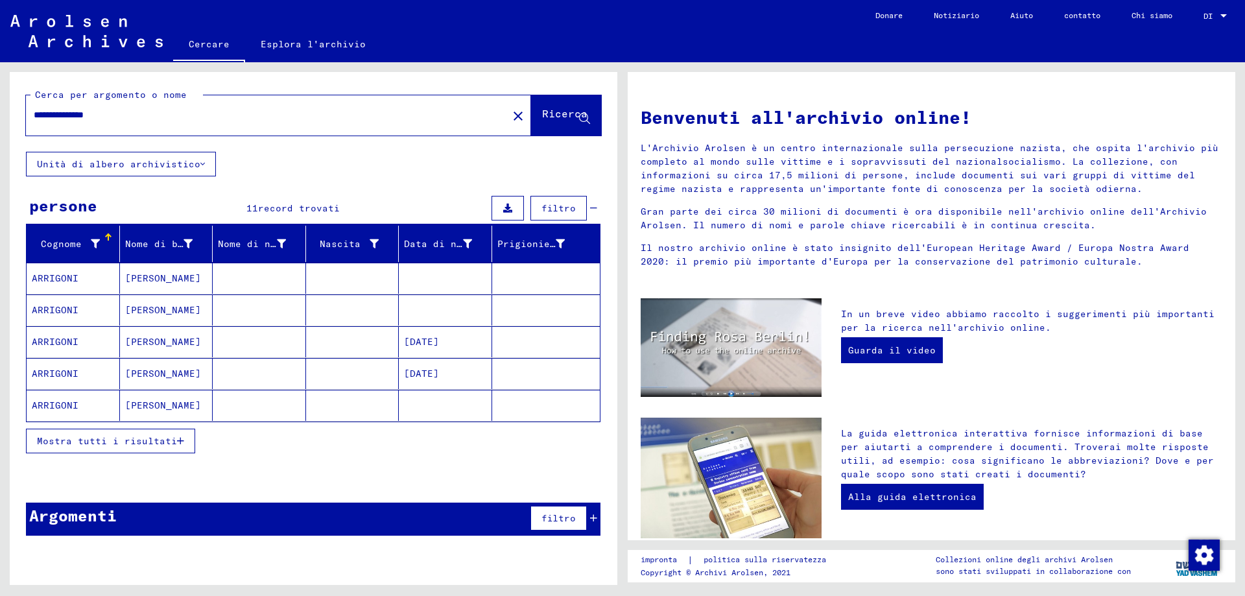
click at [69, 284] on font "ARRIGONI" at bounding box center [55, 278] width 47 height 12
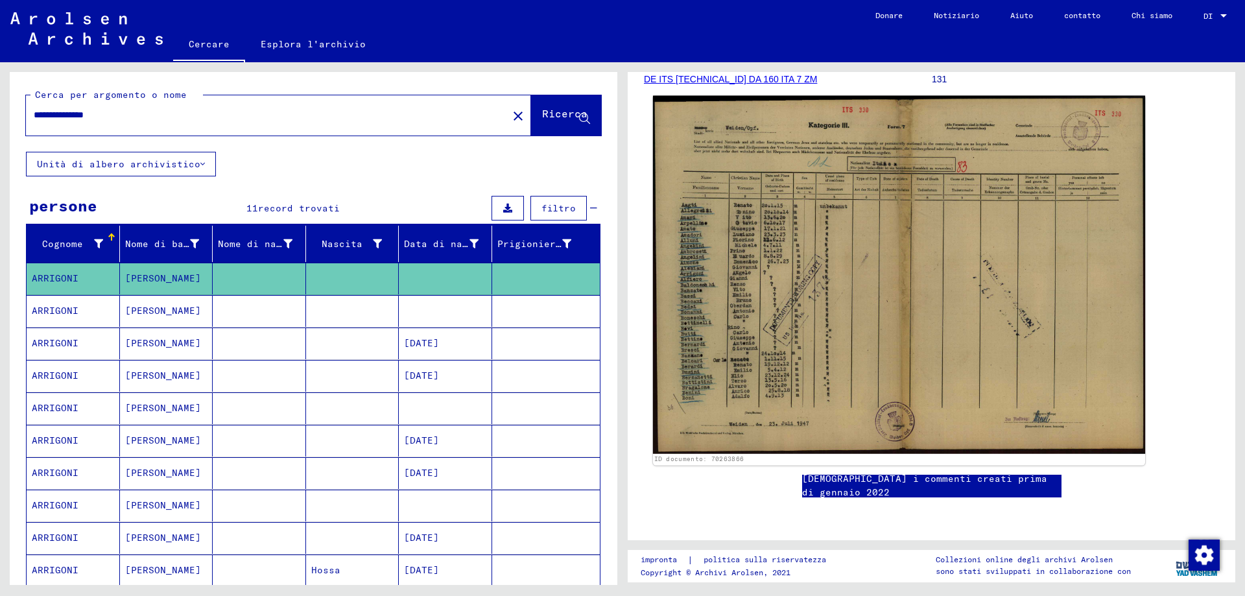
scroll to position [194, 0]
click at [896, 323] on img at bounding box center [899, 275] width 492 height 358
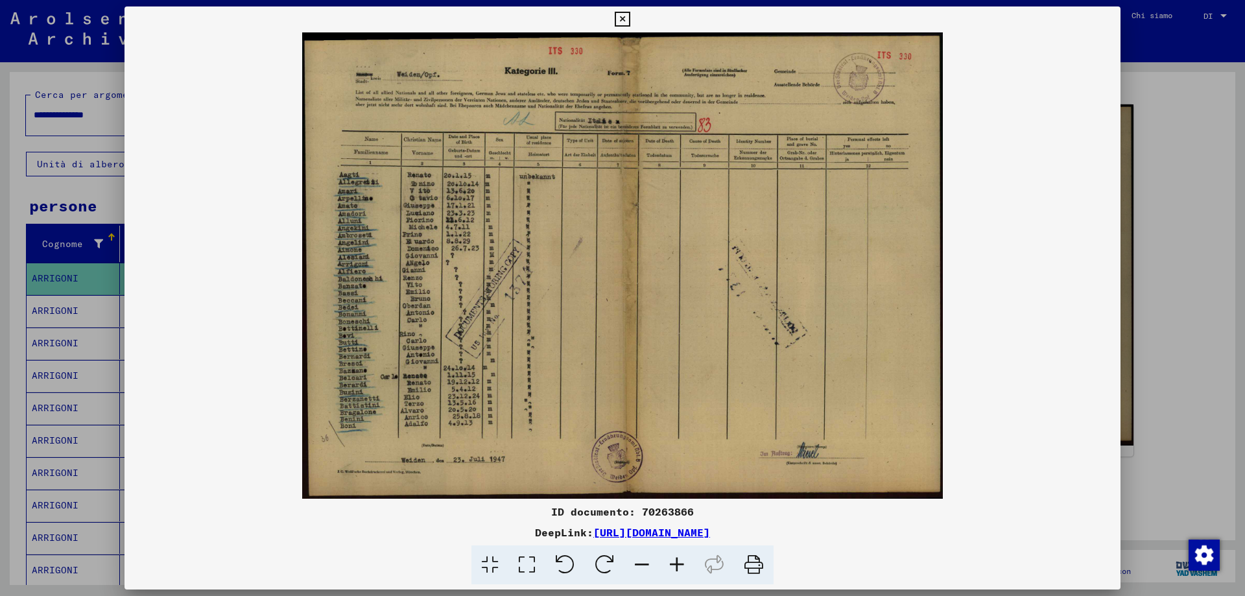
click at [699, 292] on img at bounding box center [622, 265] width 996 height 466
click at [684, 570] on icon at bounding box center [676, 565] width 35 height 40
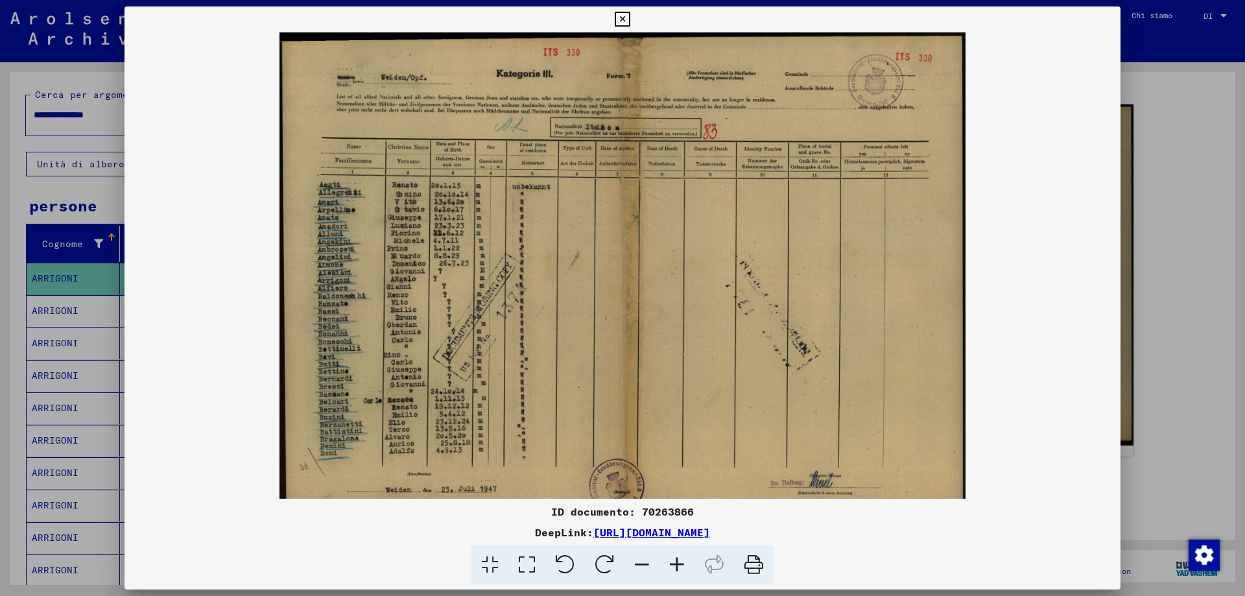
click at [684, 570] on icon at bounding box center [676, 565] width 35 height 40
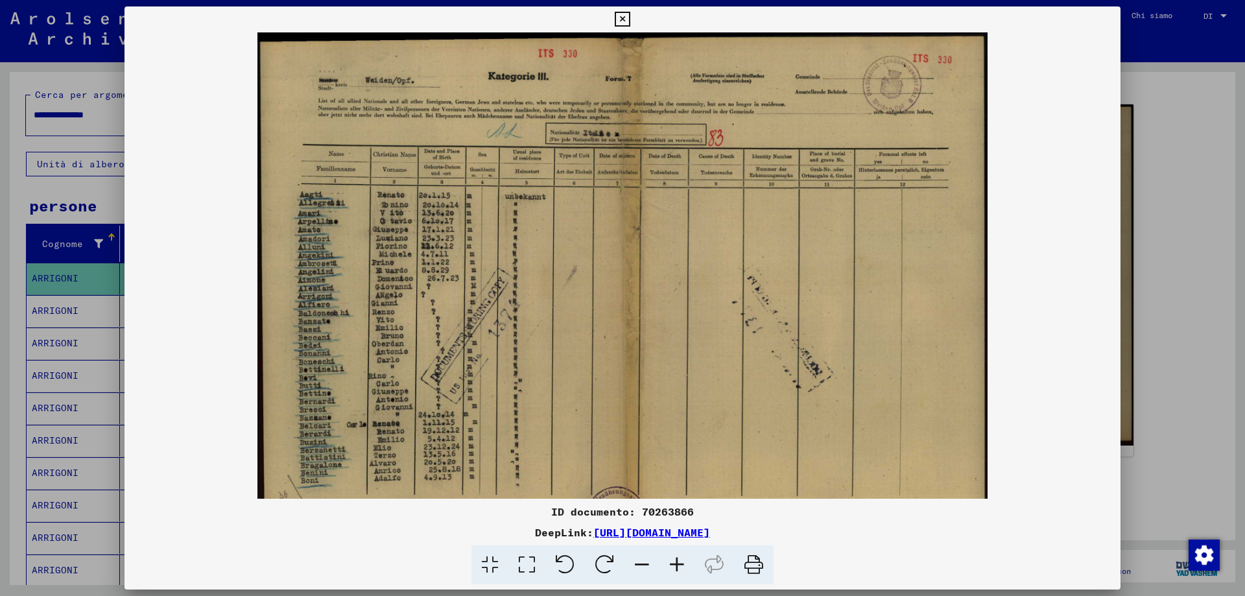
click at [623, 16] on icon at bounding box center [621, 20] width 15 height 16
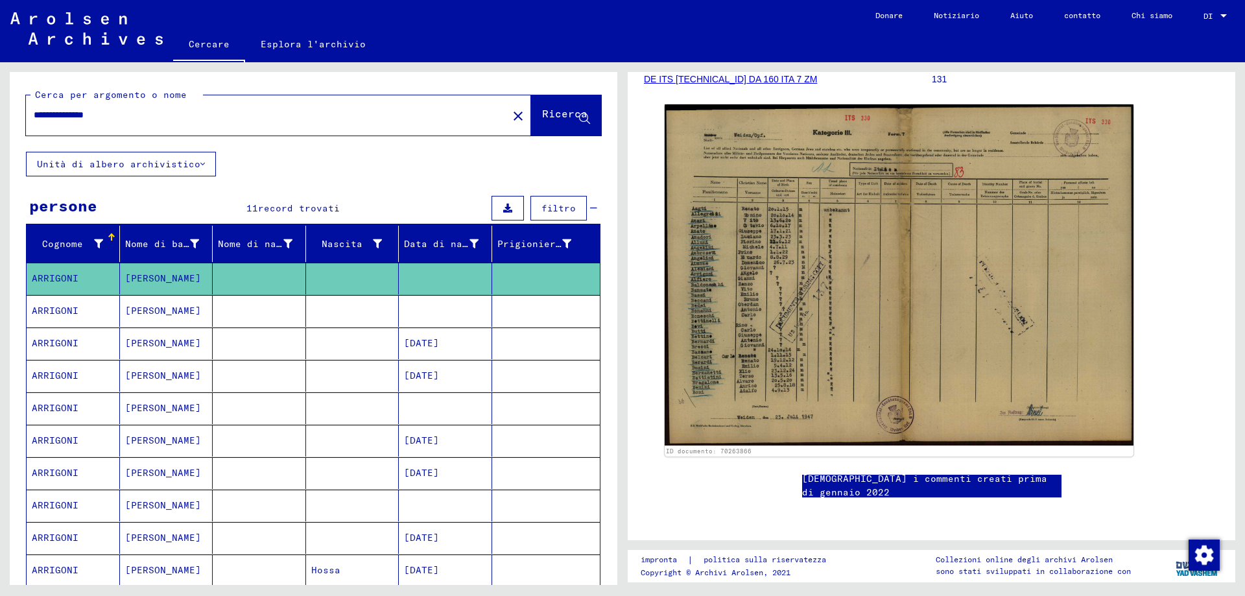
click at [159, 313] on mat-cell "[PERSON_NAME]" at bounding box center [166, 311] width 93 height 32
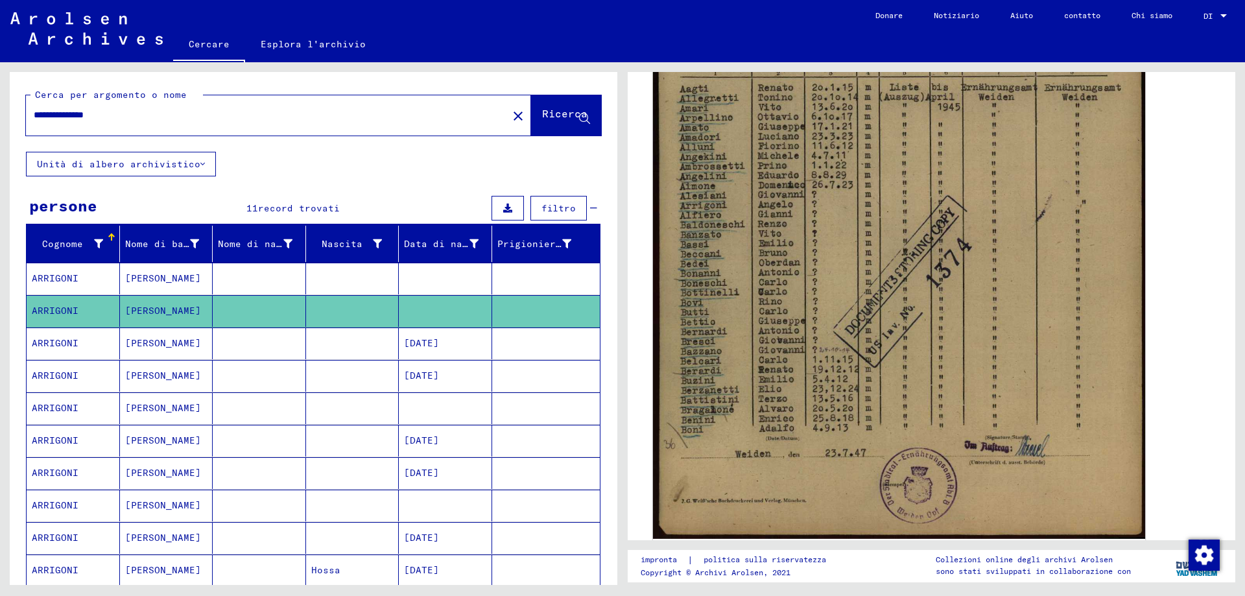
scroll to position [389, 0]
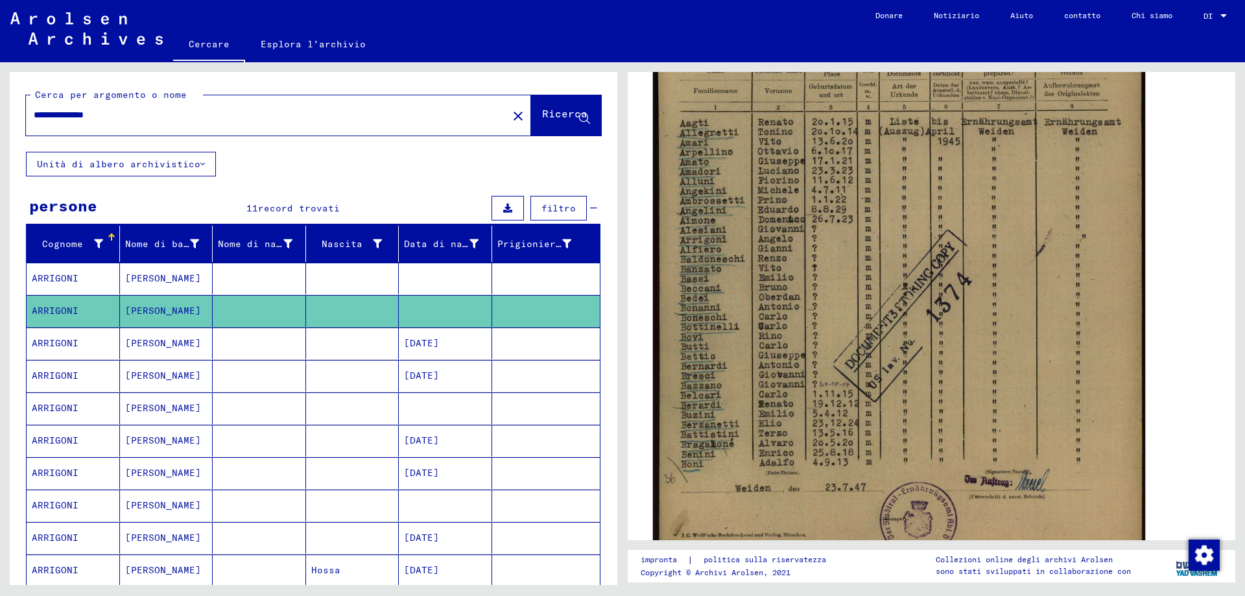
click at [946, 290] on img at bounding box center [899, 229] width 492 height 688
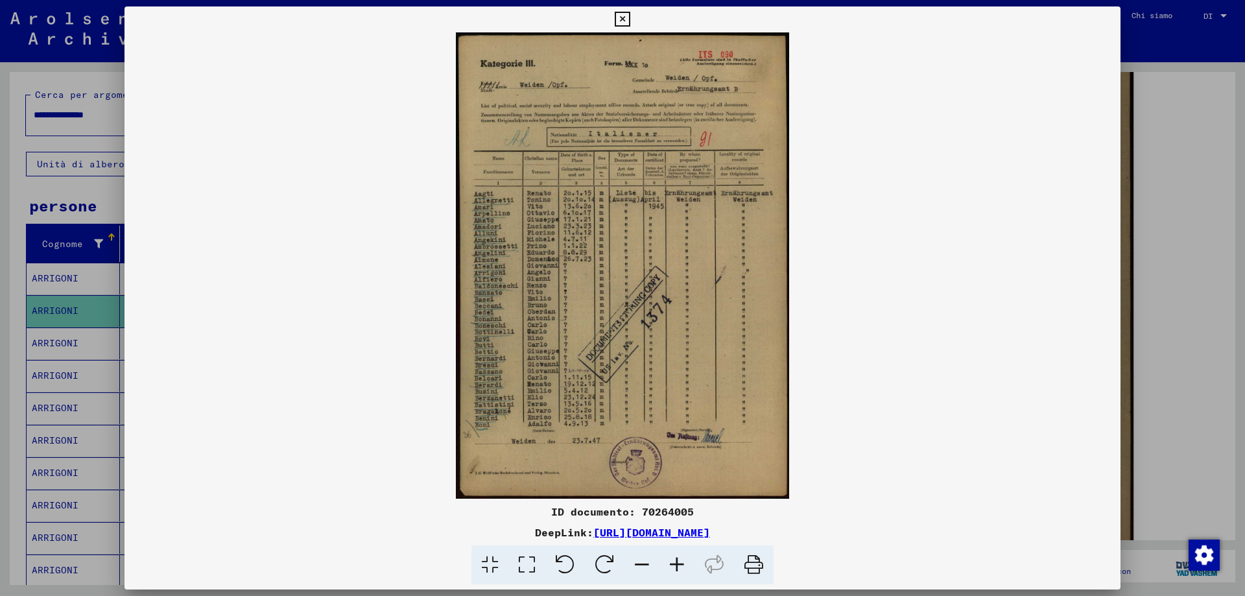
click at [677, 561] on icon at bounding box center [676, 565] width 35 height 40
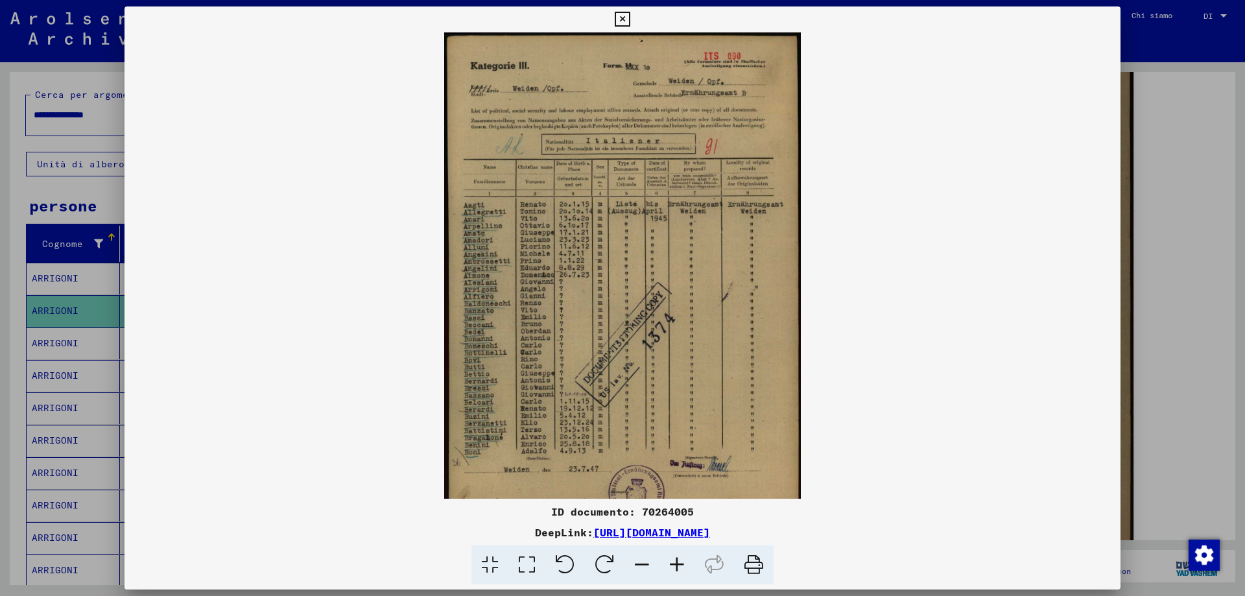
click at [677, 562] on icon at bounding box center [676, 565] width 35 height 40
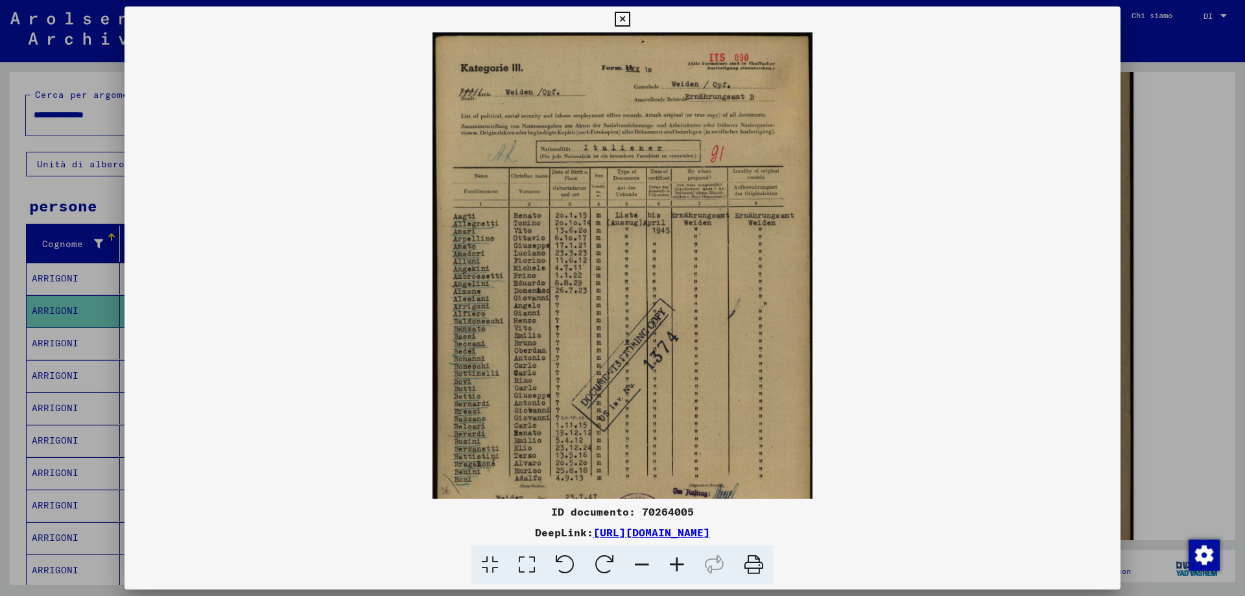
click at [677, 562] on icon at bounding box center [676, 565] width 35 height 40
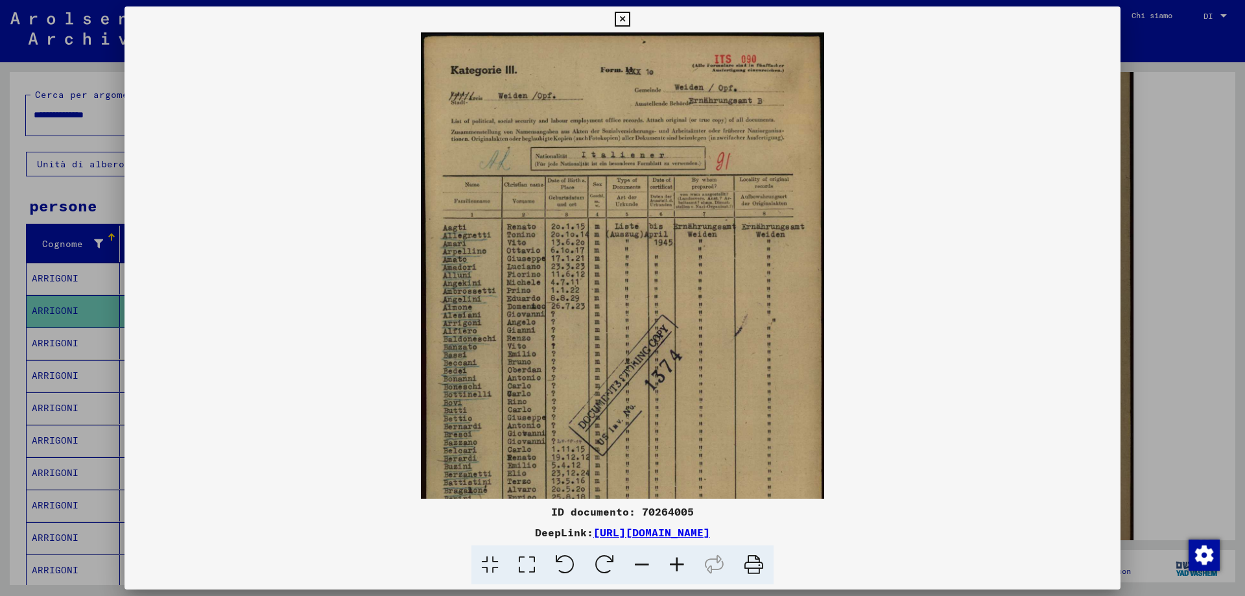
click at [677, 562] on icon at bounding box center [676, 565] width 35 height 40
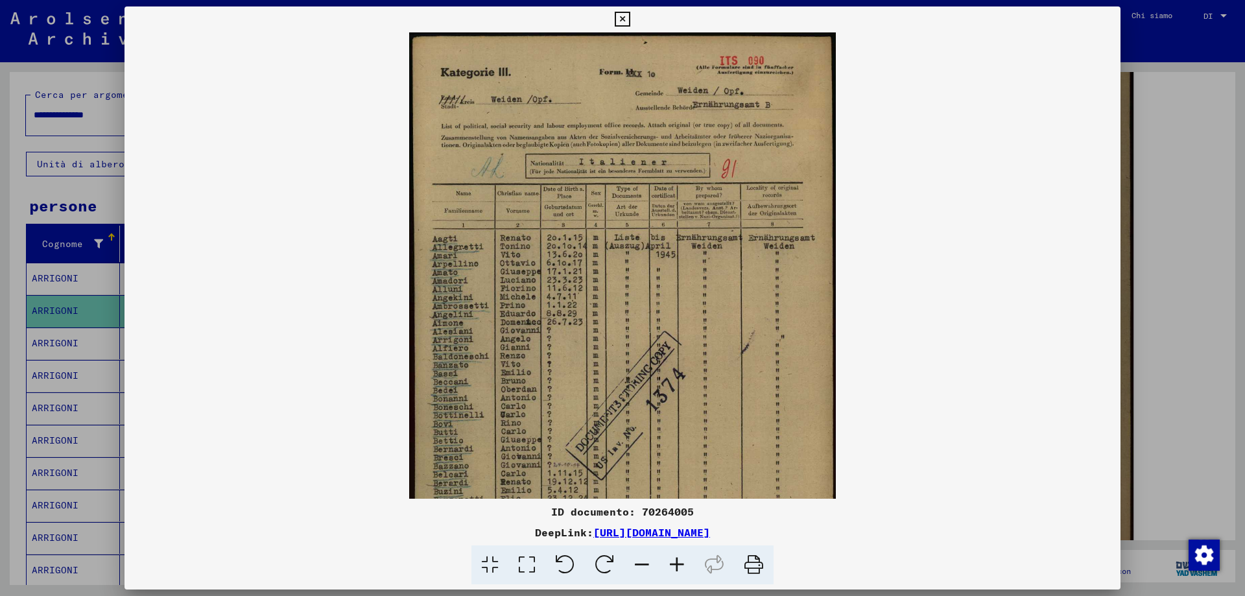
click at [677, 562] on icon at bounding box center [676, 565] width 35 height 40
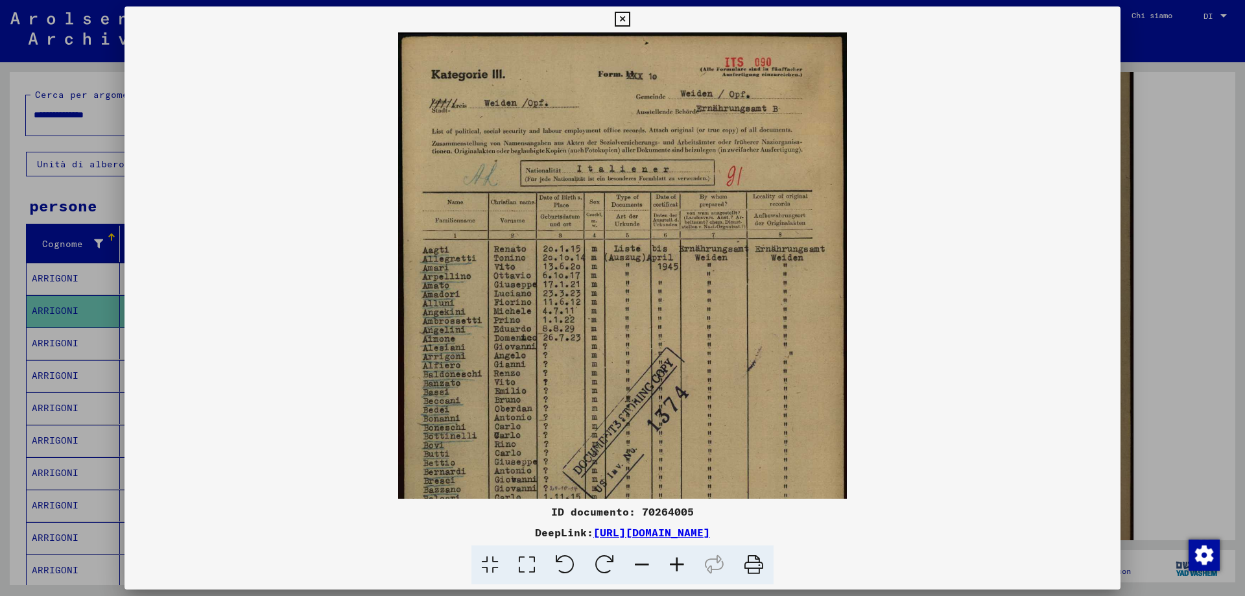
click at [677, 562] on icon at bounding box center [676, 565] width 35 height 40
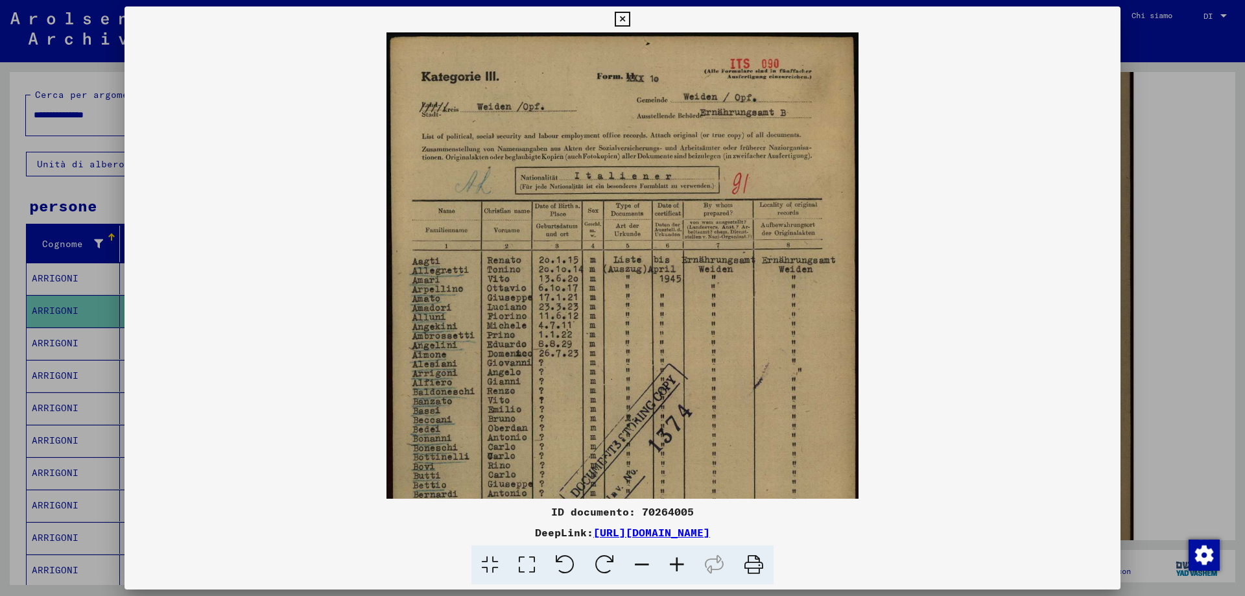
click at [620, 18] on icon at bounding box center [621, 20] width 15 height 16
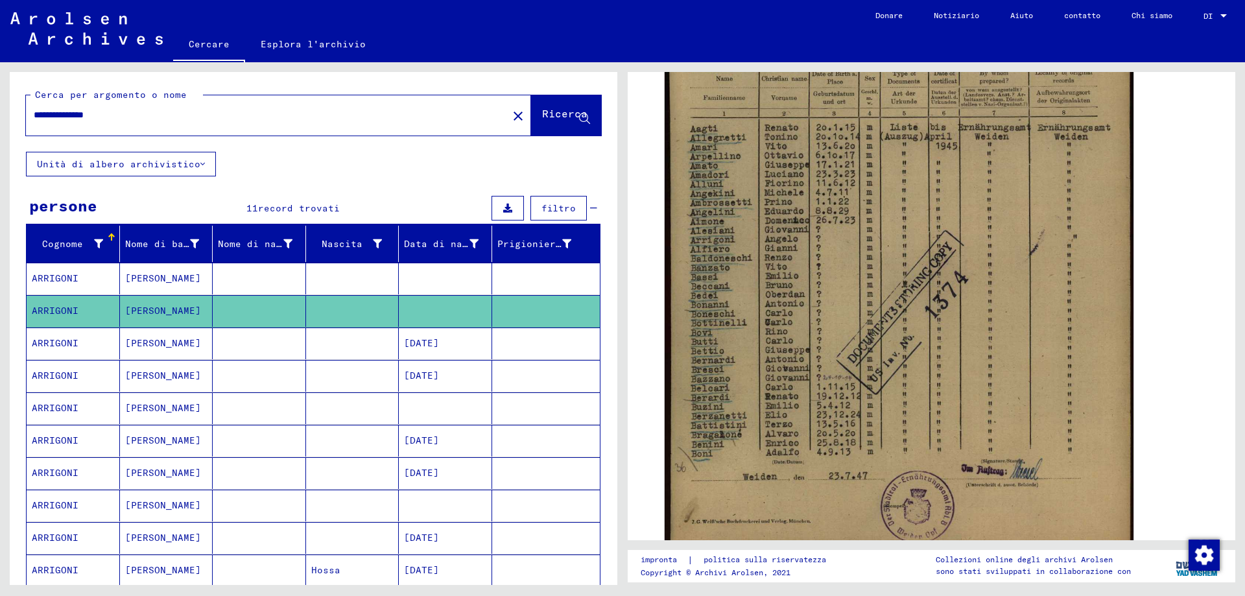
click at [180, 346] on font "[PERSON_NAME]" at bounding box center [163, 343] width 76 height 12
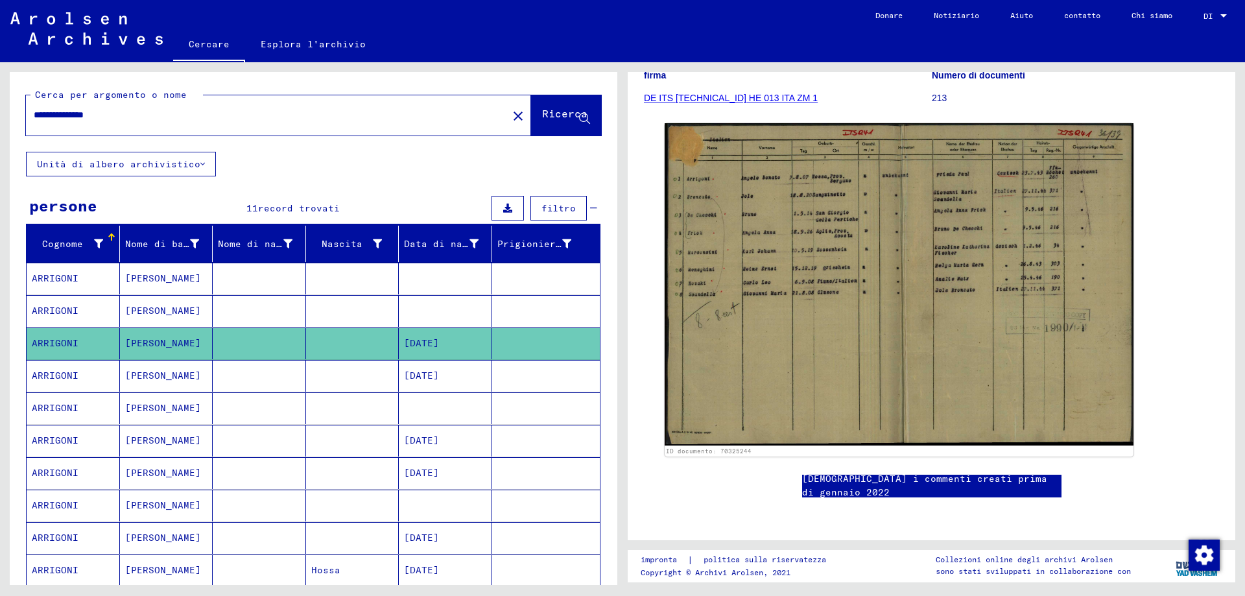
scroll to position [324, 0]
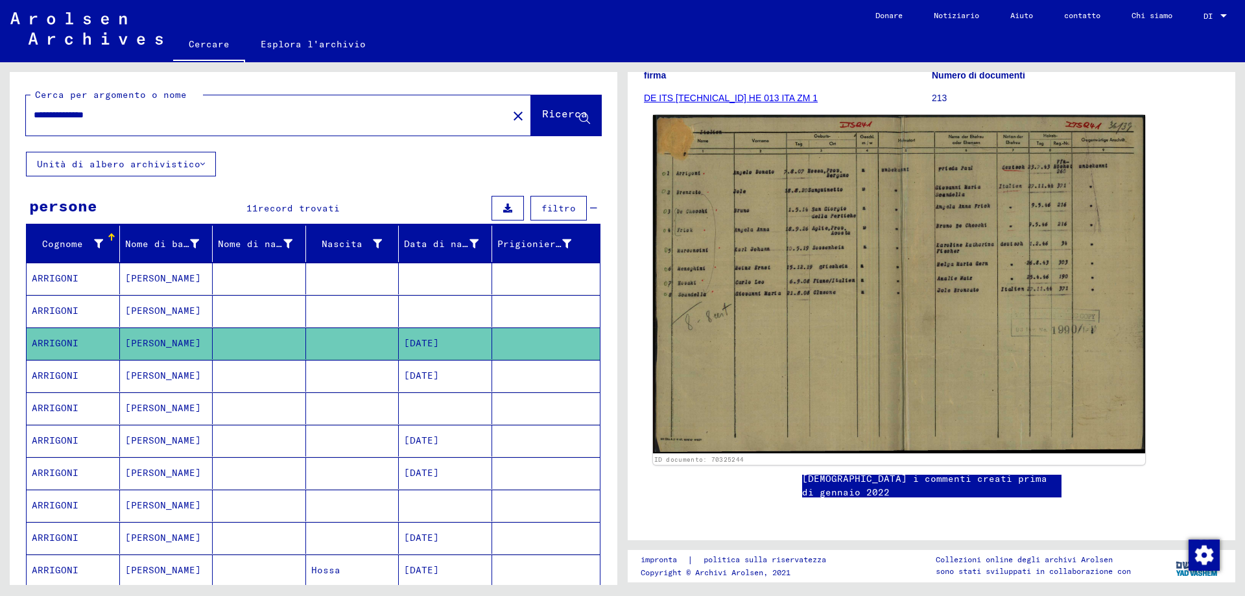
click at [901, 290] on img at bounding box center [899, 284] width 492 height 338
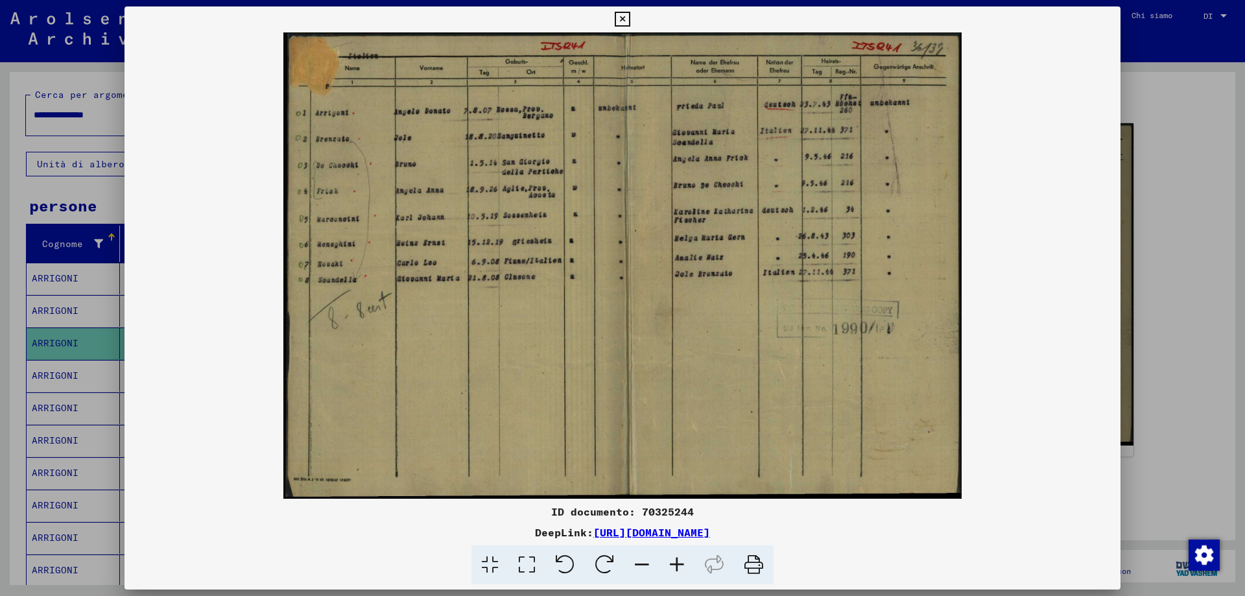
click at [663, 388] on img at bounding box center [622, 265] width 996 height 466
click at [684, 567] on icon at bounding box center [676, 565] width 35 height 40
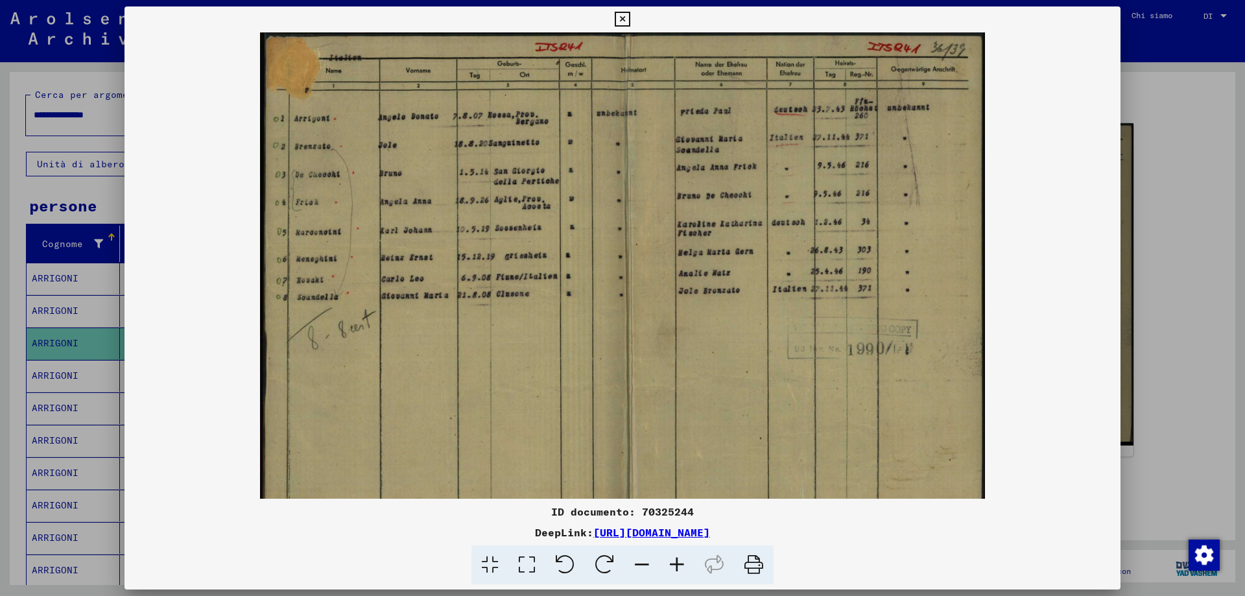
click at [684, 567] on icon at bounding box center [676, 565] width 35 height 40
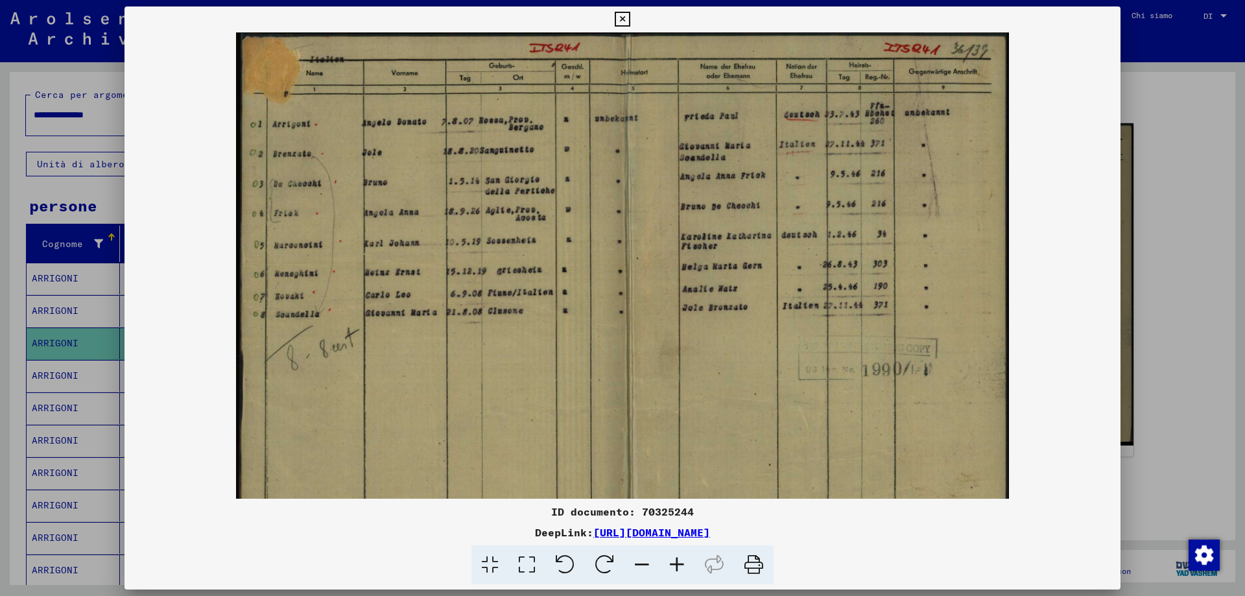
click at [684, 567] on icon at bounding box center [676, 565] width 35 height 40
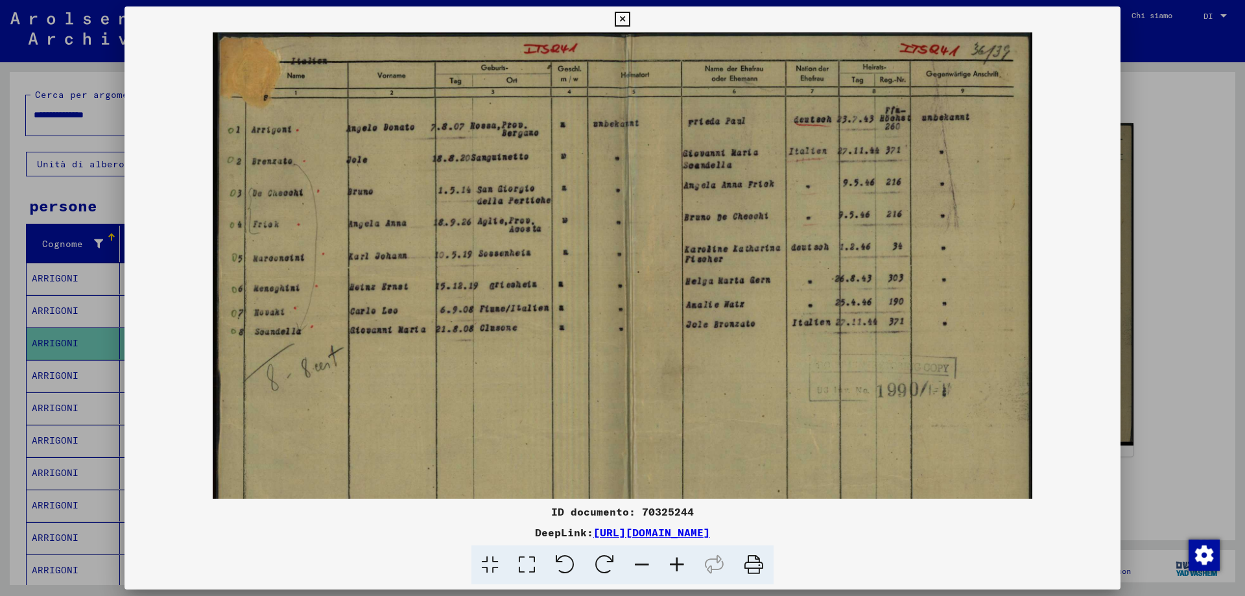
click at [625, 16] on icon at bounding box center [621, 20] width 15 height 16
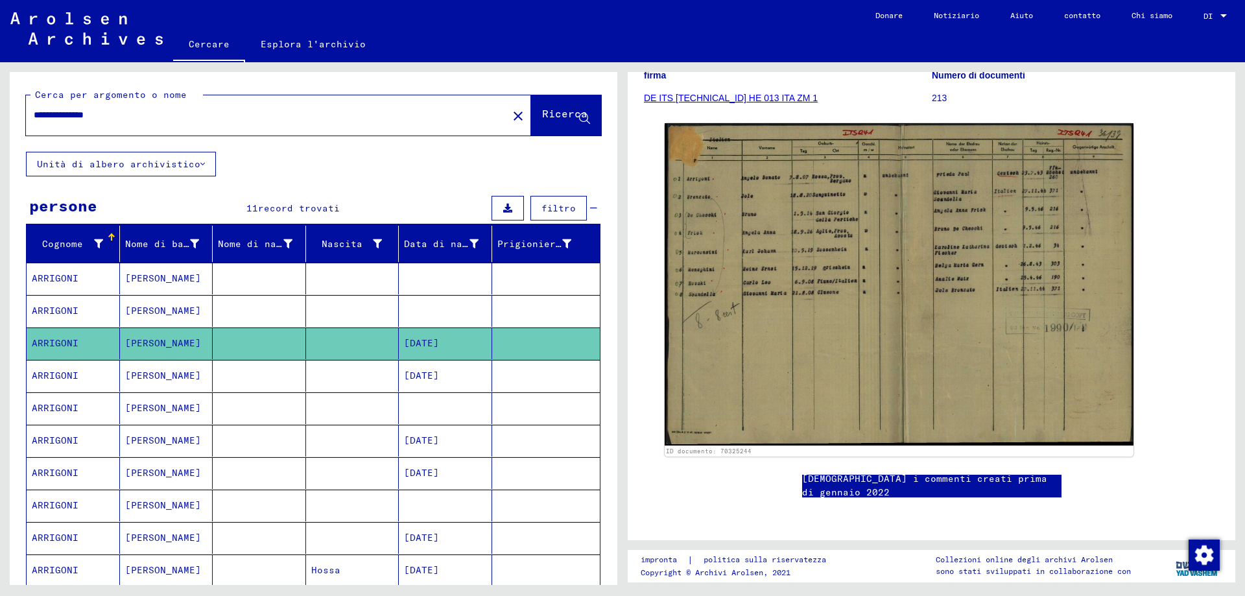
click at [93, 380] on mat-cell "ARRIGONI" at bounding box center [73, 376] width 93 height 32
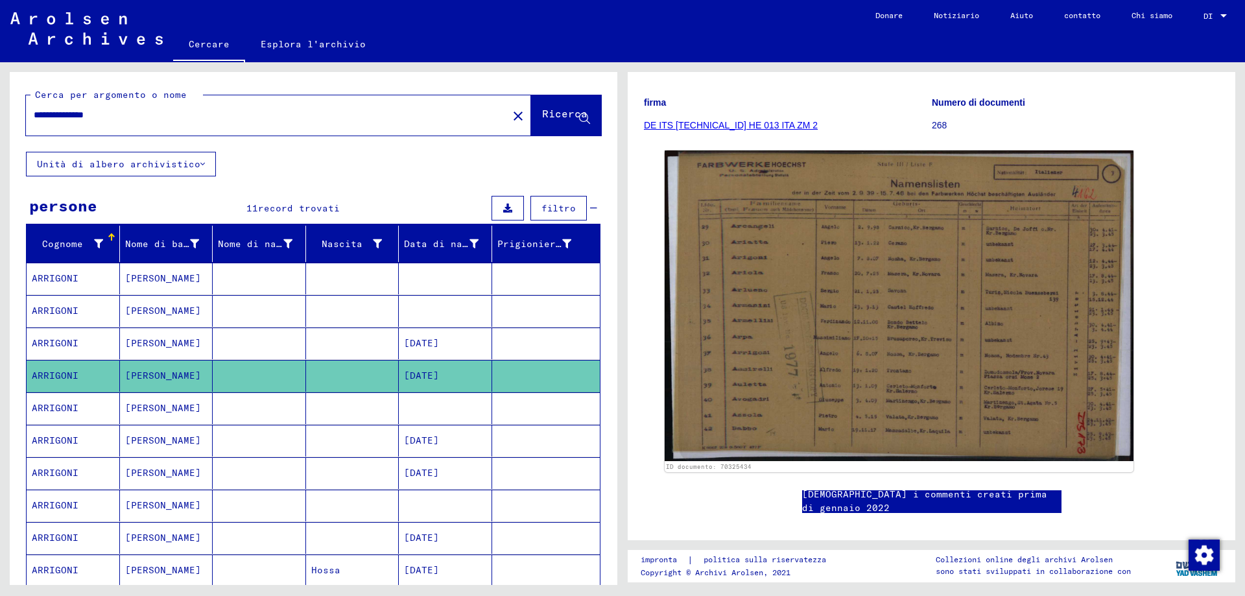
scroll to position [194, 0]
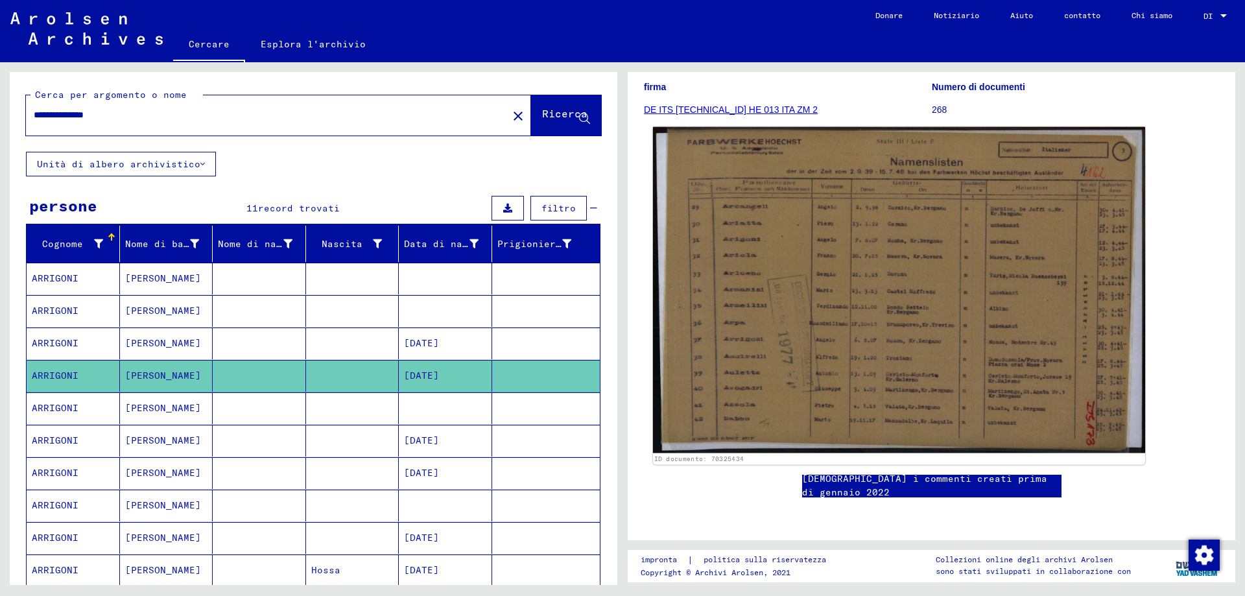
click at [861, 327] on img at bounding box center [899, 290] width 492 height 326
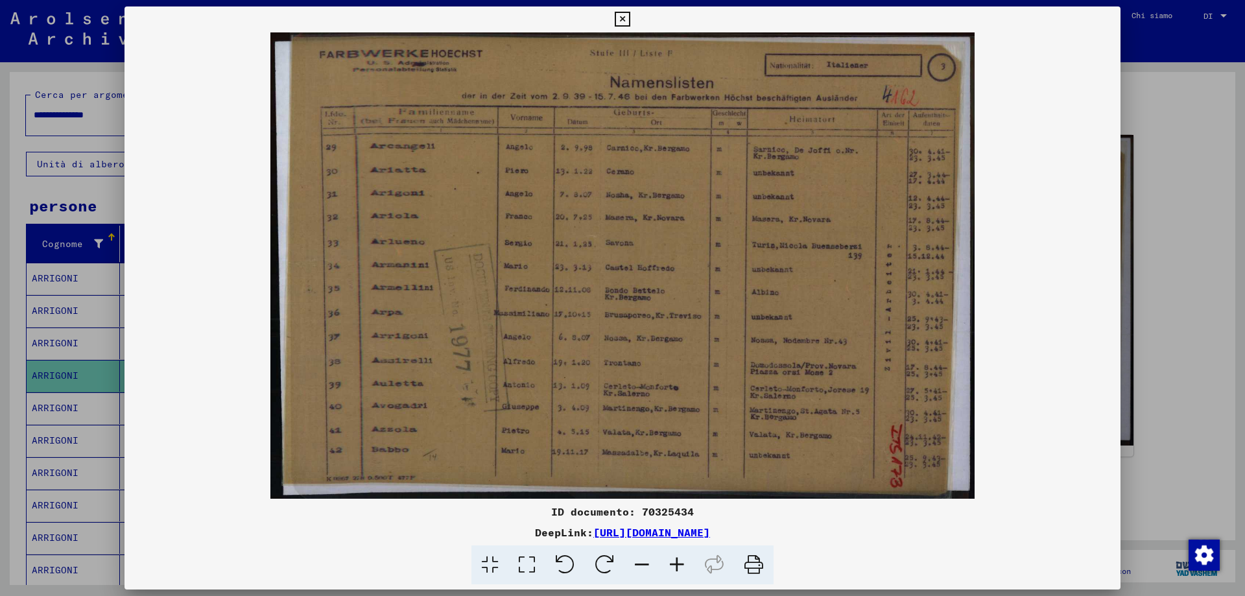
click at [714, 331] on img at bounding box center [622, 265] width 996 height 466
click at [683, 562] on icon at bounding box center [676, 565] width 35 height 40
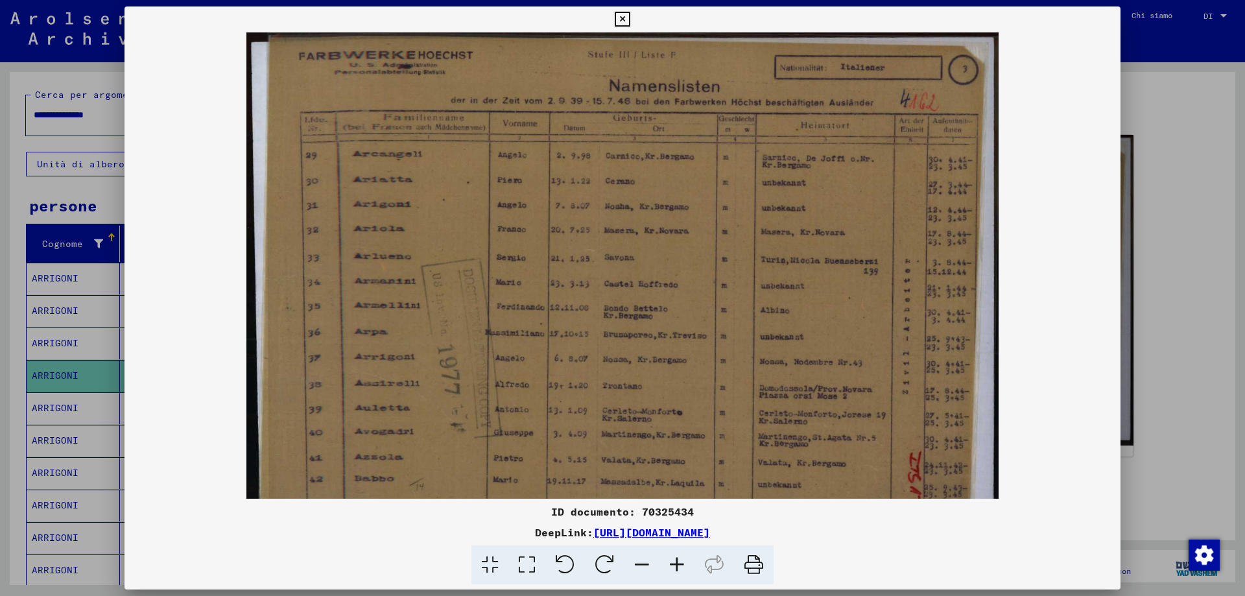
click at [683, 563] on icon at bounding box center [676, 565] width 35 height 40
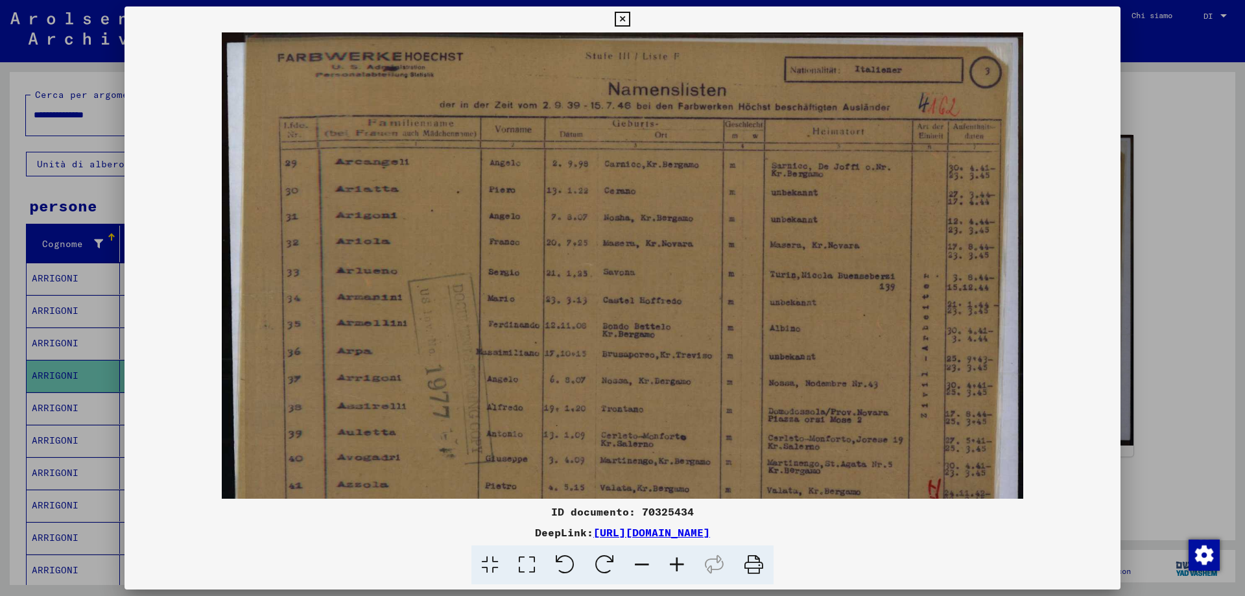
click at [618, 13] on icon at bounding box center [621, 20] width 15 height 16
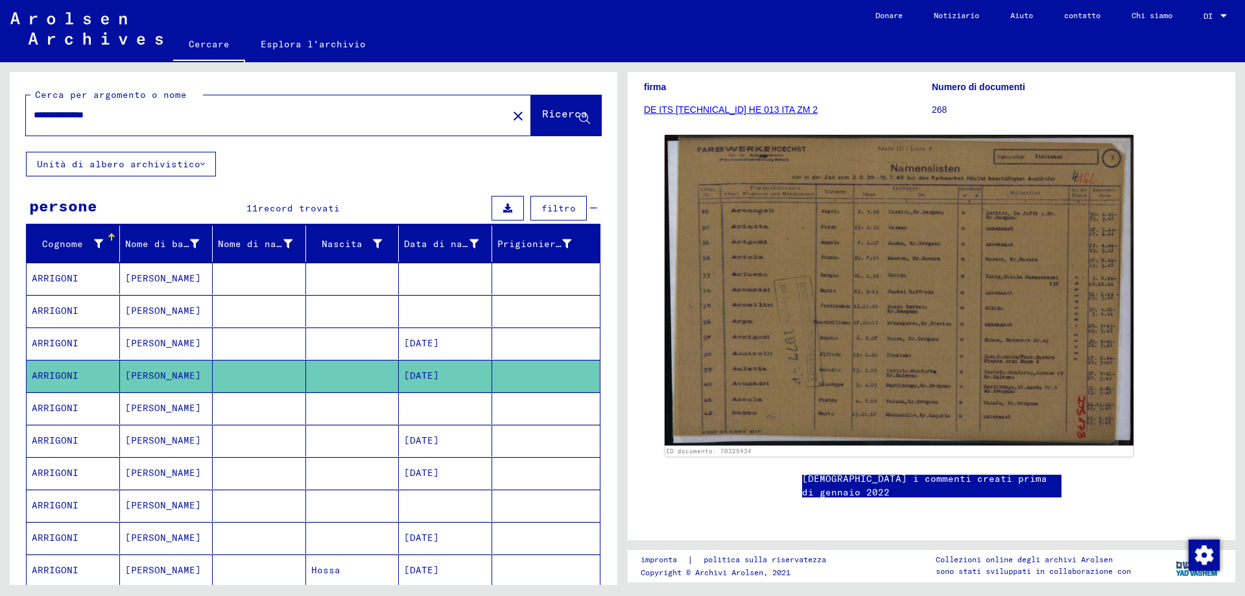
click at [159, 419] on mat-cell "[PERSON_NAME]" at bounding box center [166, 408] width 93 height 32
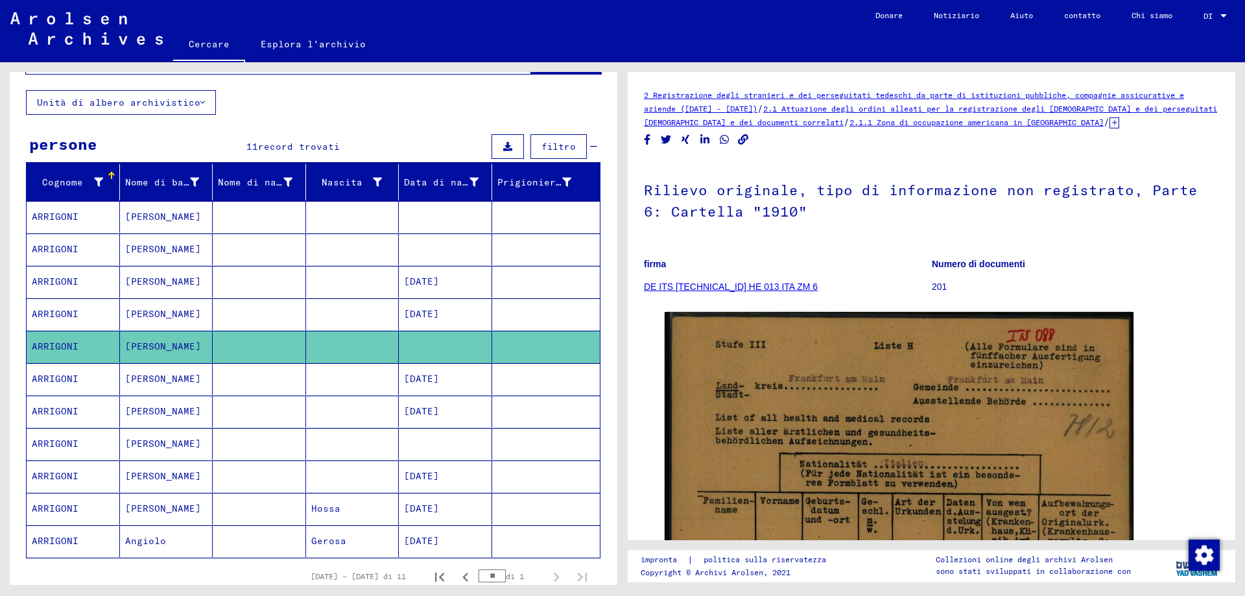
scroll to position [65, 0]
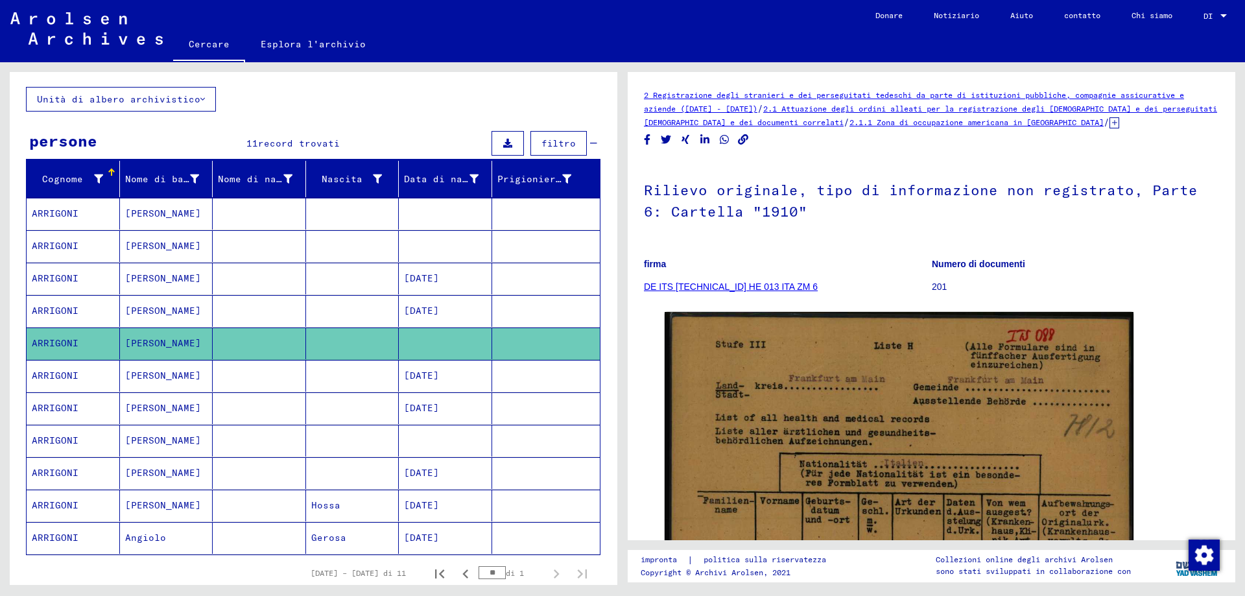
click at [80, 456] on mat-cell "ARRIGONI" at bounding box center [73, 441] width 93 height 32
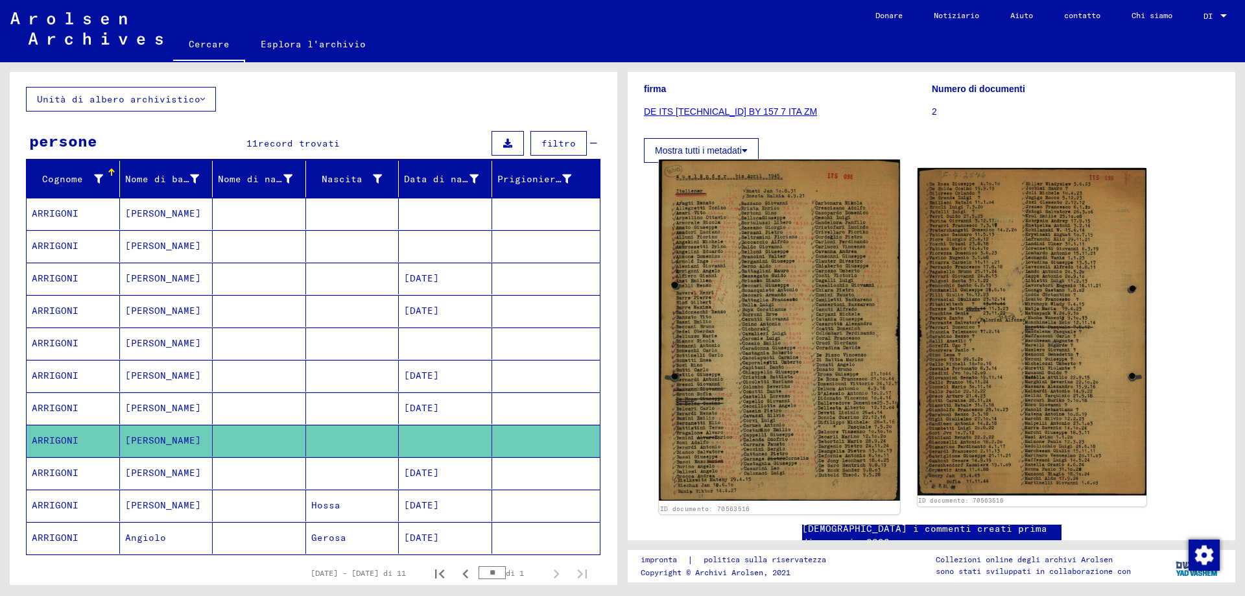
scroll to position [194, 0]
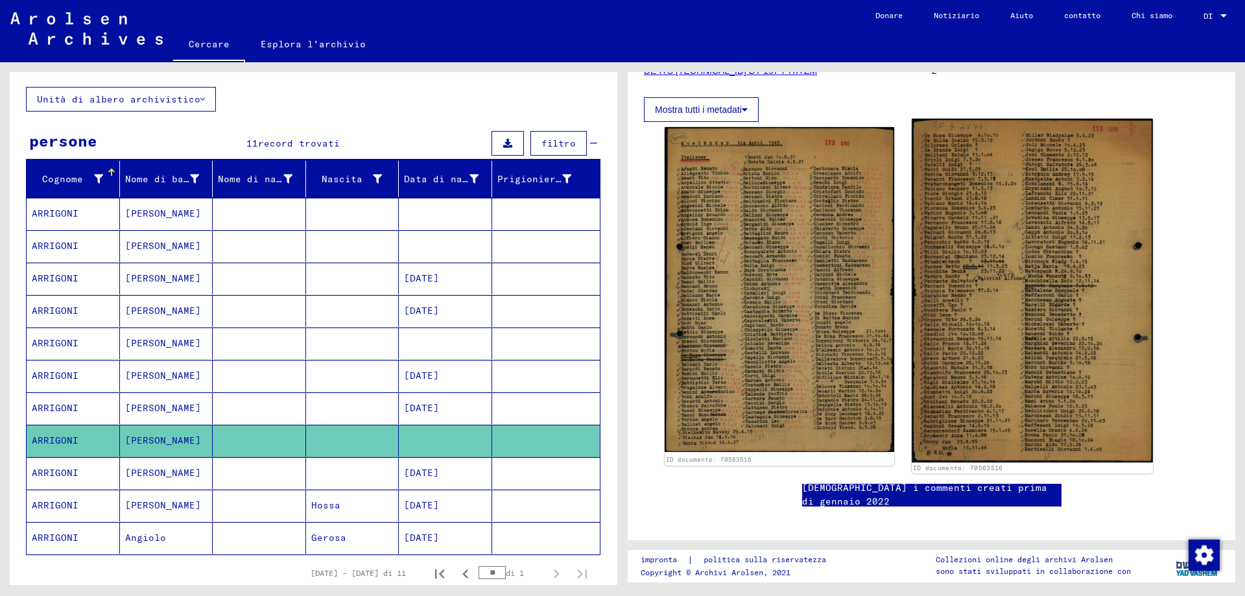
click at [981, 434] on img at bounding box center [1031, 291] width 240 height 344
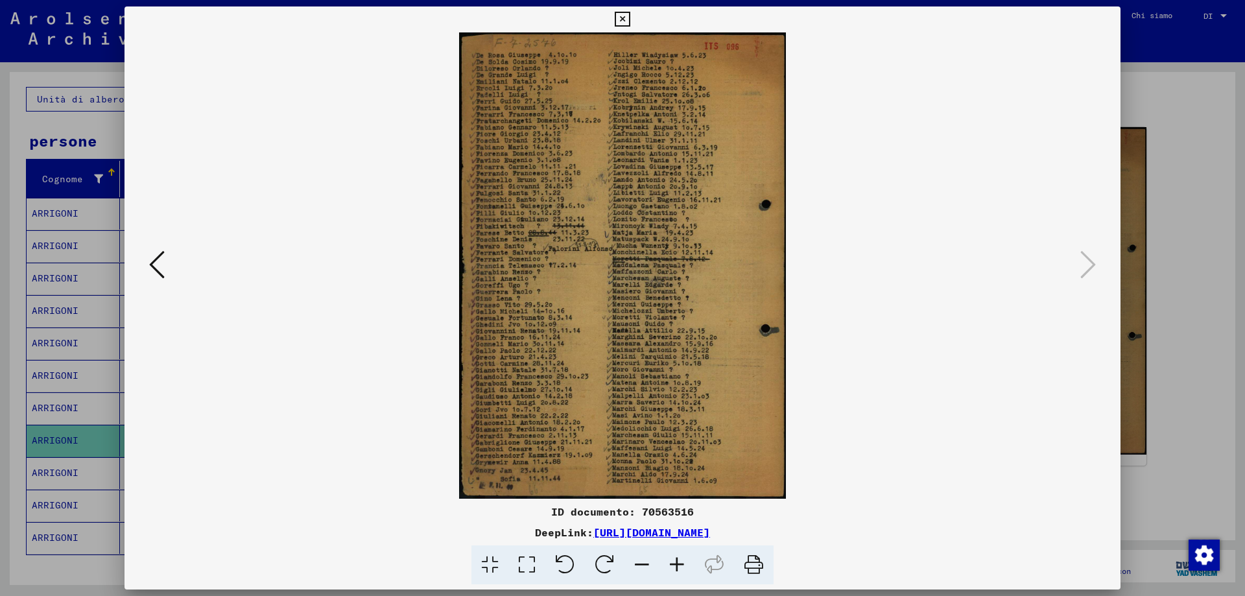
click at [685, 570] on icon at bounding box center [676, 565] width 35 height 40
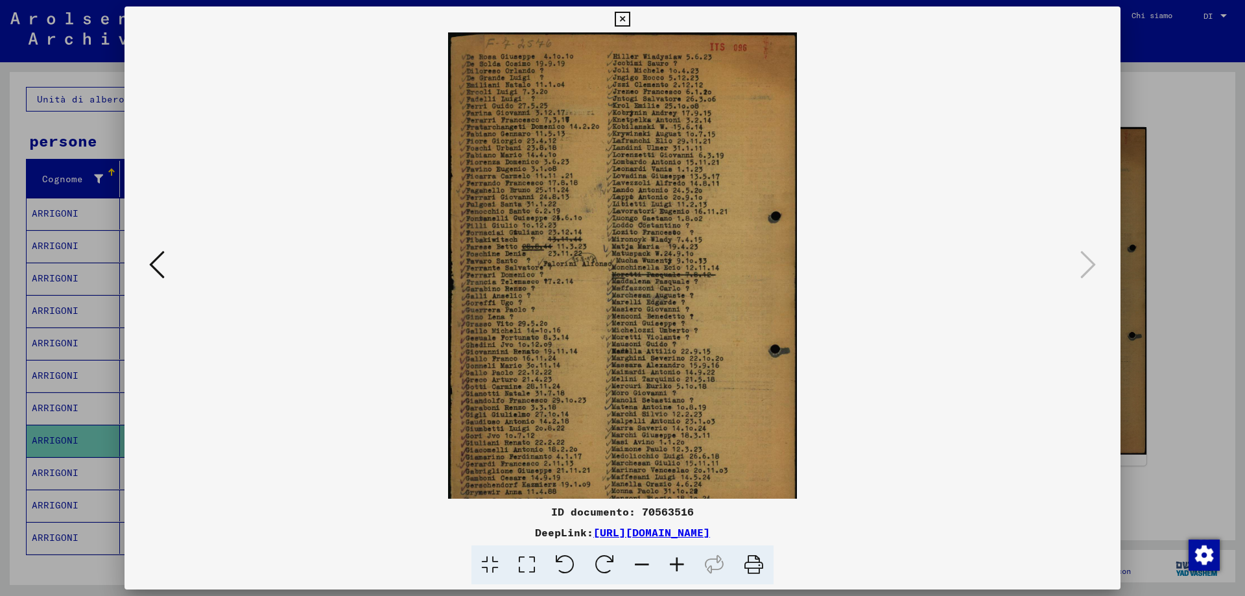
click at [685, 570] on icon at bounding box center [676, 565] width 35 height 40
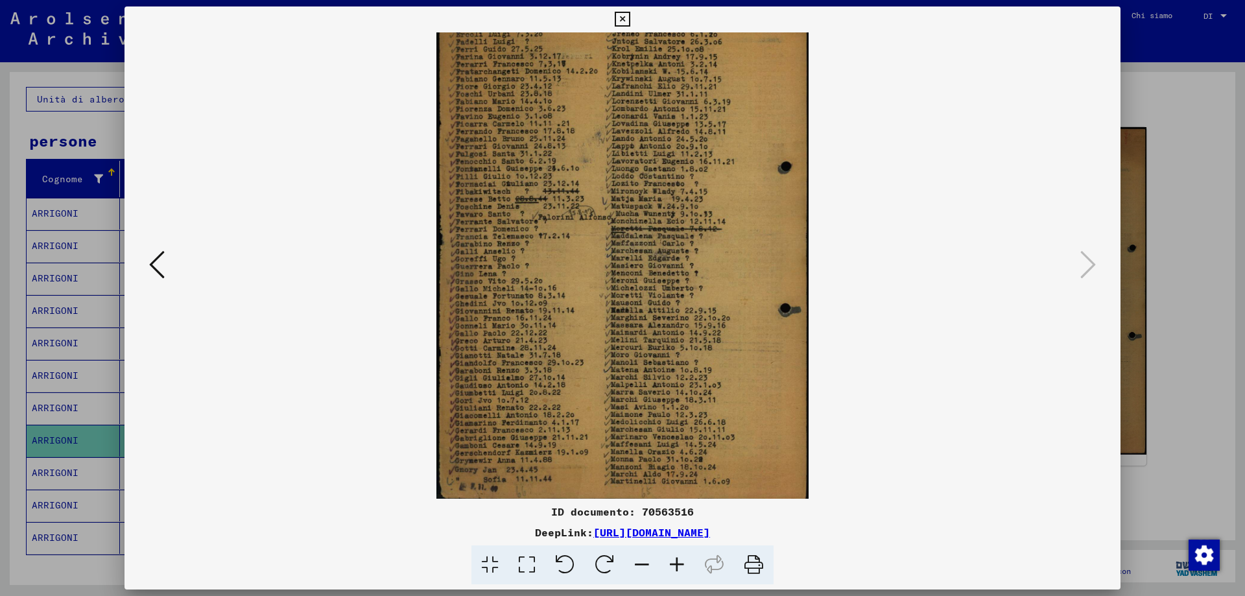
scroll to position [65, 0]
drag, startPoint x: 637, startPoint y: 465, endPoint x: 645, endPoint y: 385, distance: 80.2
click at [645, 385] on img at bounding box center [622, 233] width 372 height 531
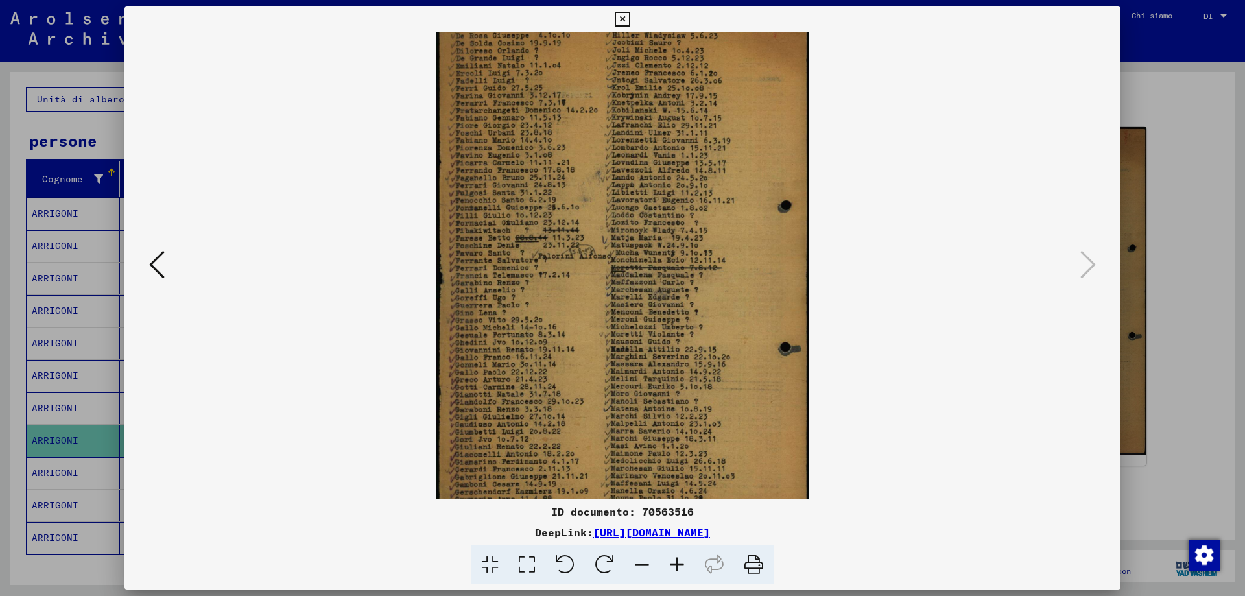
scroll to position [0, 0]
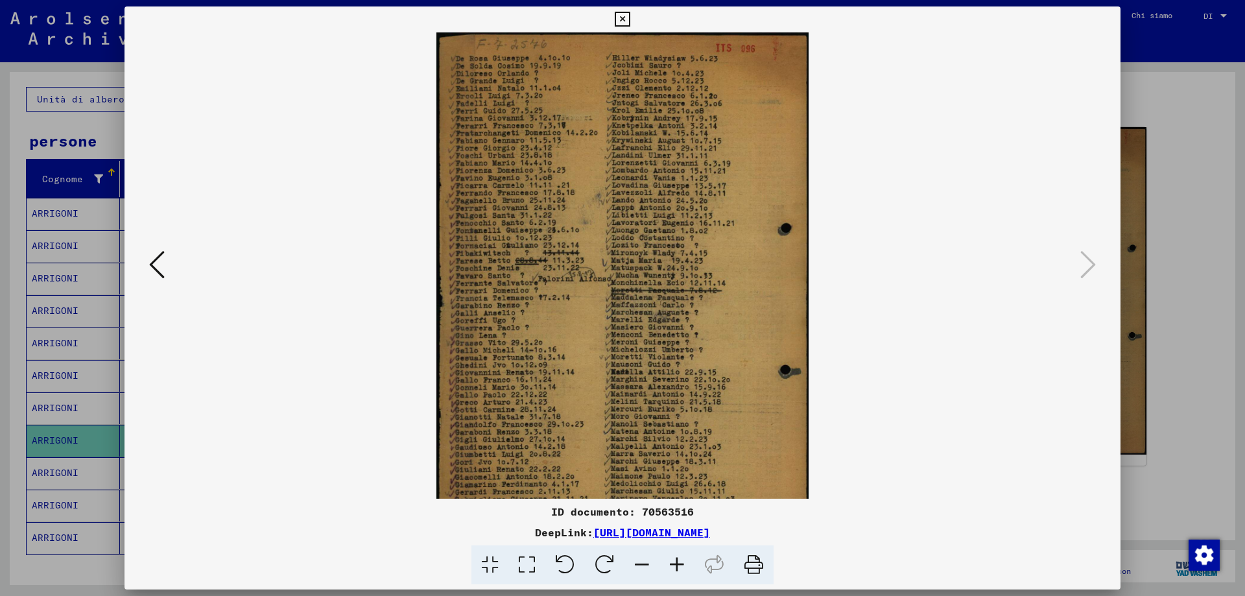
drag, startPoint x: 521, startPoint y: 279, endPoint x: 486, endPoint y: 482, distance: 205.9
click at [486, 482] on img at bounding box center [622, 297] width 372 height 531
click at [680, 561] on icon at bounding box center [676, 565] width 35 height 40
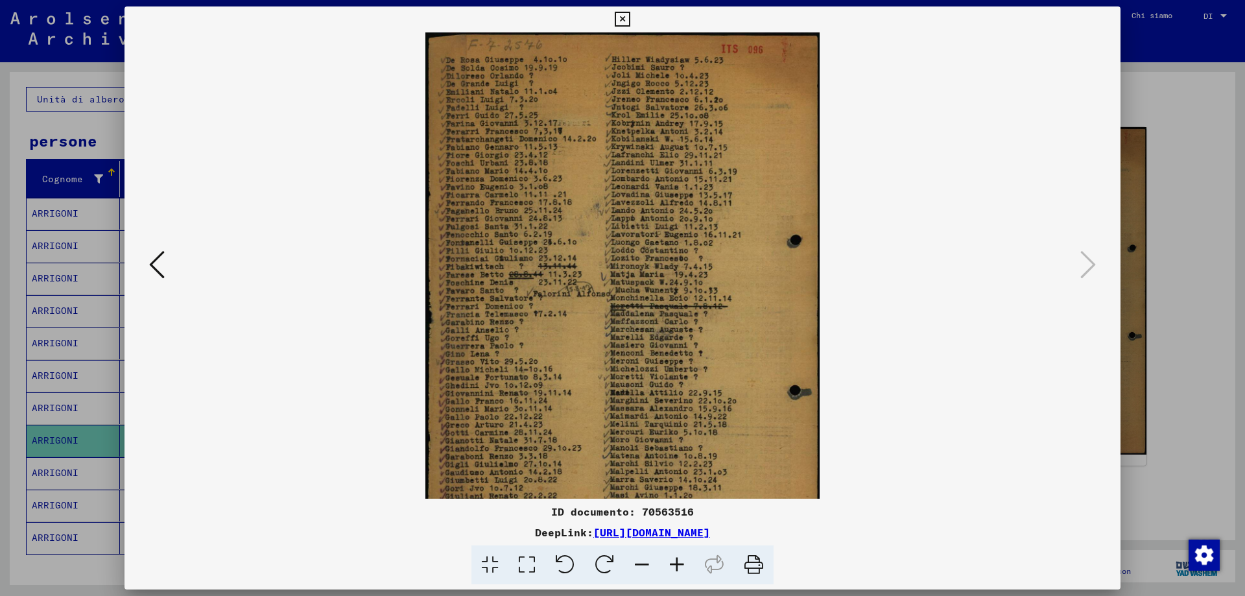
click at [680, 561] on icon at bounding box center [676, 565] width 35 height 40
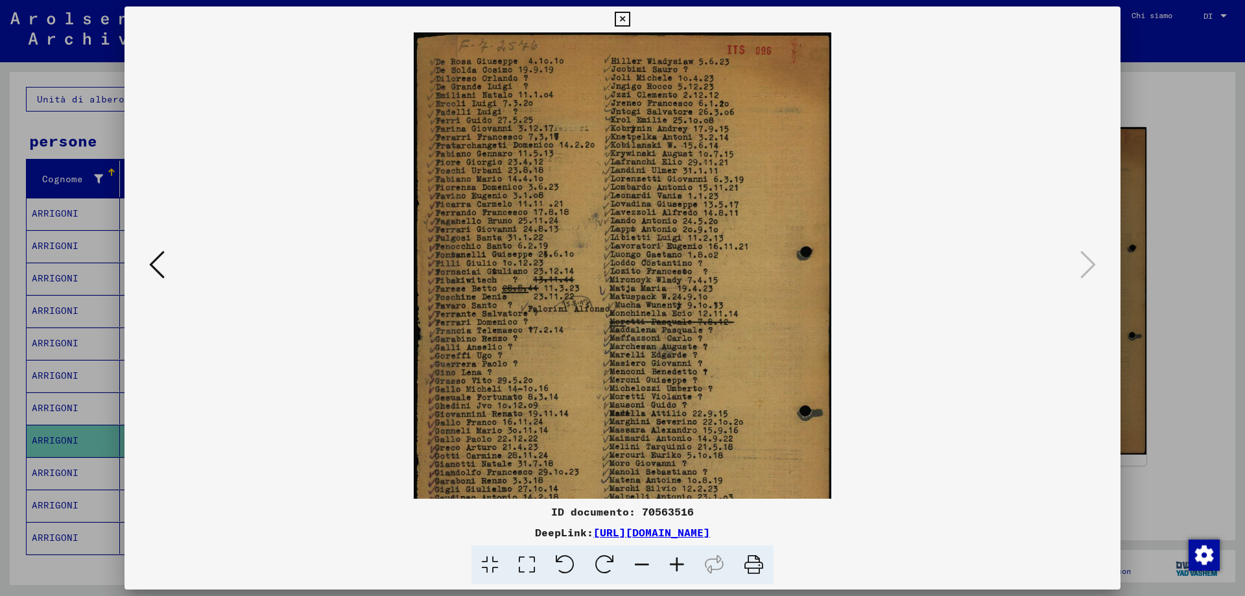
click at [680, 561] on icon at bounding box center [676, 565] width 35 height 40
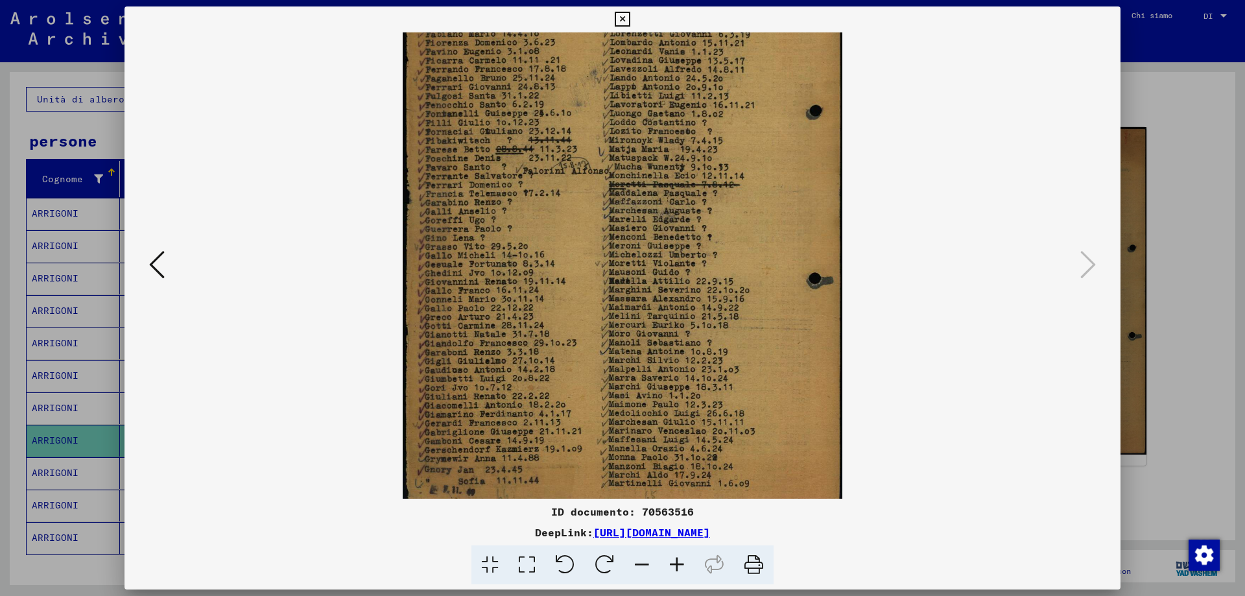
scroll to position [154, 0]
drag, startPoint x: 550, startPoint y: 393, endPoint x: 558, endPoint y: 239, distance: 154.5
click at [558, 239] on img at bounding box center [623, 192] width 440 height 628
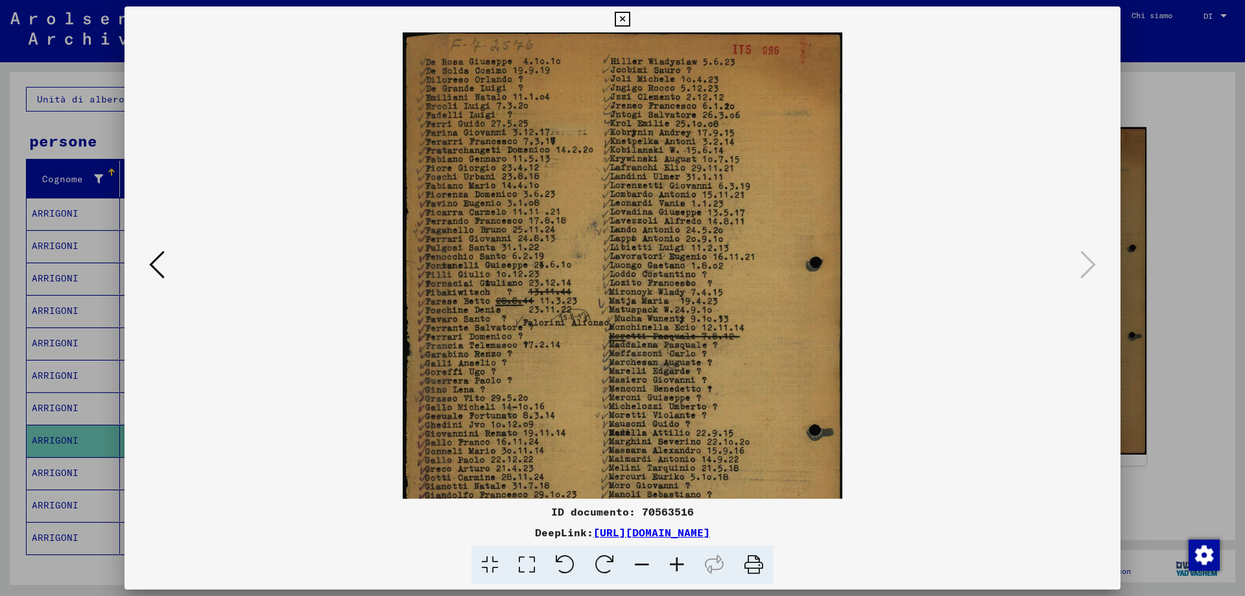
scroll to position [0, 0]
drag, startPoint x: 631, startPoint y: 228, endPoint x: 600, endPoint y: 393, distance: 168.2
click at [600, 393] on img at bounding box center [623, 346] width 440 height 628
click at [626, 12] on icon at bounding box center [621, 20] width 15 height 16
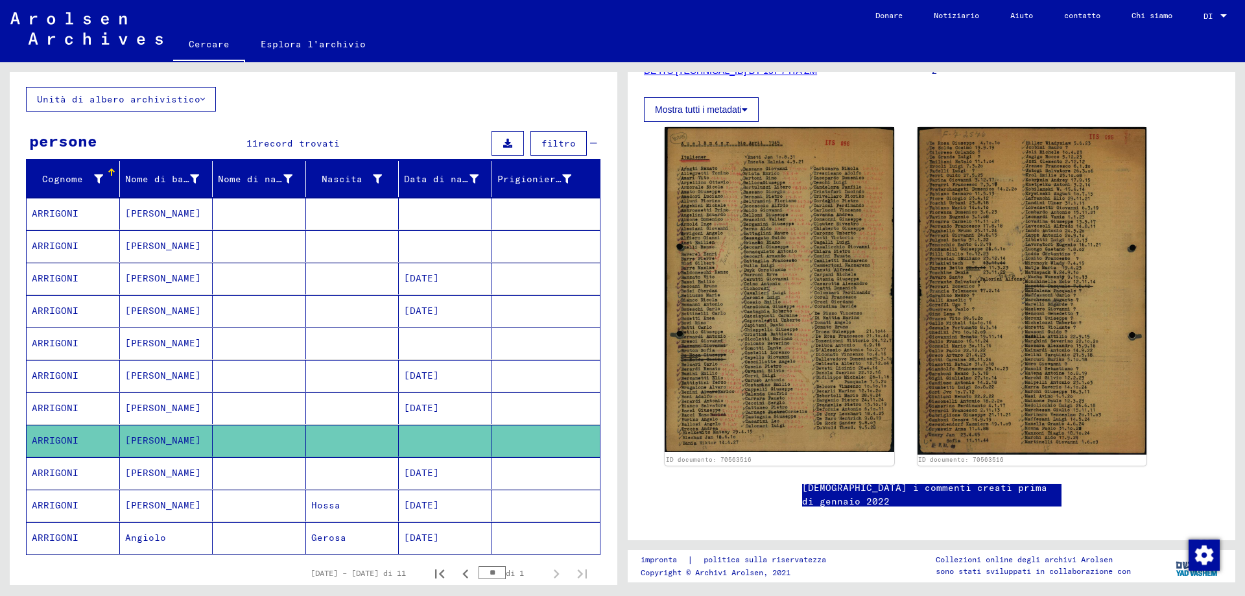
click at [75, 488] on mat-cell "ARRIGONI" at bounding box center [73, 473] width 93 height 32
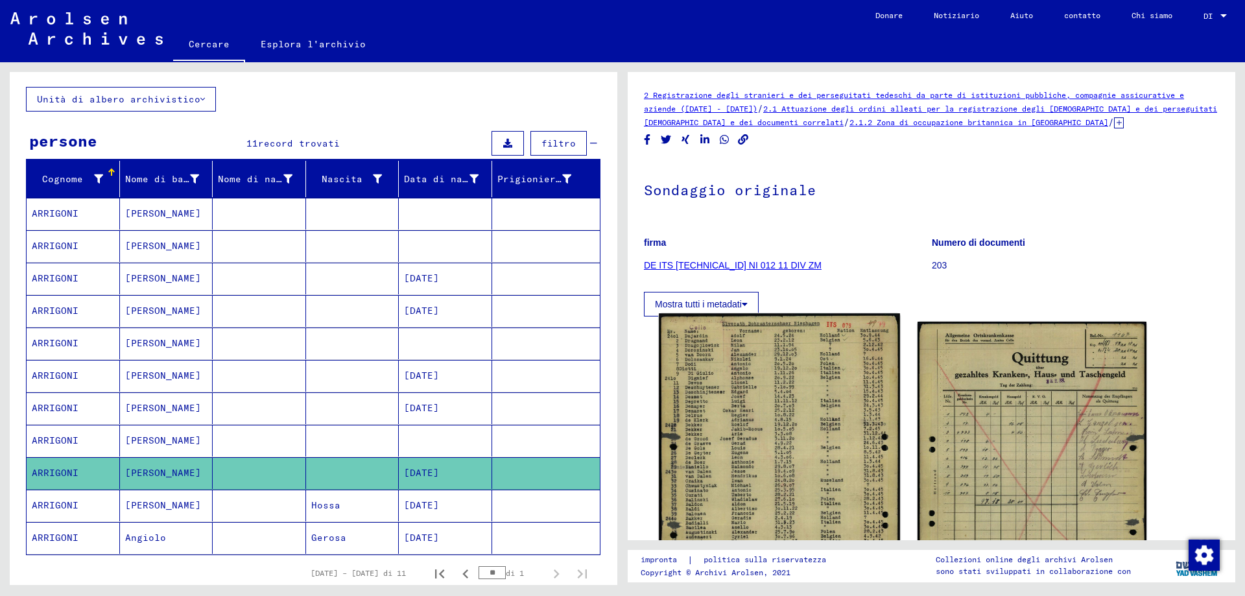
click at [849, 441] on img at bounding box center [779, 482] width 240 height 338
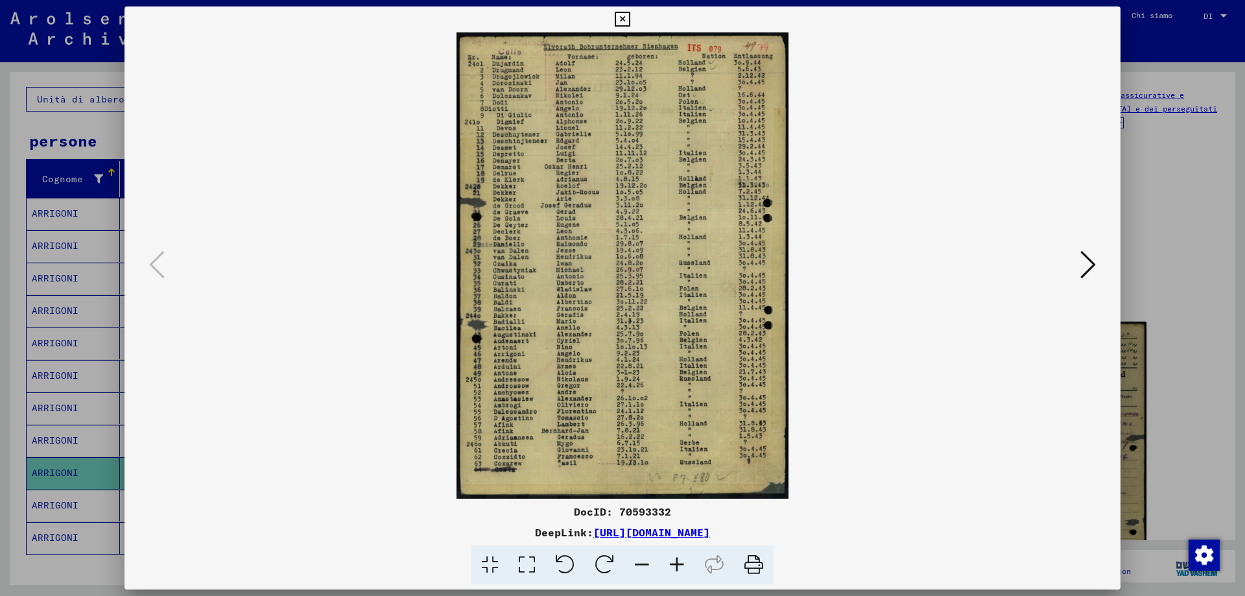
click at [849, 441] on img at bounding box center [622, 265] width 907 height 466
click at [686, 334] on img at bounding box center [622, 265] width 907 height 466
click at [680, 563] on icon at bounding box center [676, 565] width 35 height 40
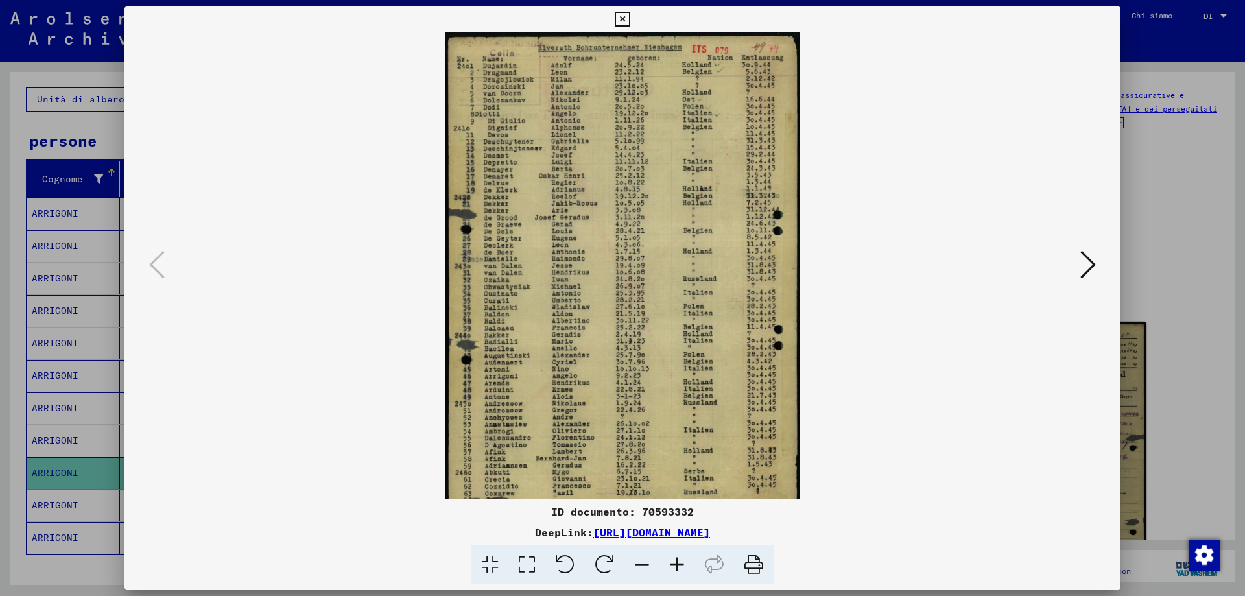
click at [680, 563] on icon at bounding box center [676, 565] width 35 height 40
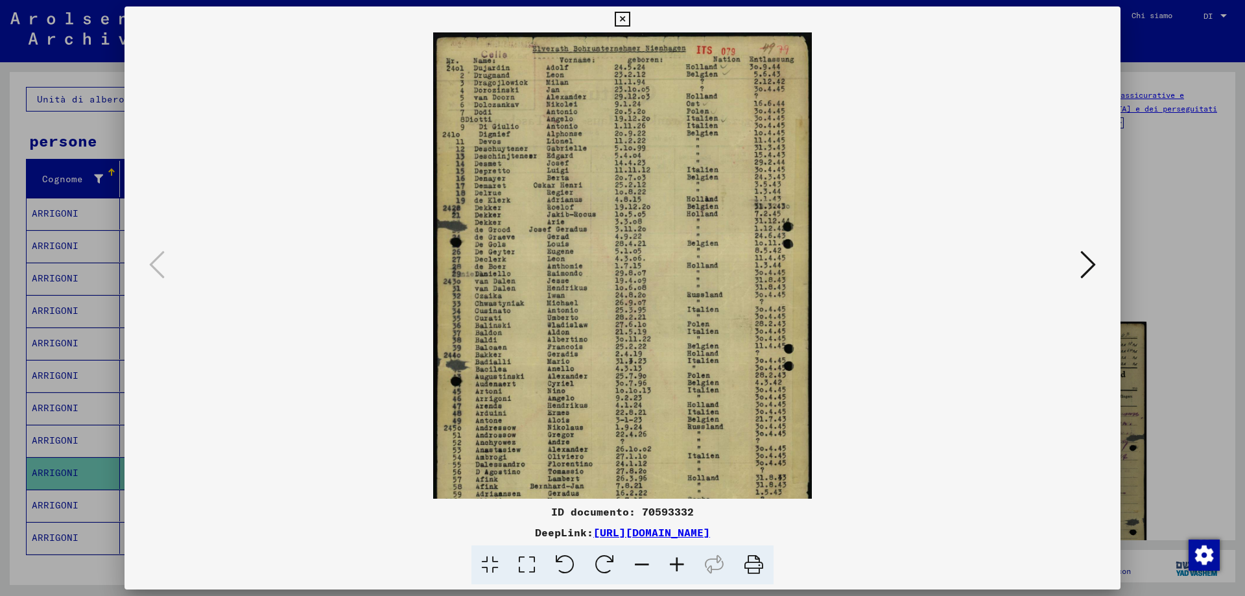
click at [680, 563] on icon at bounding box center [676, 565] width 35 height 40
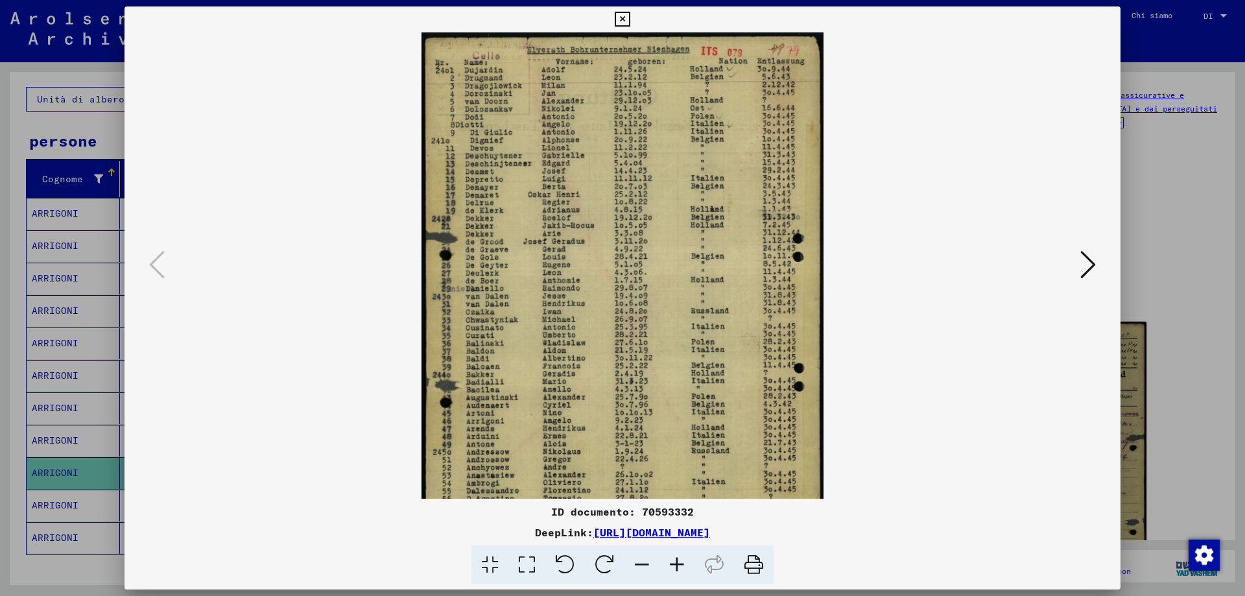
click at [680, 563] on icon at bounding box center [676, 565] width 35 height 40
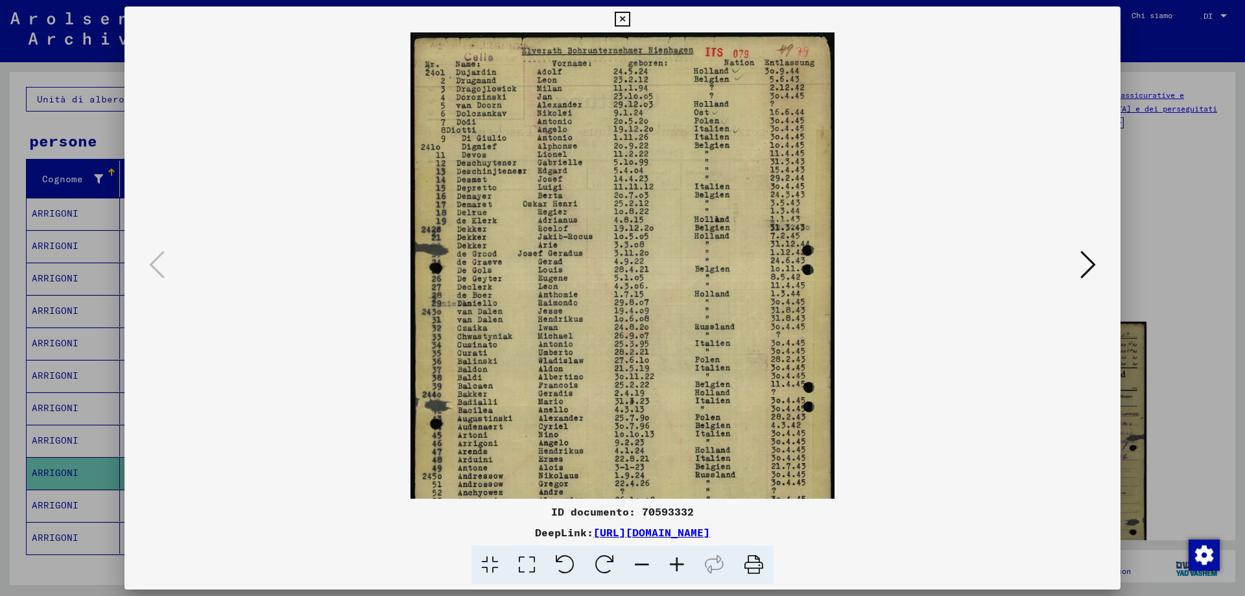
click at [680, 563] on icon at bounding box center [676, 565] width 35 height 40
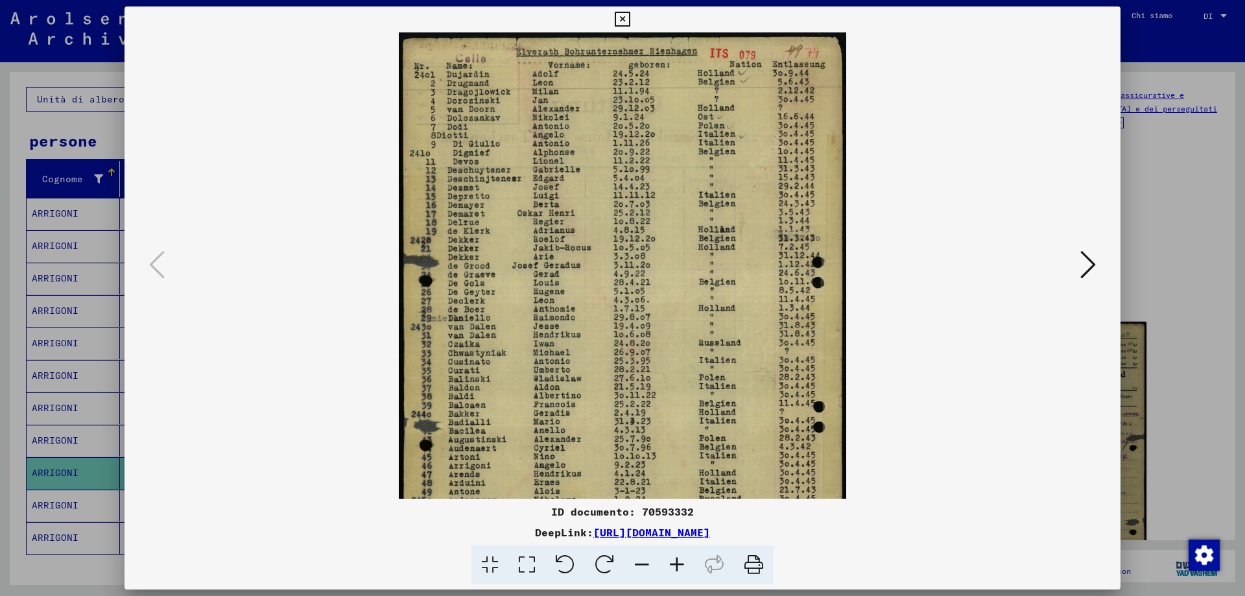
click at [680, 563] on icon at bounding box center [676, 565] width 35 height 40
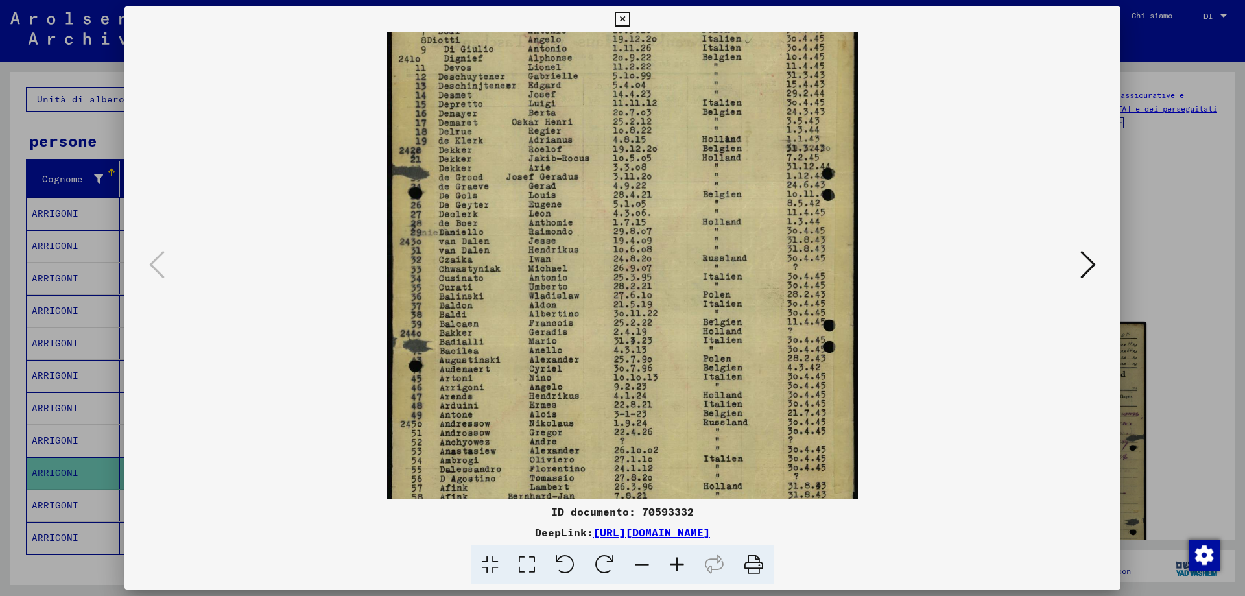
scroll to position [101, 0]
drag, startPoint x: 574, startPoint y: 375, endPoint x: 596, endPoint y: 274, distance: 103.4
click at [596, 274] on img at bounding box center [622, 261] width 471 height 661
click at [1081, 258] on icon at bounding box center [1088, 264] width 16 height 31
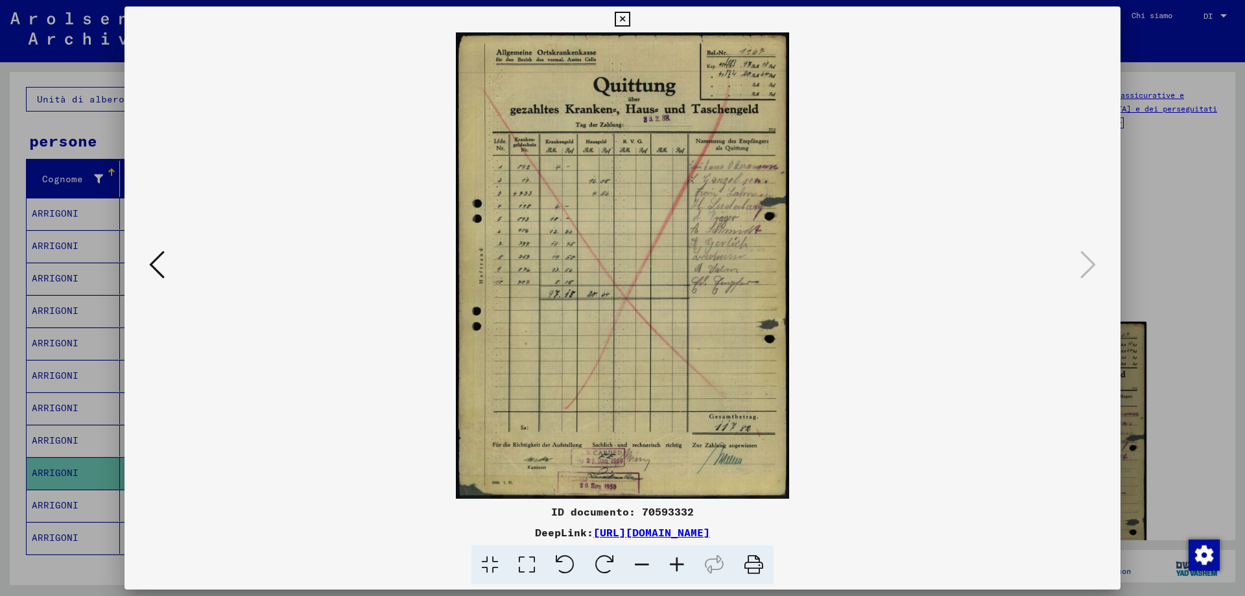
click at [625, 21] on icon at bounding box center [621, 20] width 15 height 16
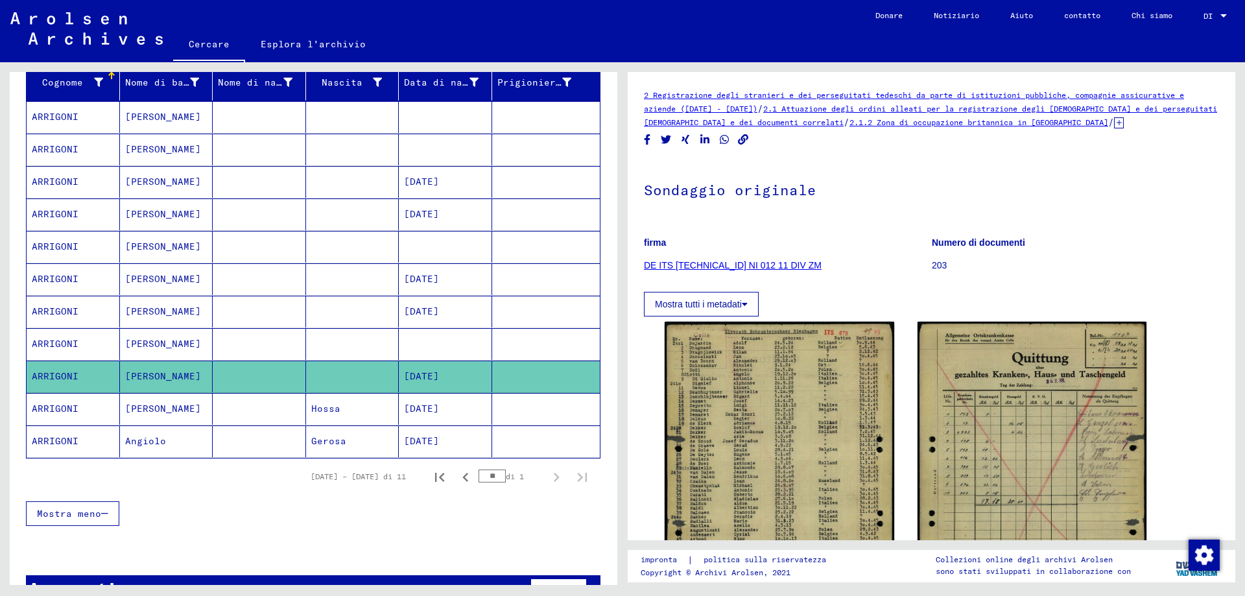
scroll to position [194, 0]
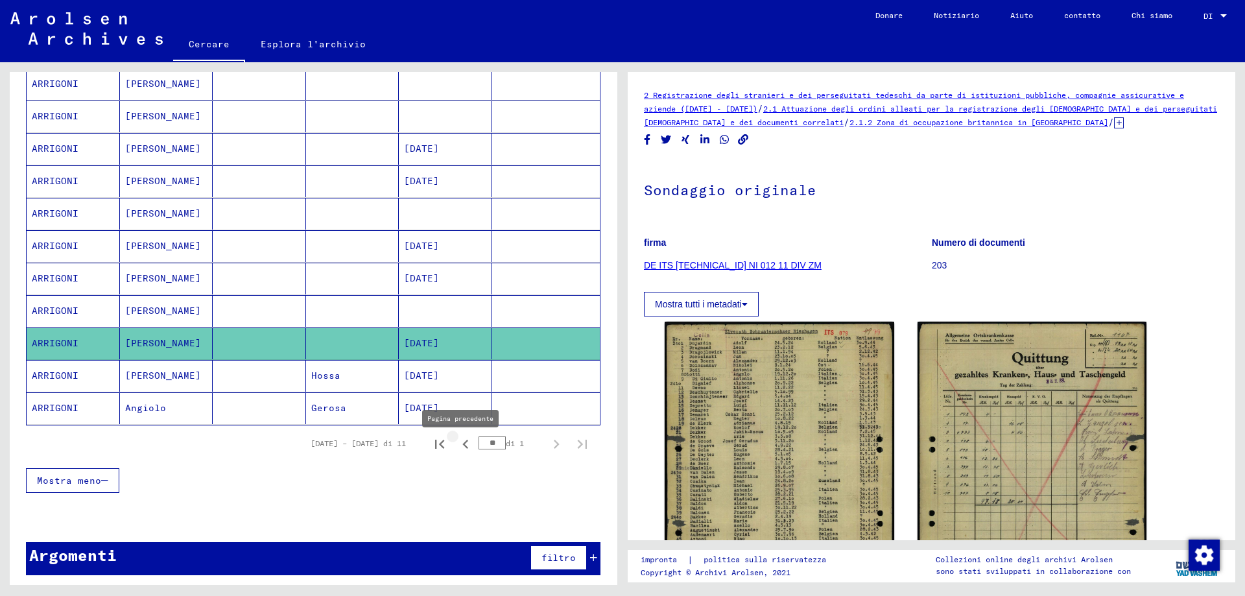
click at [456, 450] on icon "Pagina precedente" at bounding box center [465, 444] width 18 height 18
type input "**"
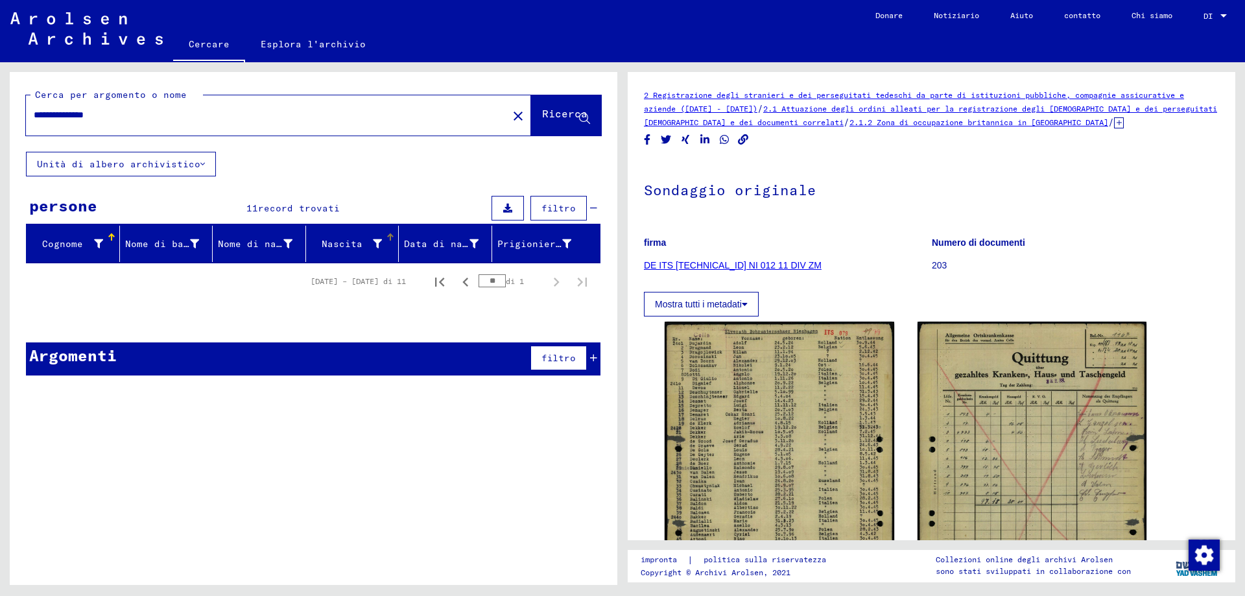
click at [376, 248] on icon at bounding box center [377, 243] width 9 height 9
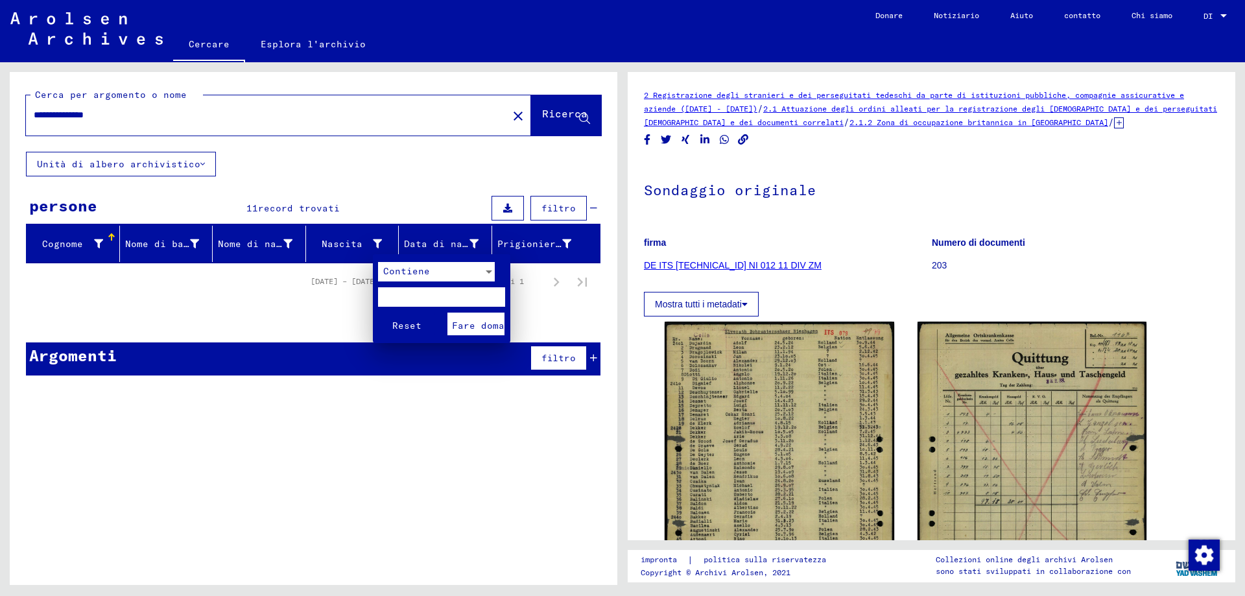
drag, startPoint x: 123, startPoint y: 111, endPoint x: 124, endPoint y: 128, distance: 16.9
click at [124, 128] on div at bounding box center [622, 298] width 1245 height 596
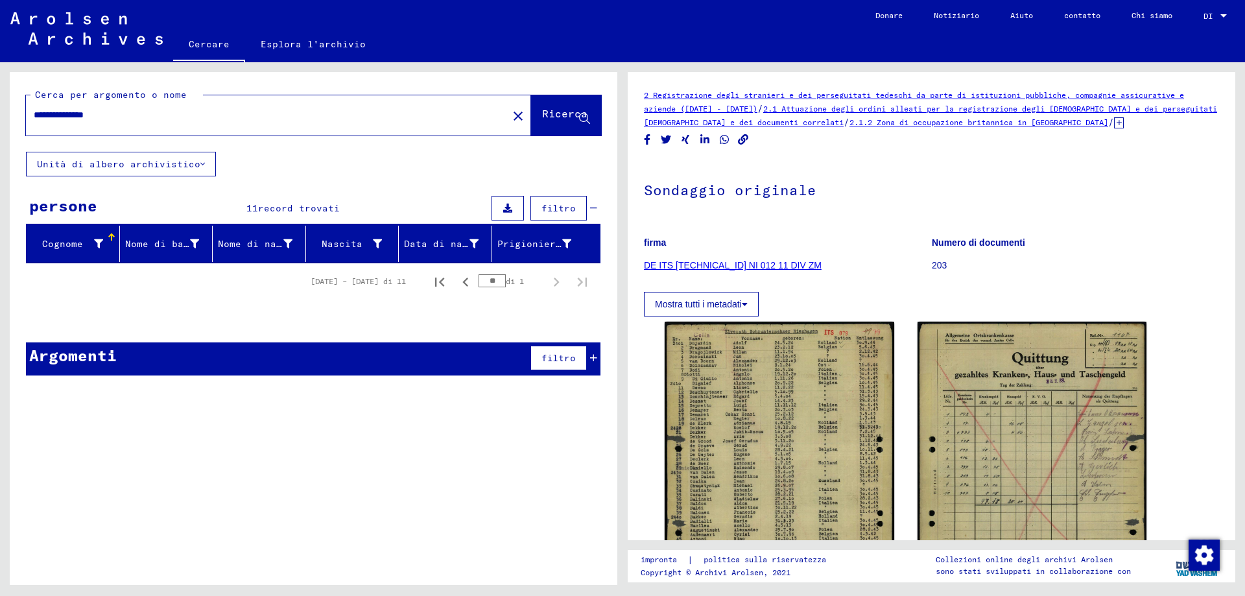
click at [125, 119] on input "**********" at bounding box center [267, 115] width 466 height 14
type input "********"
click at [510, 124] on mat-icon "close" at bounding box center [518, 116] width 16 height 16
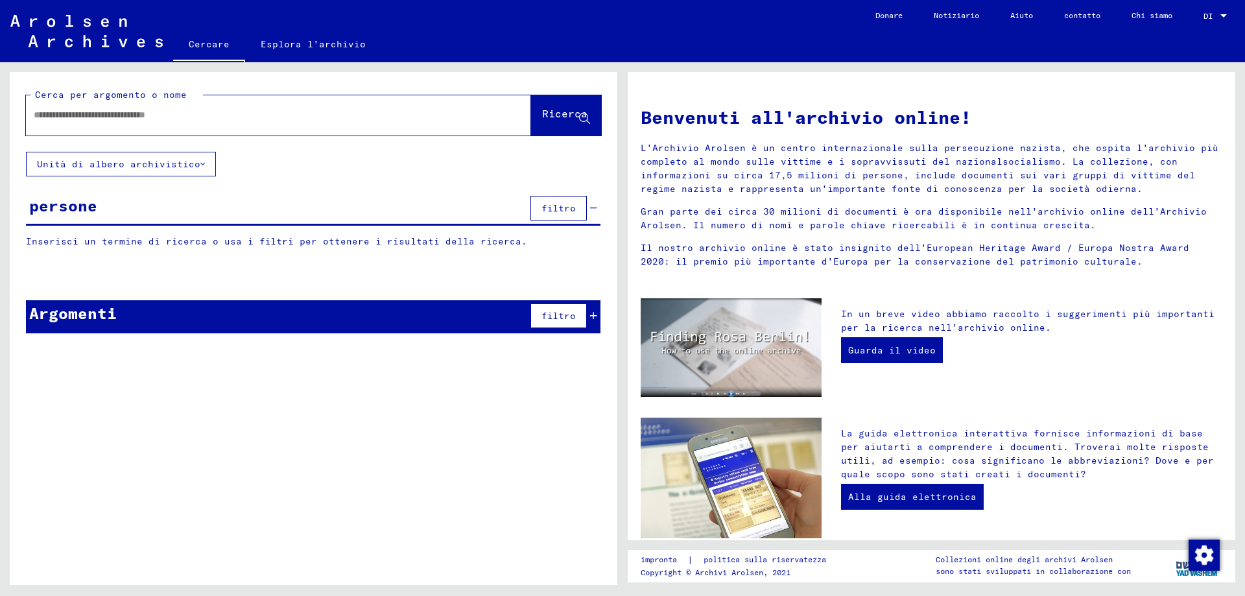
click at [56, 118] on input "text" at bounding box center [263, 115] width 458 height 14
click at [584, 124] on icon at bounding box center [584, 118] width 11 height 11
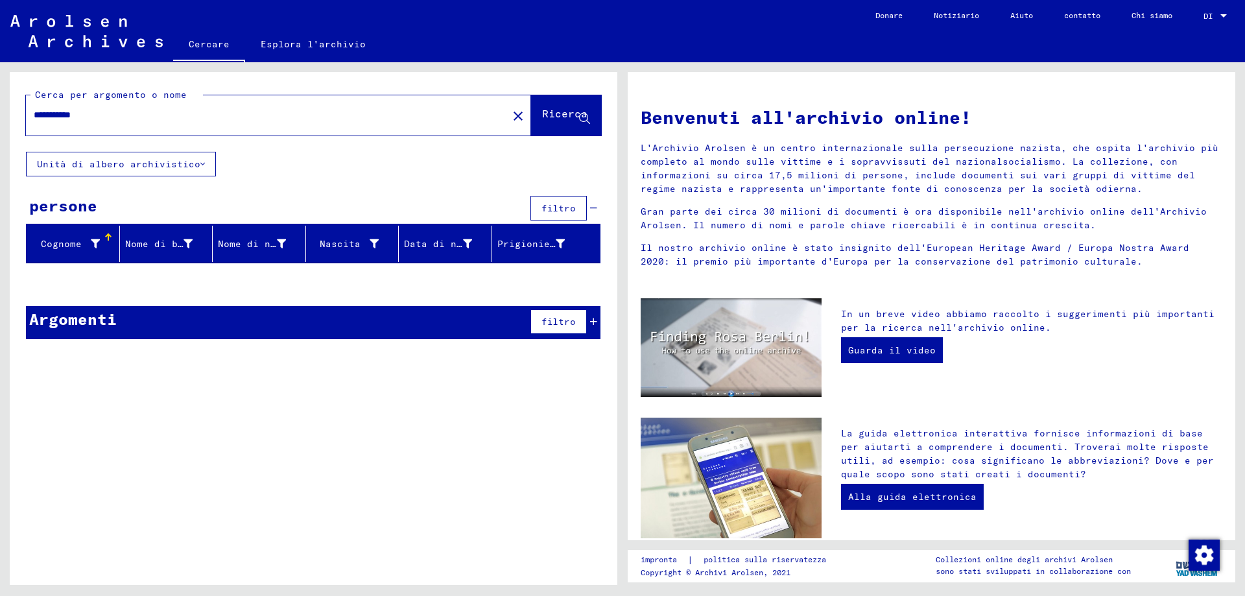
click at [585, 120] on icon at bounding box center [584, 118] width 11 height 11
click at [100, 119] on input "**********" at bounding box center [263, 115] width 458 height 14
type input "******"
click at [586, 119] on icon at bounding box center [584, 118] width 11 height 11
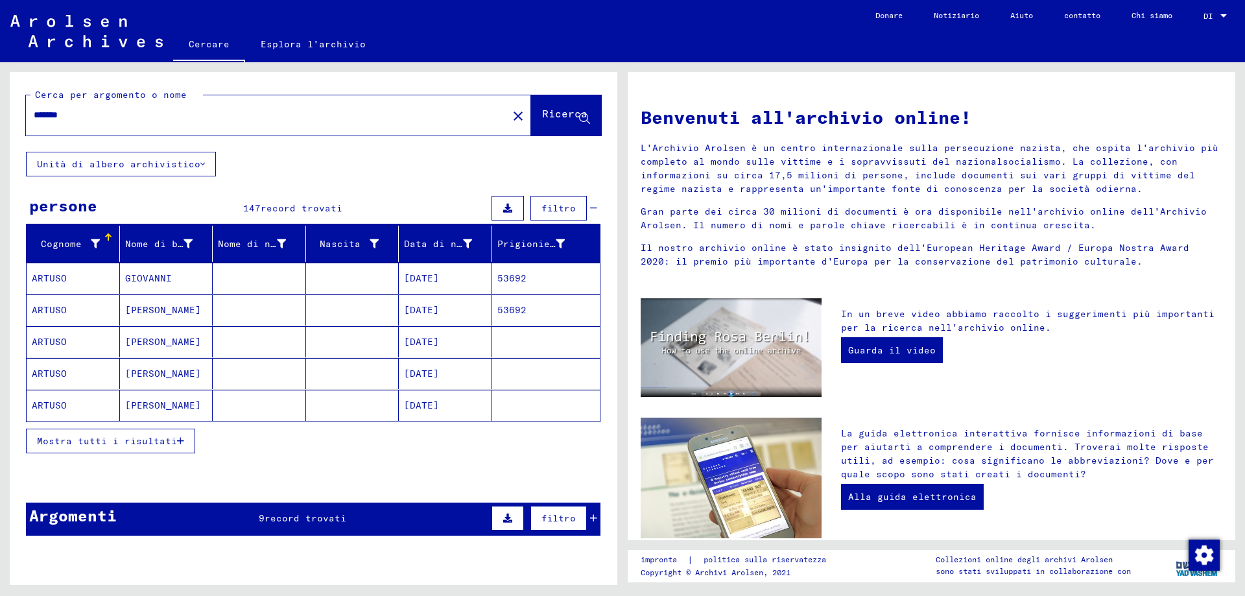
click at [177, 445] on icon "button" at bounding box center [180, 440] width 7 height 9
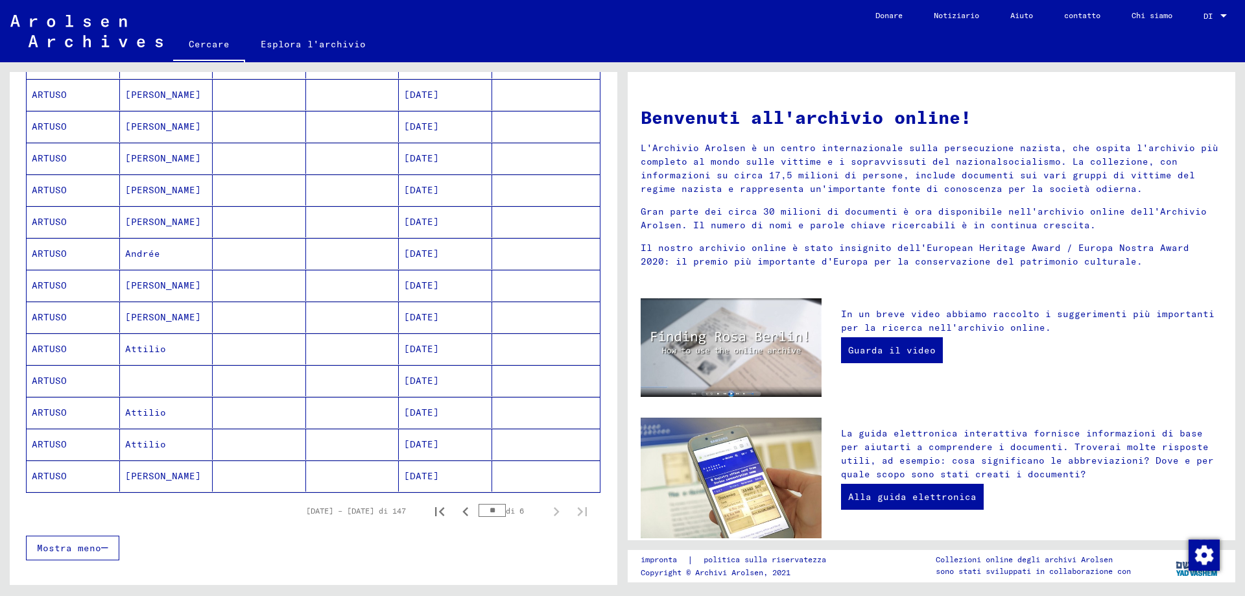
scroll to position [583, 0]
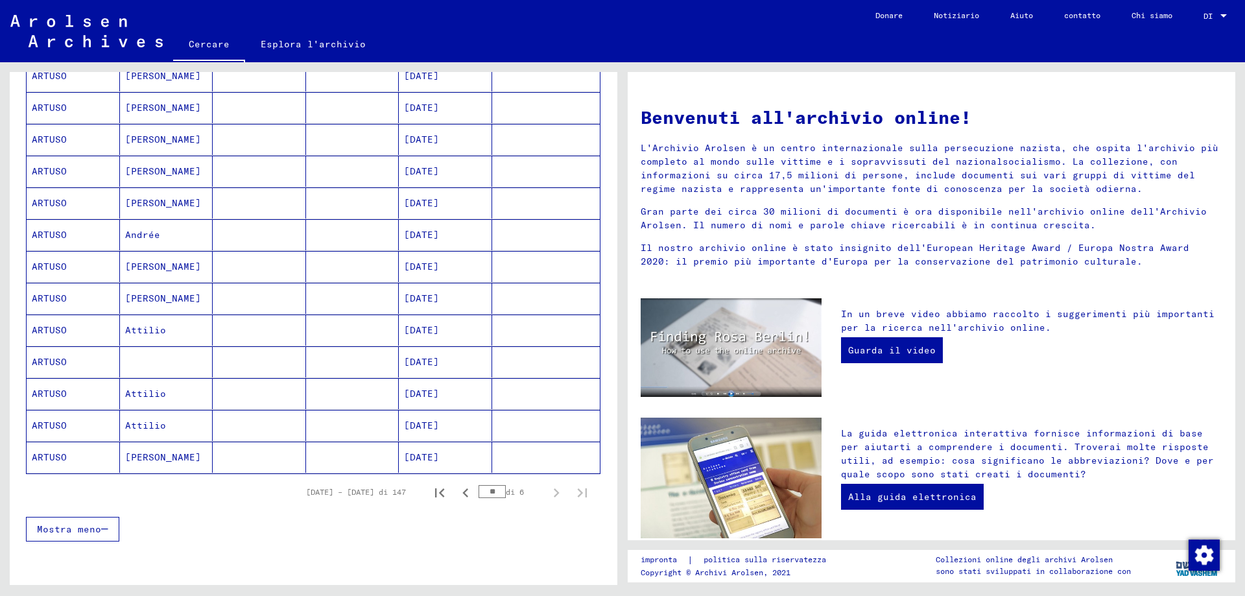
click at [67, 362] on mat-cell "ARTUSO" at bounding box center [73, 361] width 93 height 31
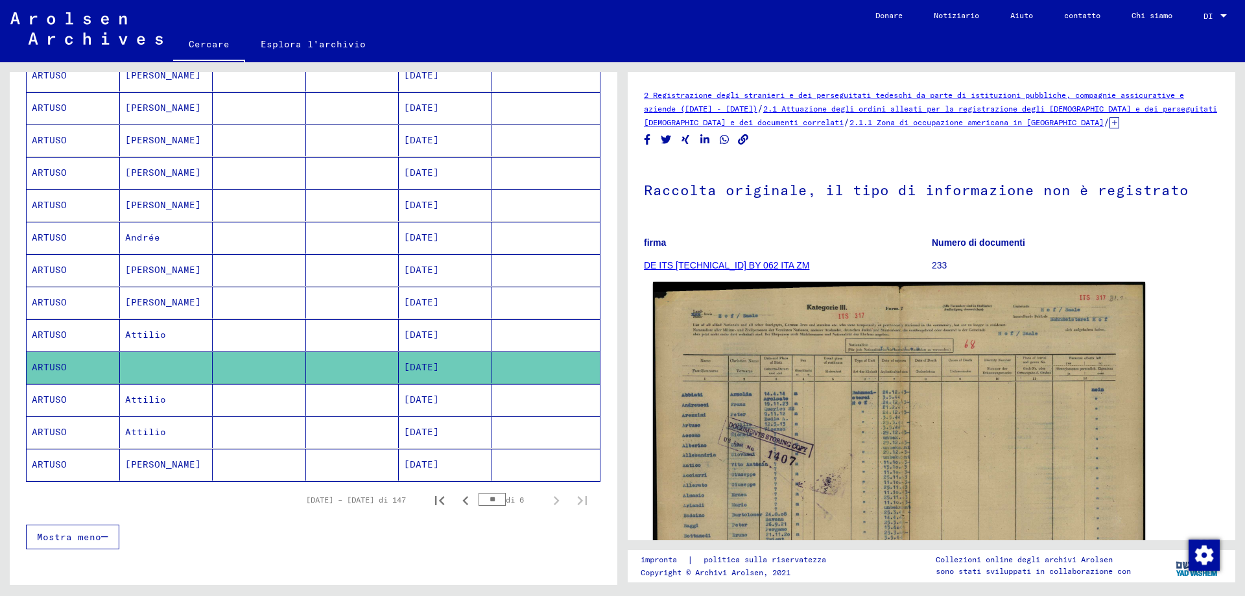
click at [772, 406] on img at bounding box center [899, 457] width 492 height 350
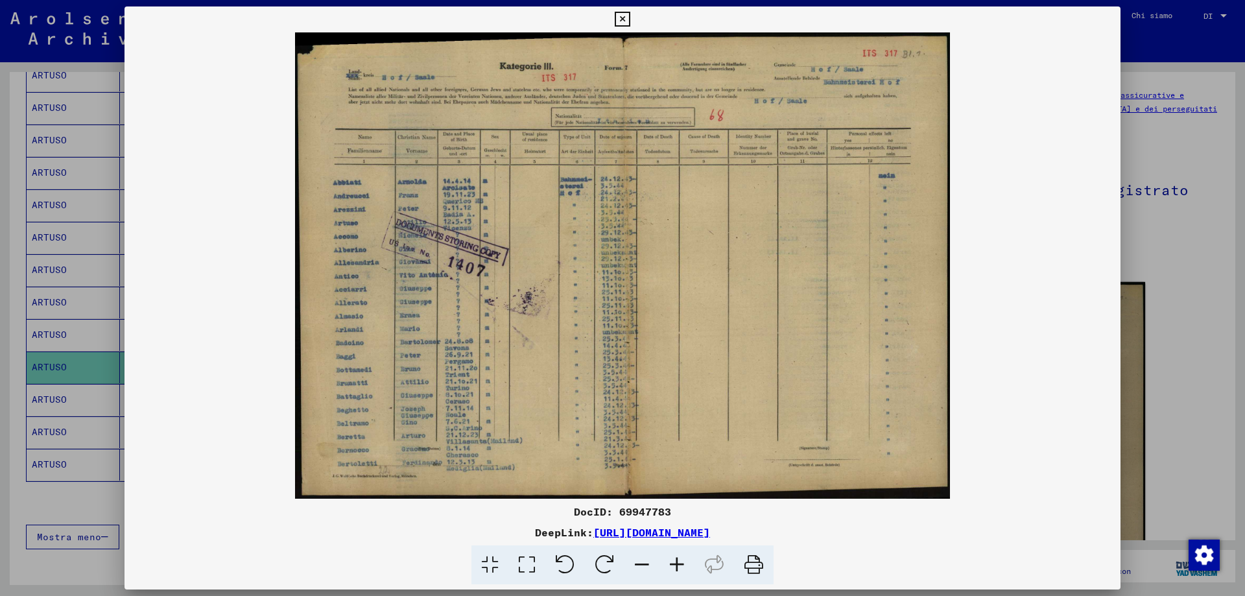
click at [772, 406] on img at bounding box center [622, 265] width 996 height 466
click at [616, 12] on icon at bounding box center [621, 20] width 15 height 16
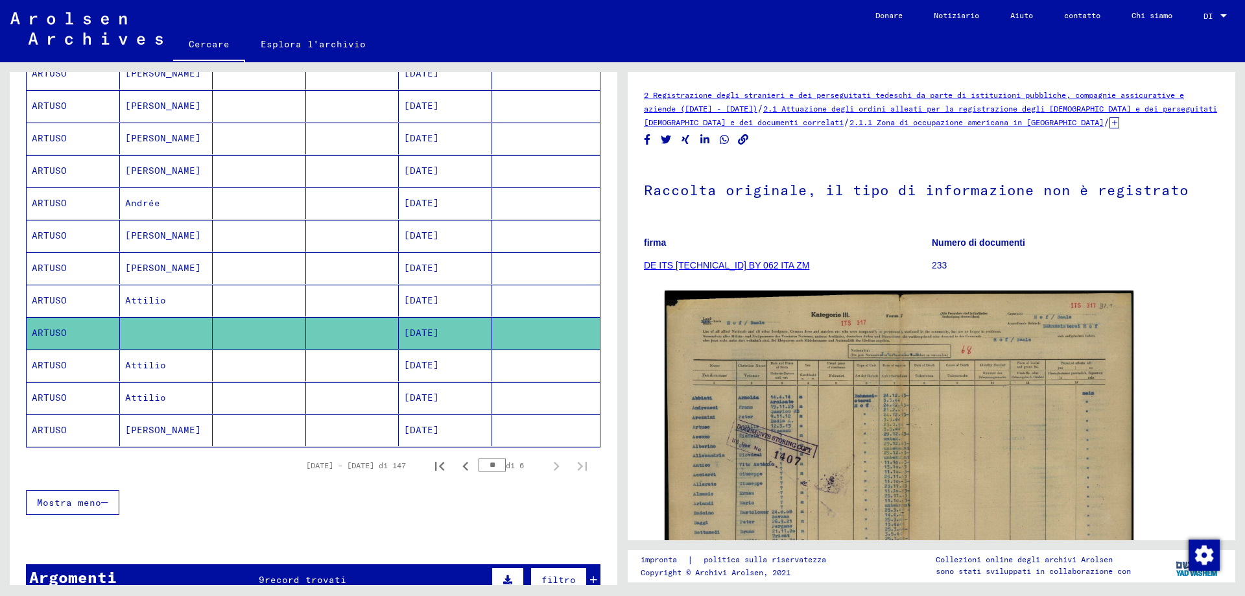
scroll to position [657, 0]
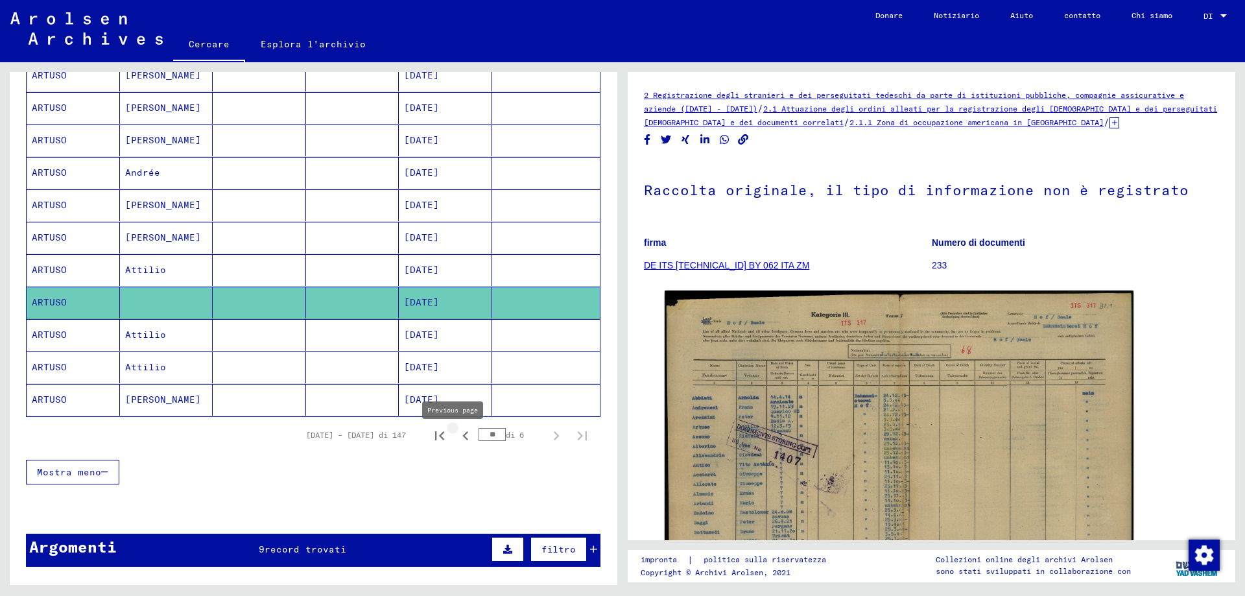
click at [457, 445] on icon "Pagina precedente" at bounding box center [465, 436] width 18 height 18
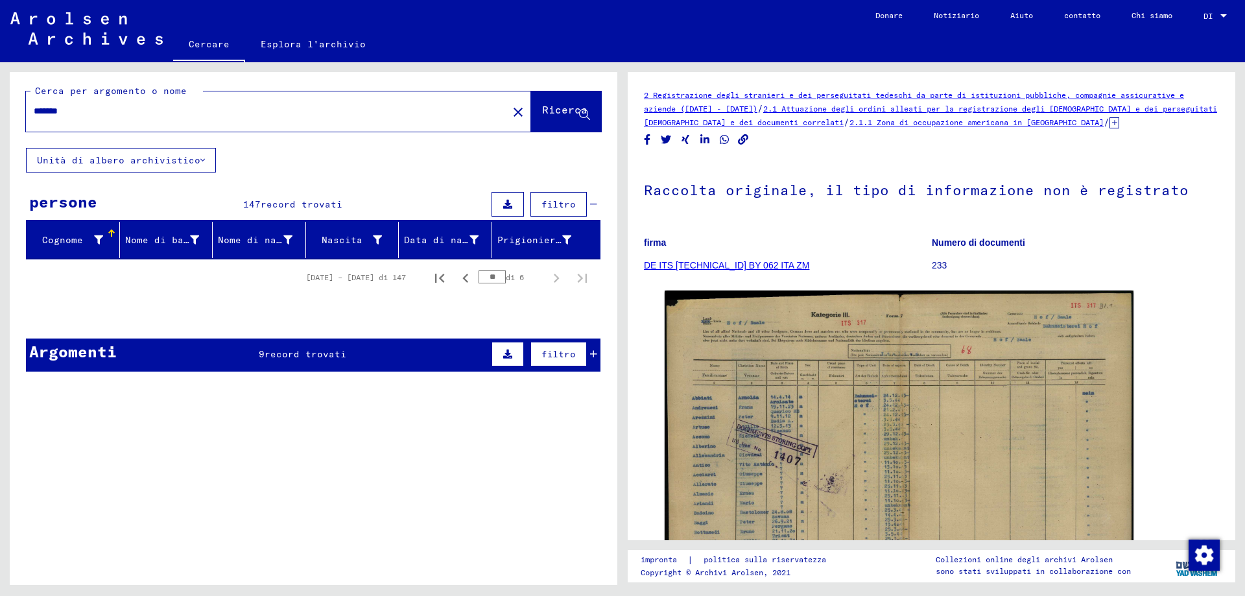
scroll to position [0, 0]
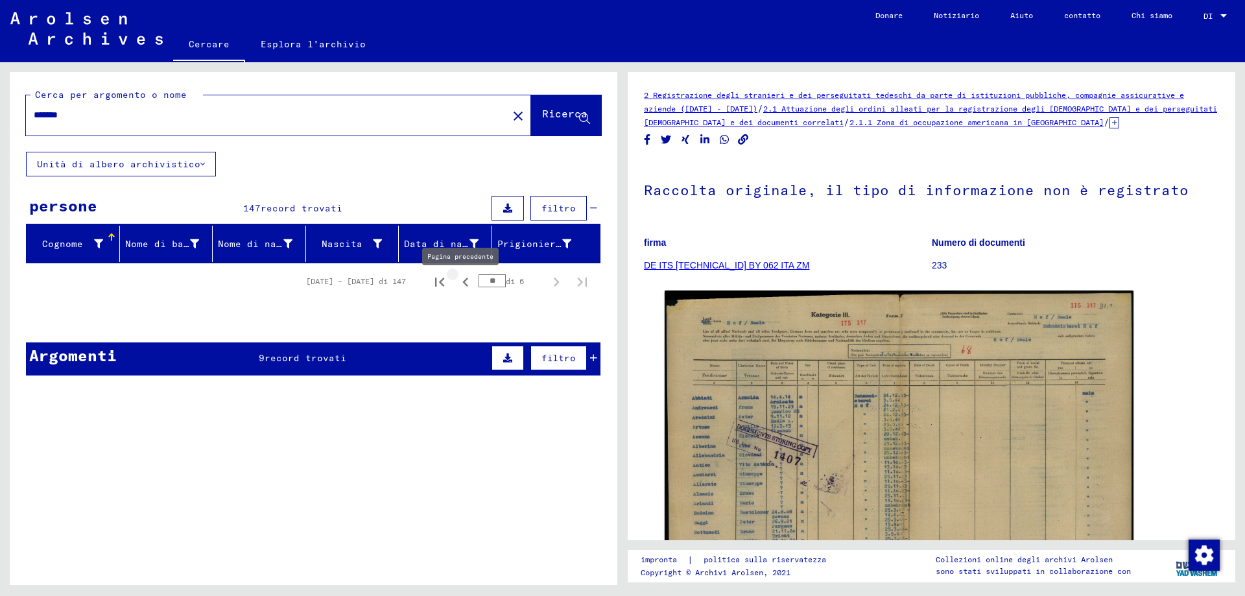
click at [456, 291] on icon "Pagina precedente" at bounding box center [465, 282] width 18 height 18
type input "**"
